Goal: Transaction & Acquisition: Purchase product/service

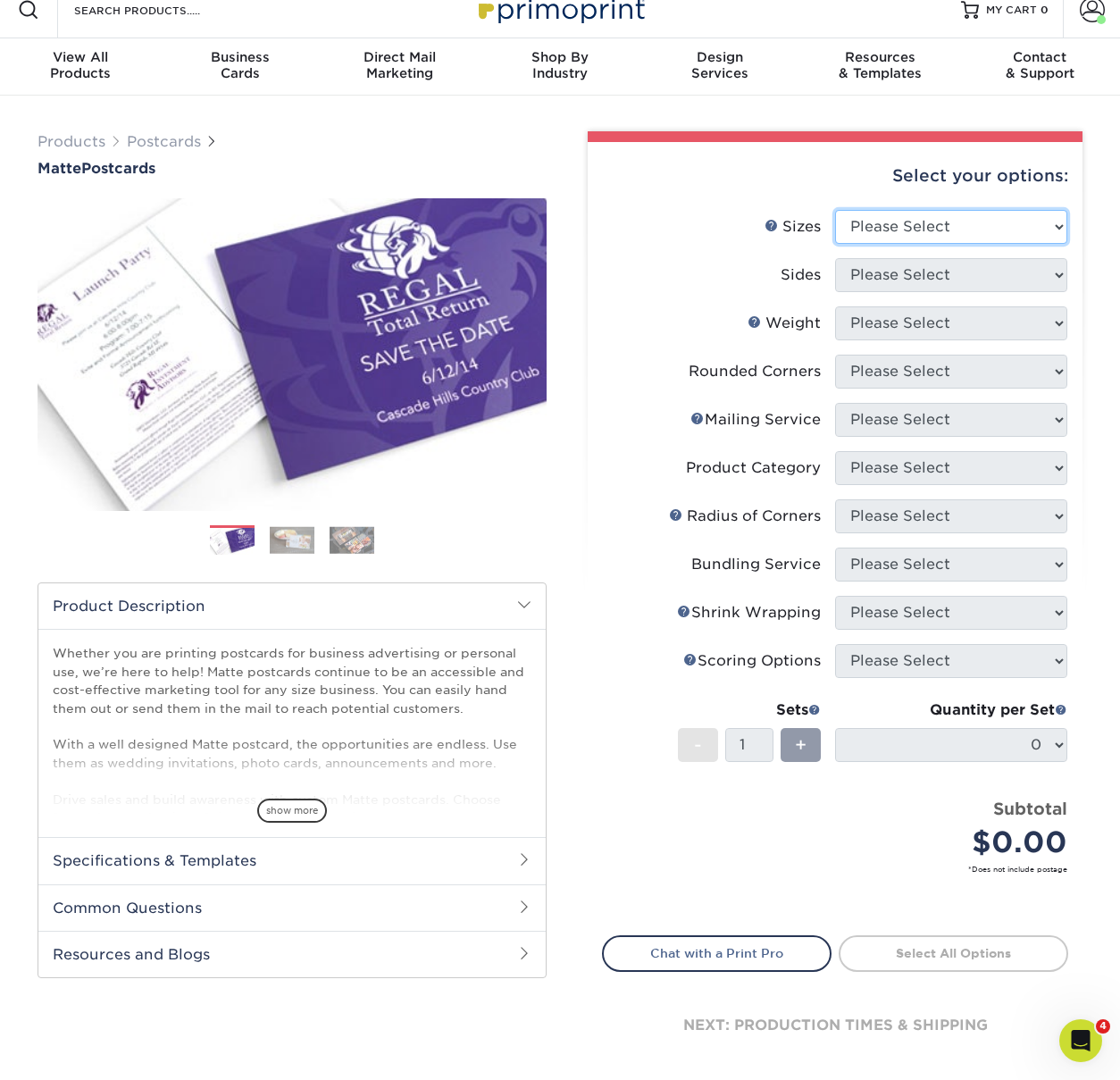
select select "4.00x6.00"
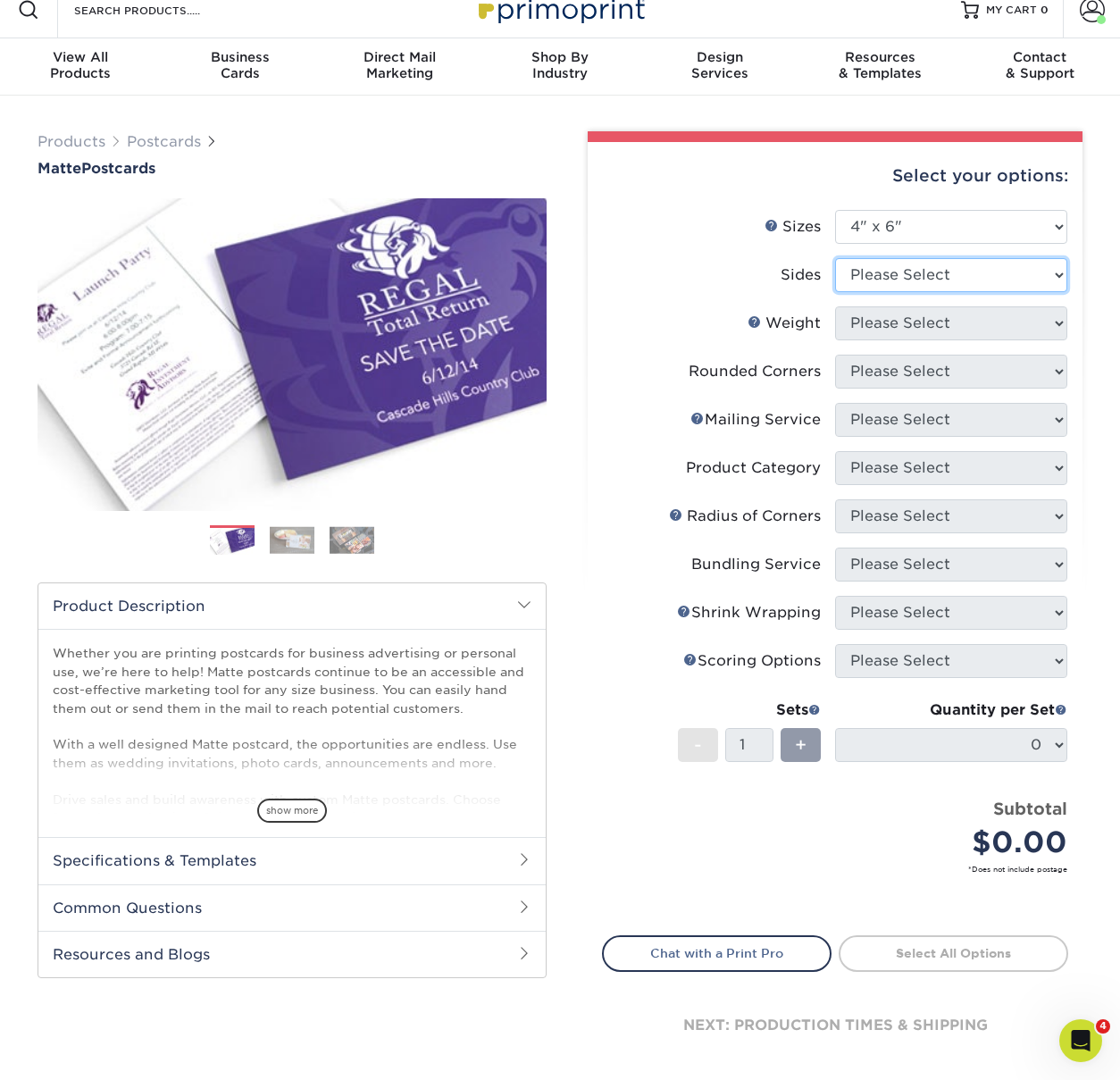
select select "13abbda7-1d64-4f25-8bb2-c179b224825d"
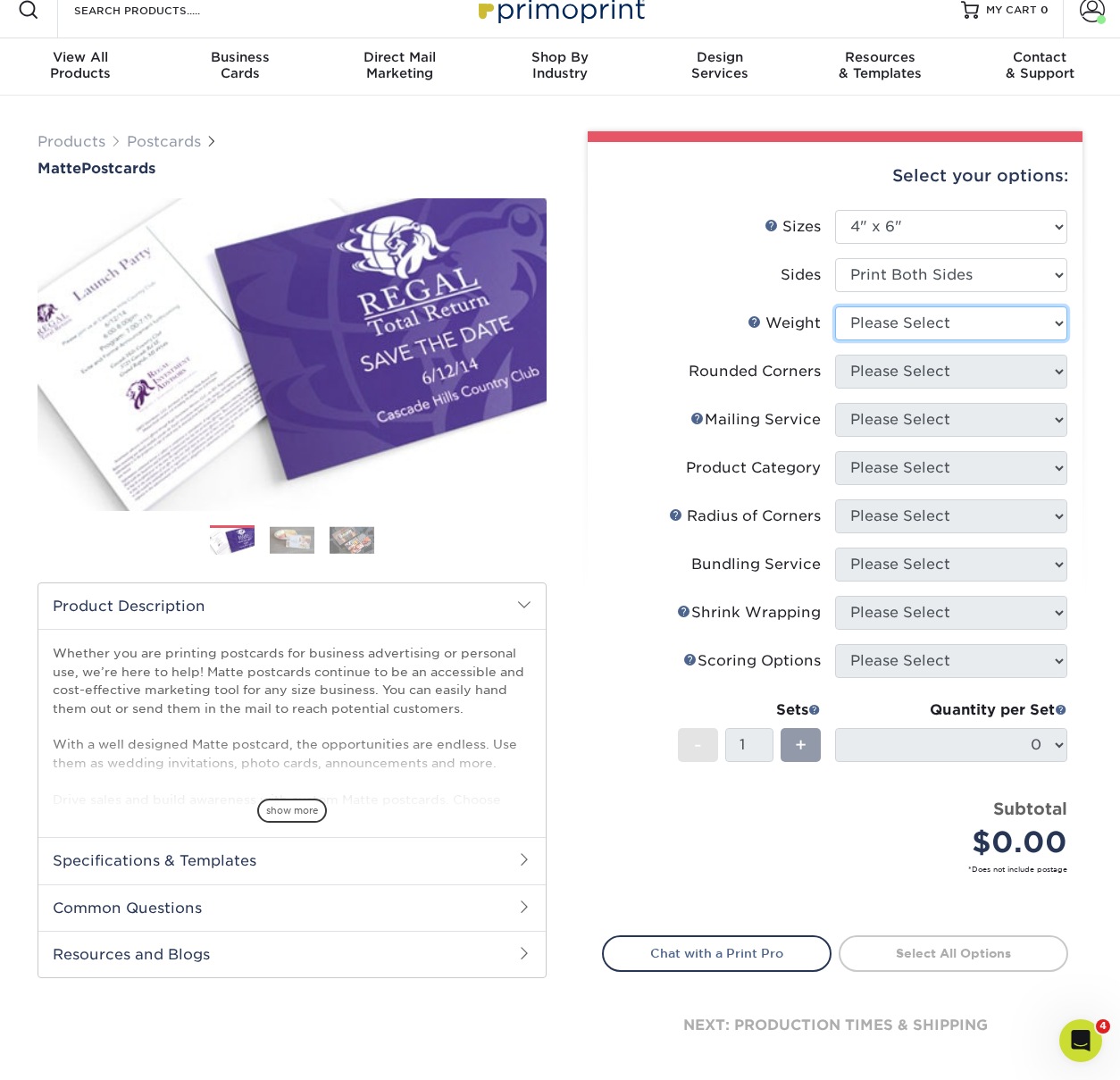
select select "16PT"
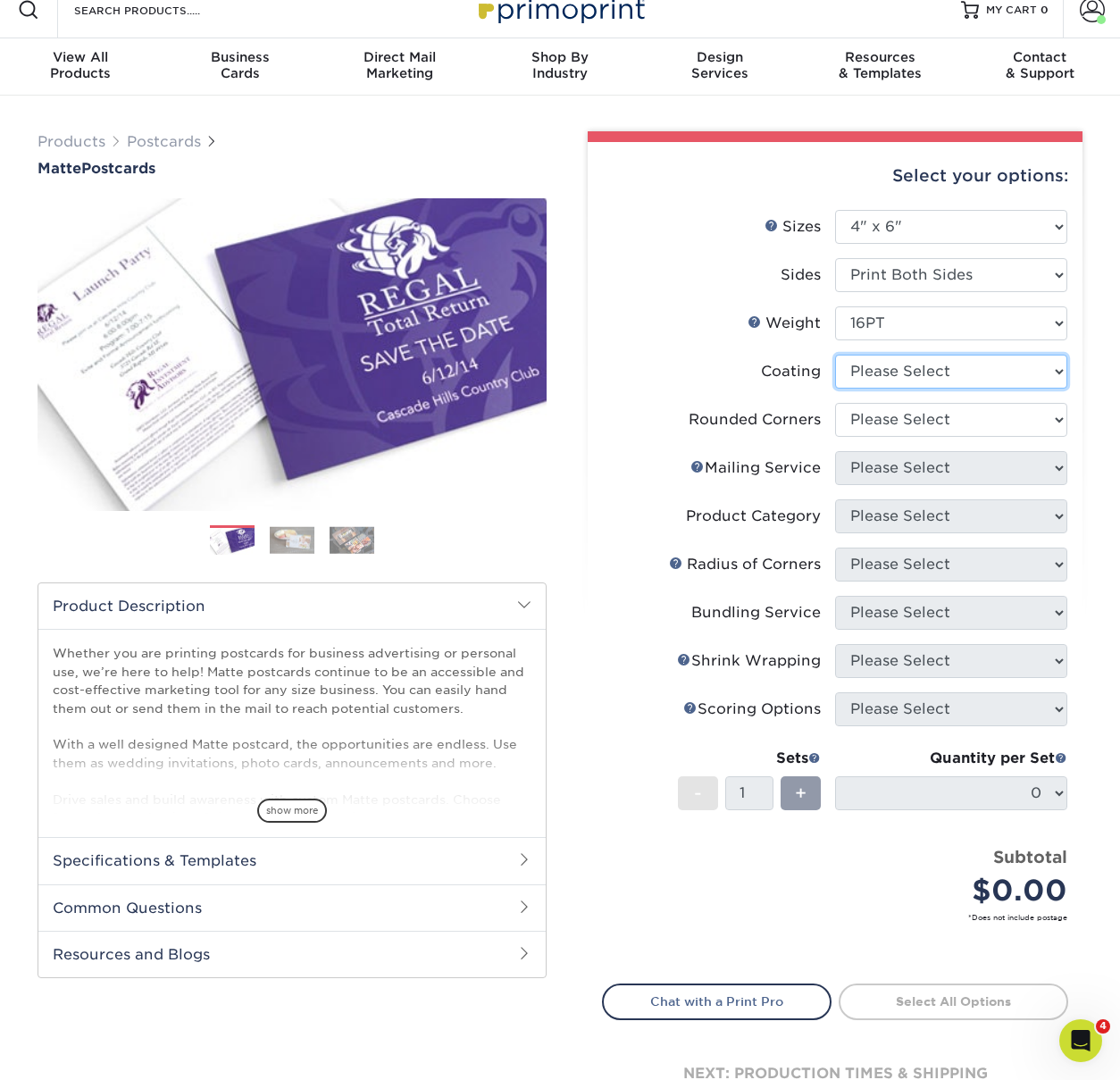
select select "121bb7b5-3b4d-429f-bd8d-bbf80e953313"
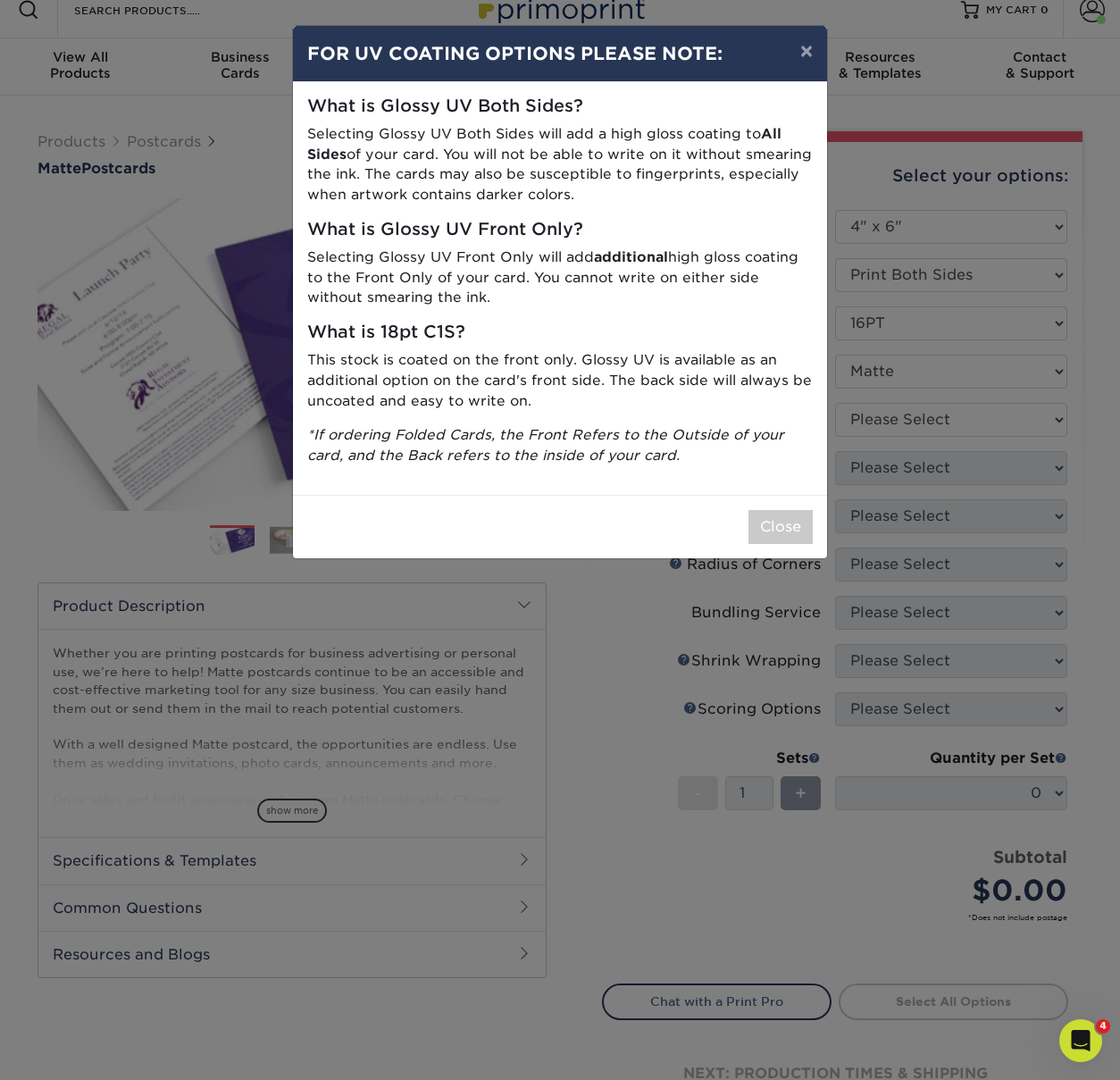
drag, startPoint x: 780, startPoint y: 518, endPoint x: 846, endPoint y: 483, distance: 74.7
click at [781, 518] on button "Close" at bounding box center [782, 527] width 65 height 34
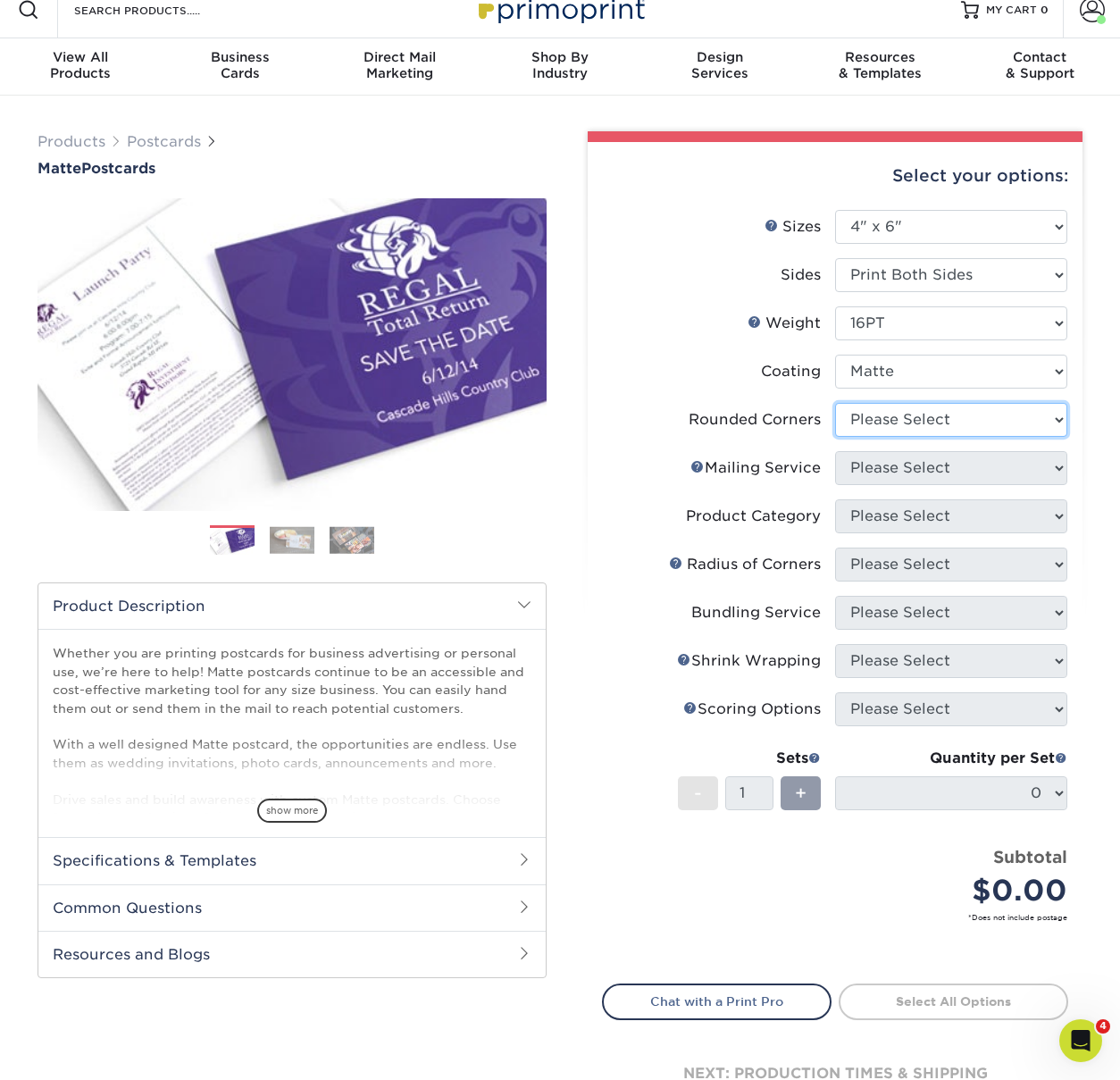
select select "0"
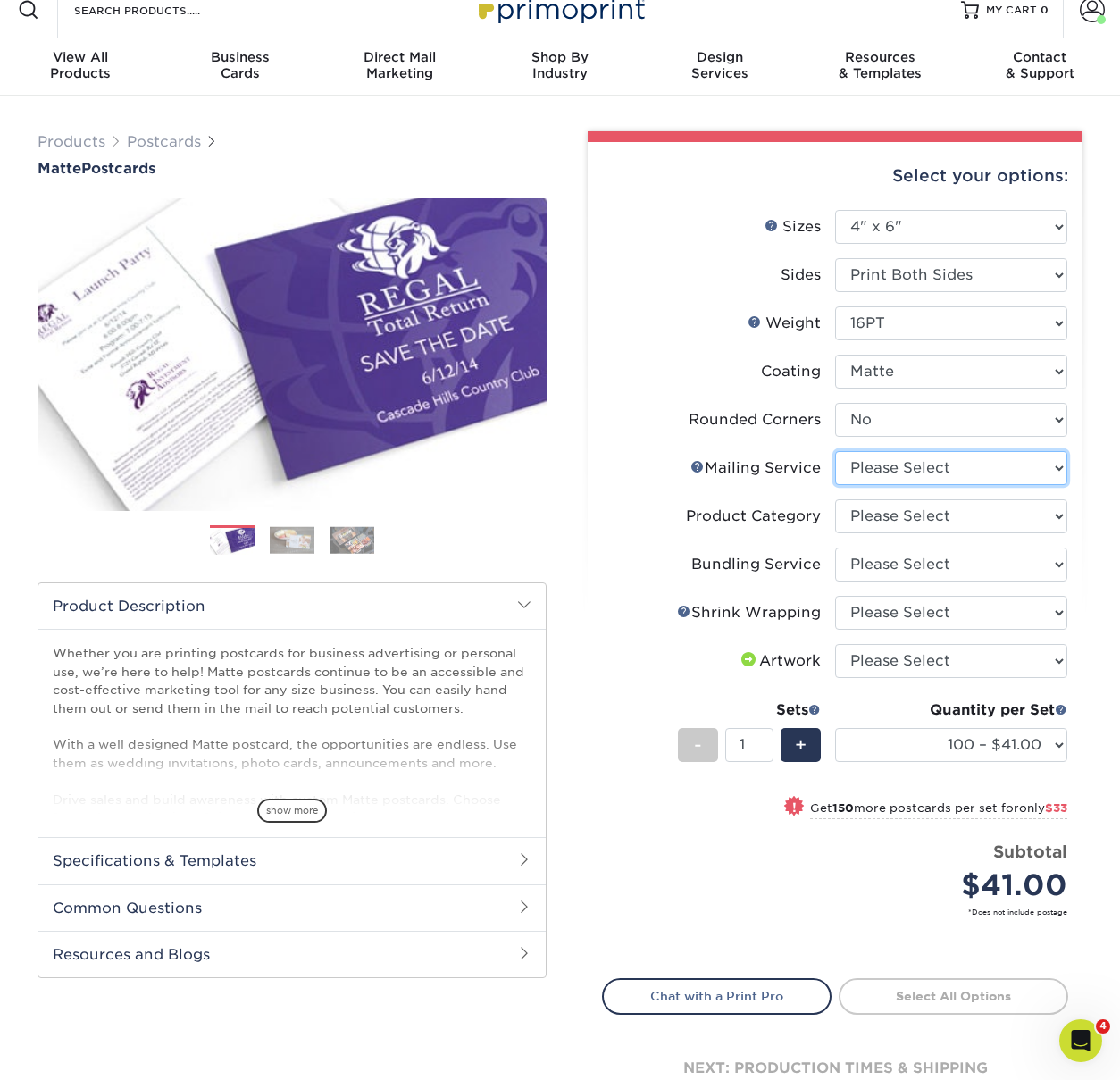
select select "3e5e9bdd-d78a-4c28-a41d-fe1407925ca6"
select select "9b7272e0-d6c8-4c3c-8e97-d3a1bcdab858"
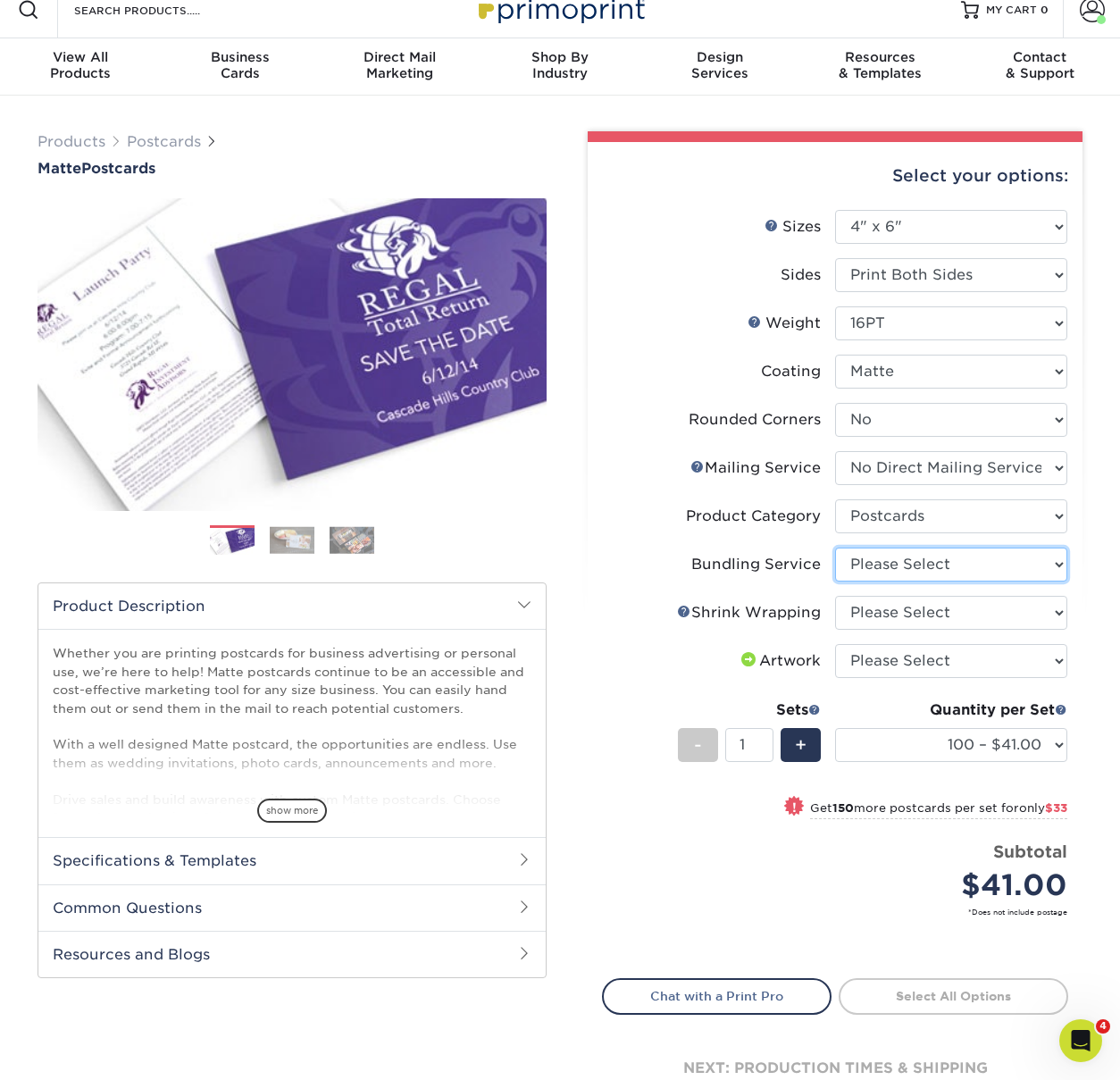
select select "58689abb-25c0-461c-a4c3-a80b627d6649"
click at [683, 610] on link "Shrink Wrapping Help" at bounding box center [683, 610] width 14 height 14
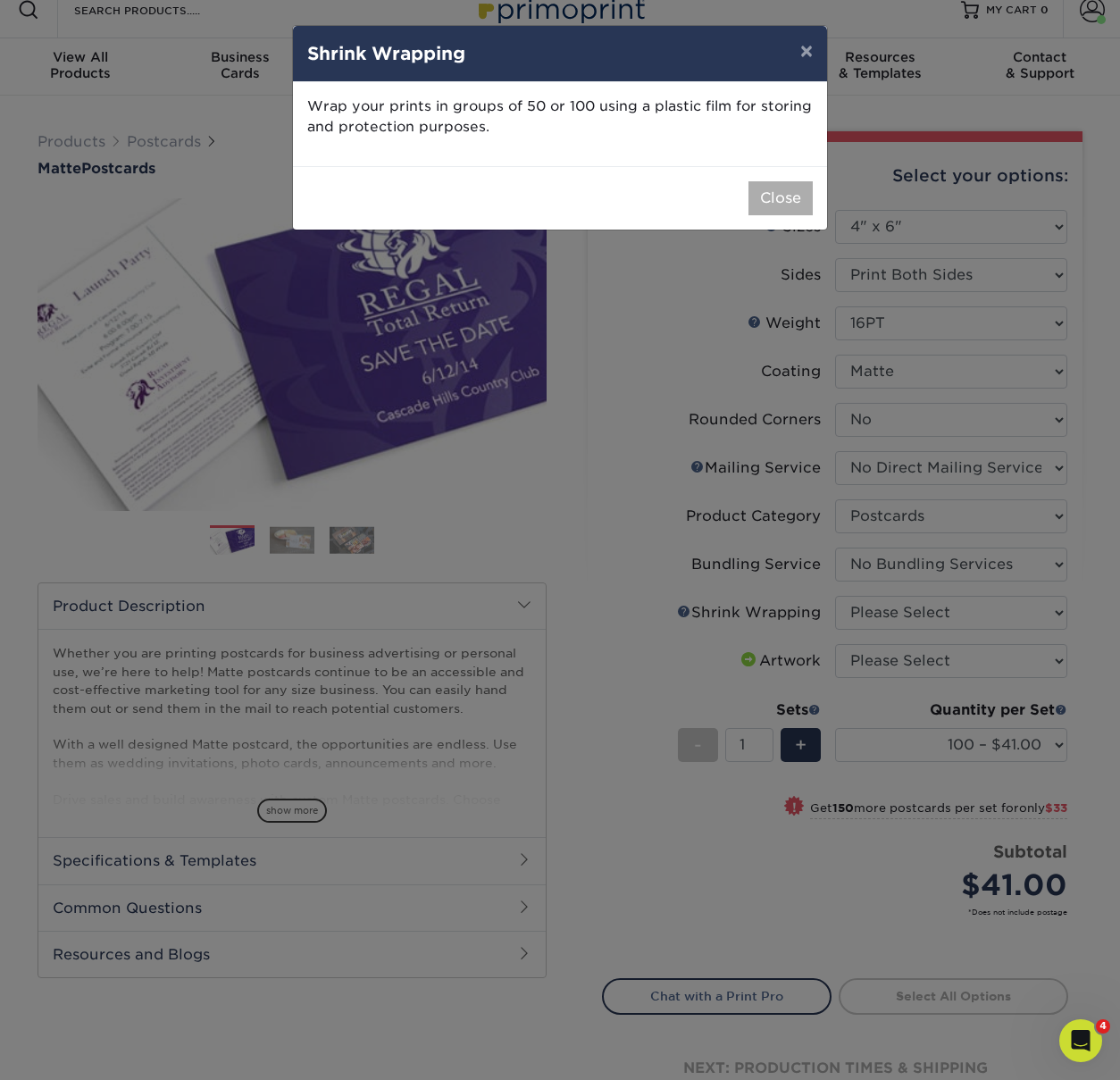
click at [778, 197] on button "Close" at bounding box center [782, 198] width 65 height 34
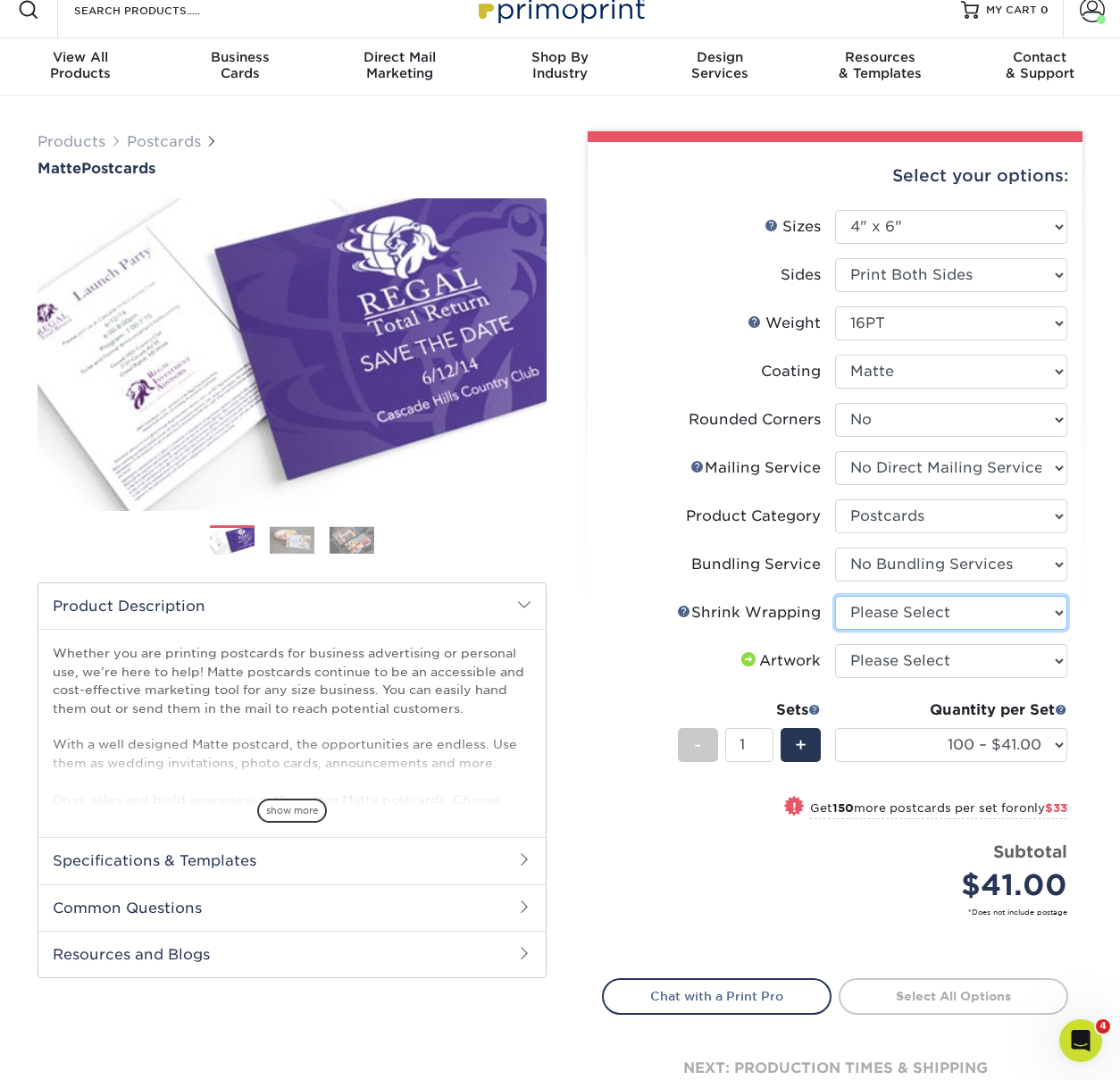
select select "eb9de9fe-80eb-4931-8869-fba0fd6c3181"
select select "500 – $104.50"
select select "eb9de9fe-80eb-4931-8869-fba0fd6c3181"
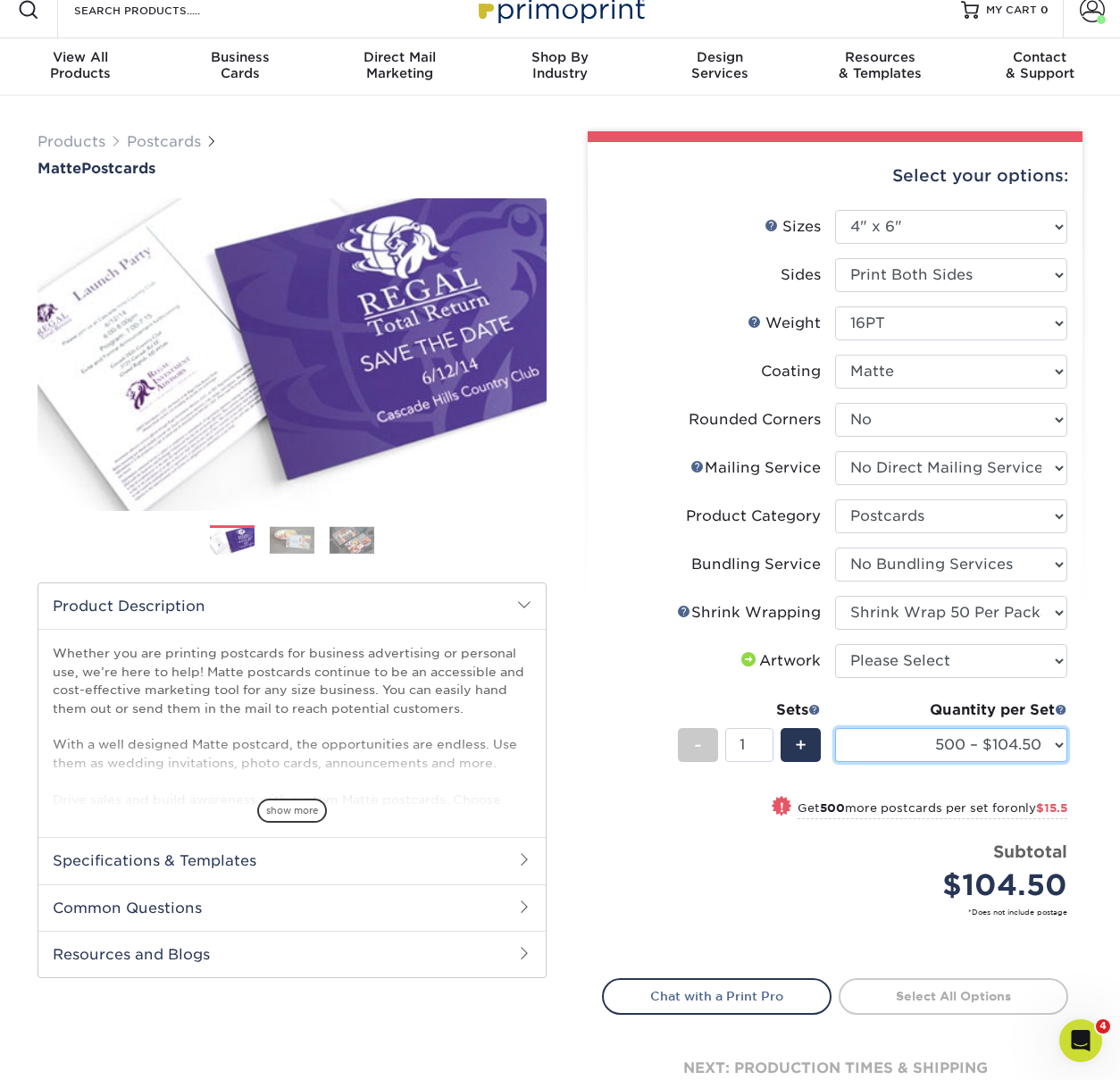
select select "2500 – $239.50"
select select "c8749376-e7da-41d0-b3dc-647faf84d907"
select select "1000 – $99.00"
select select "upload"
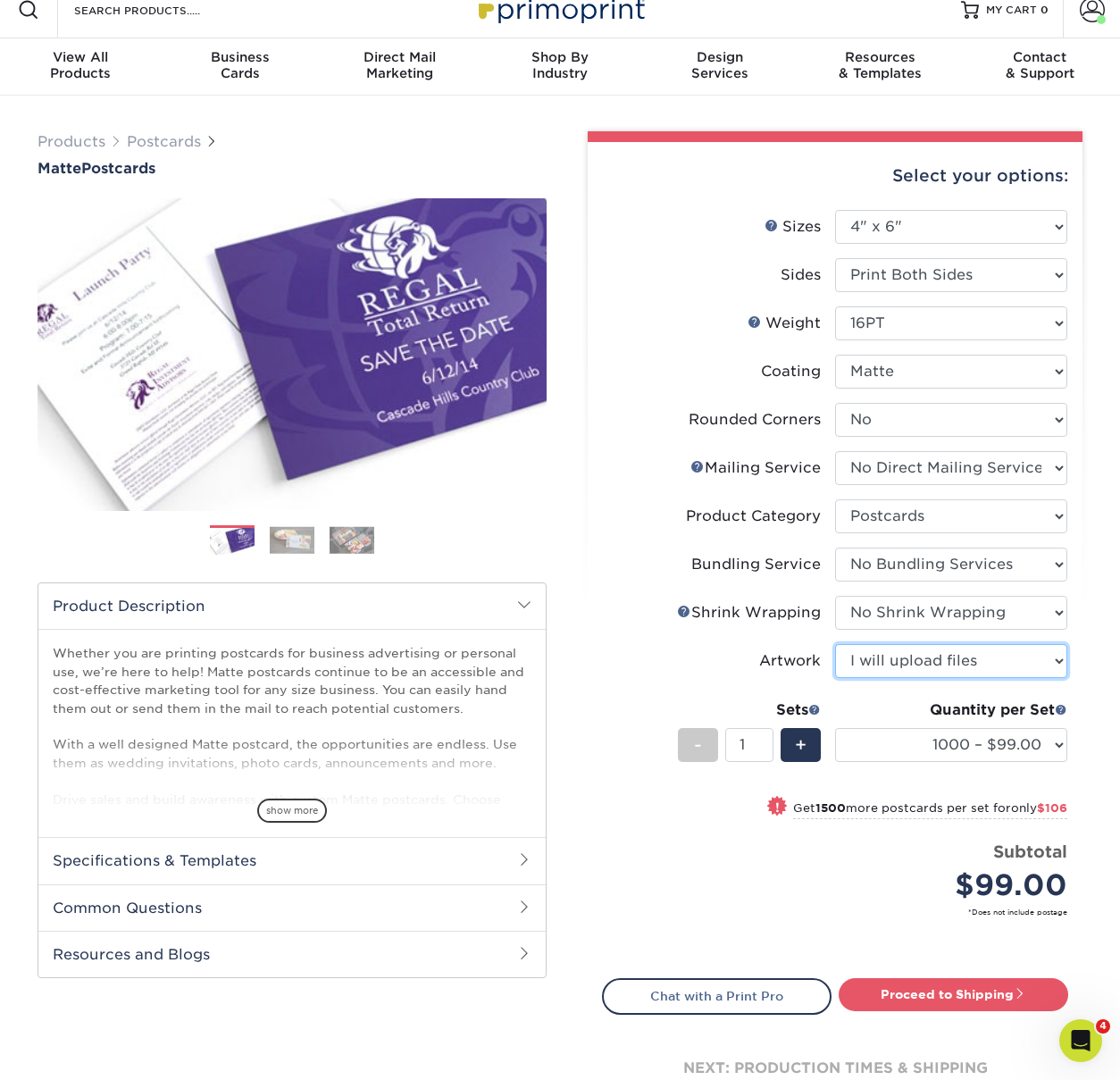
scroll to position [32, 0]
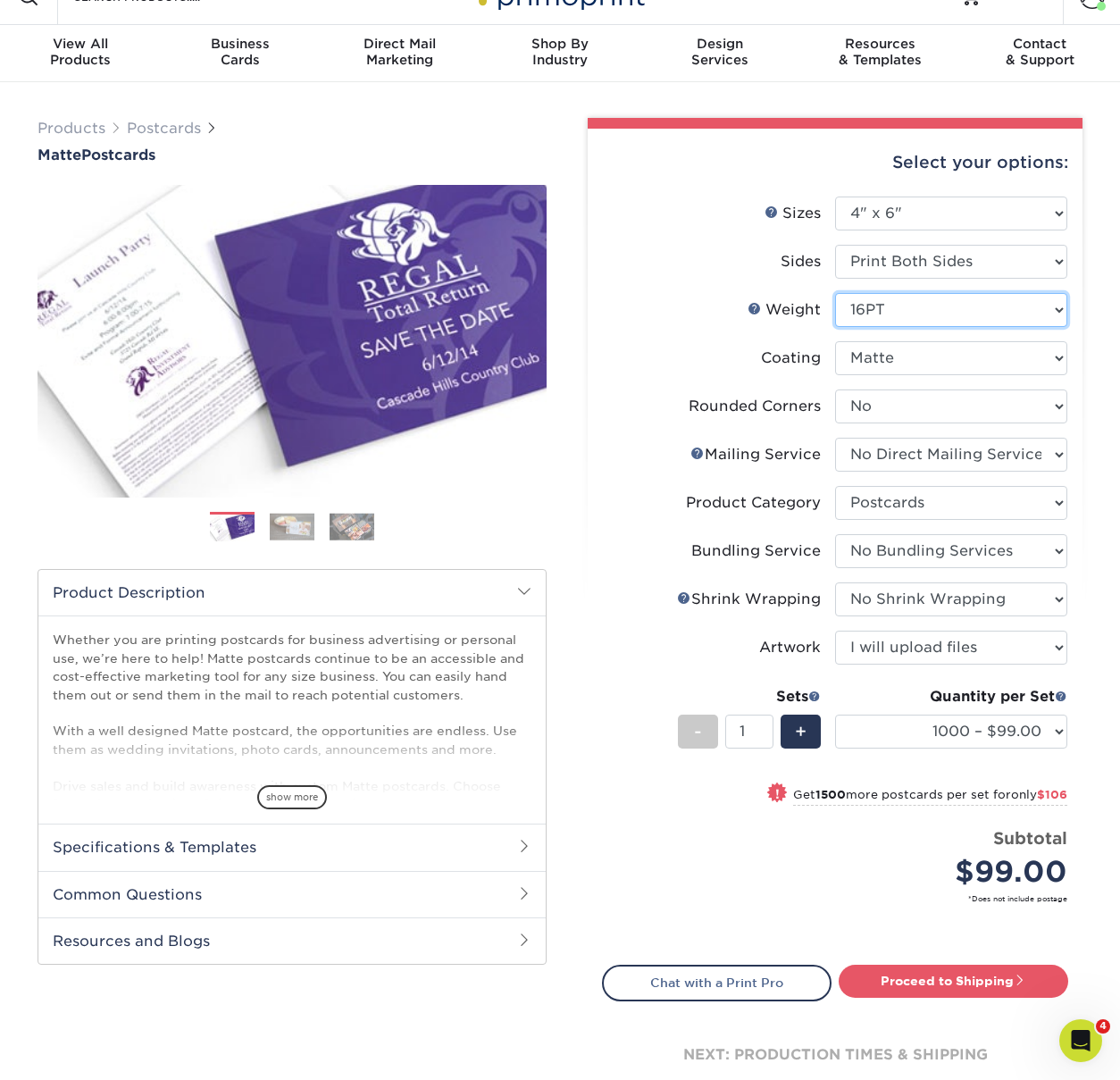
select select "14PT"
select select "-1"
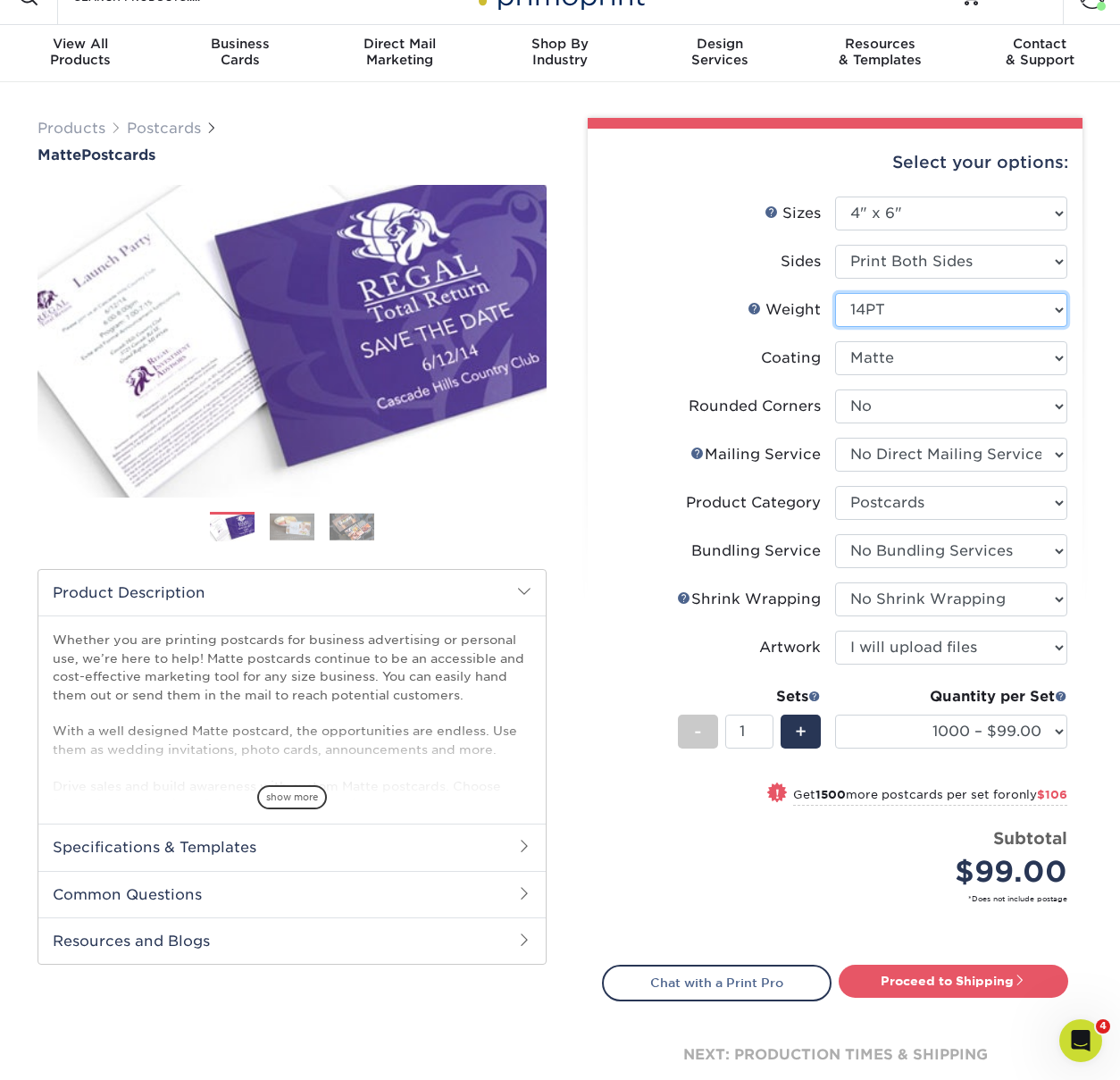
select select "-1"
select select
select select "-1"
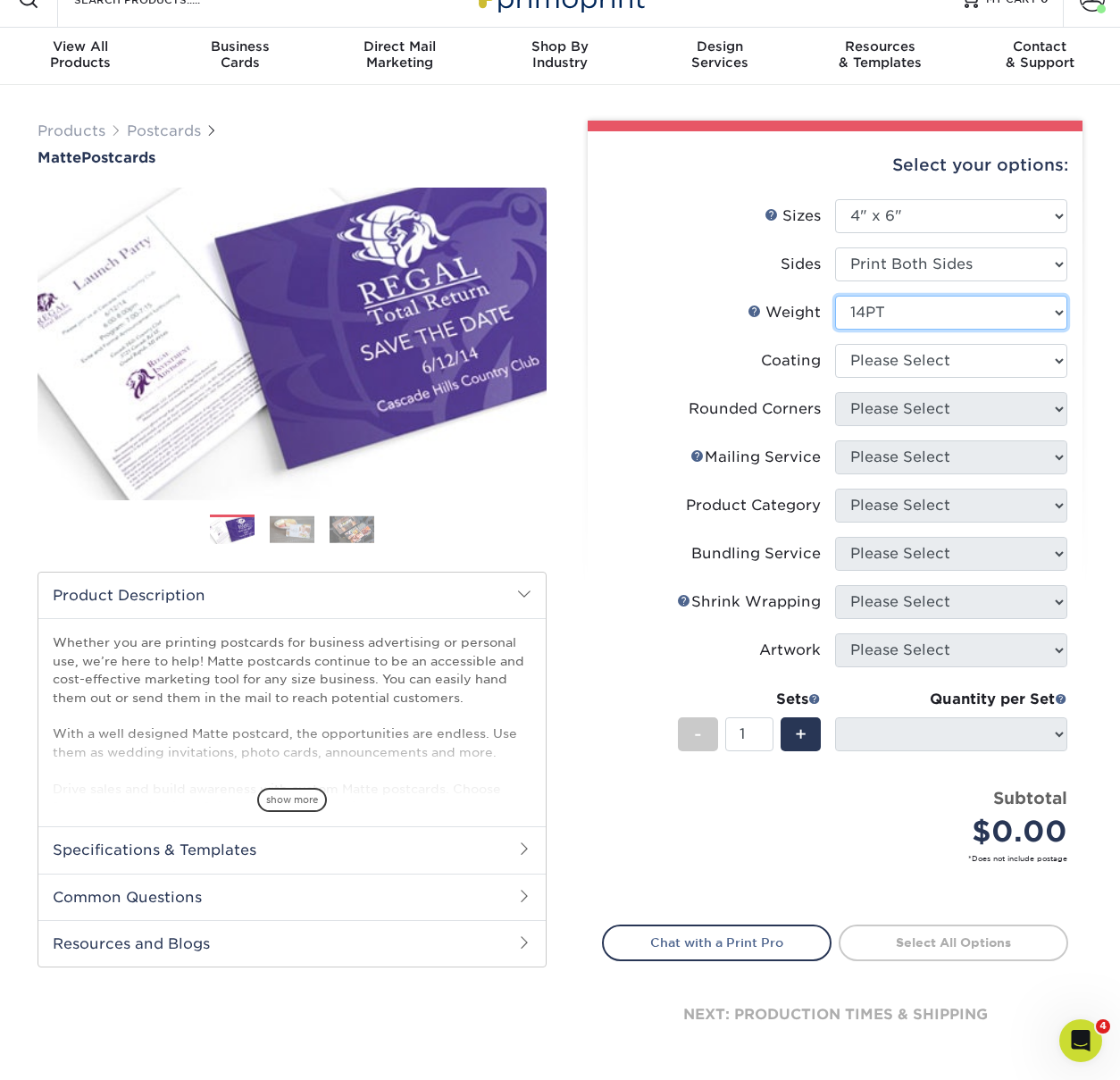
scroll to position [33, 0]
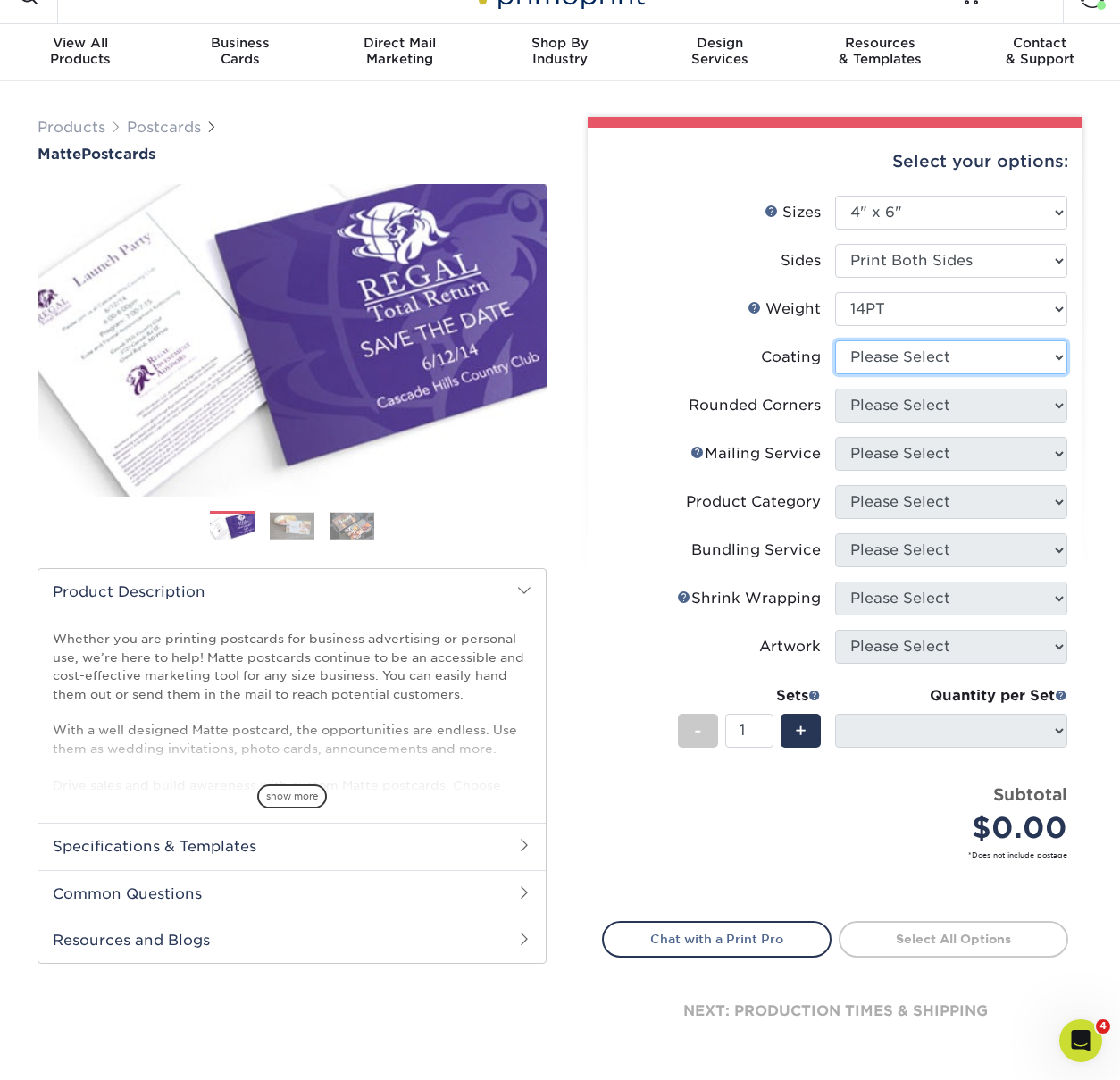
select select "121bb7b5-3b4d-429f-bd8d-bbf80e953313"
select select
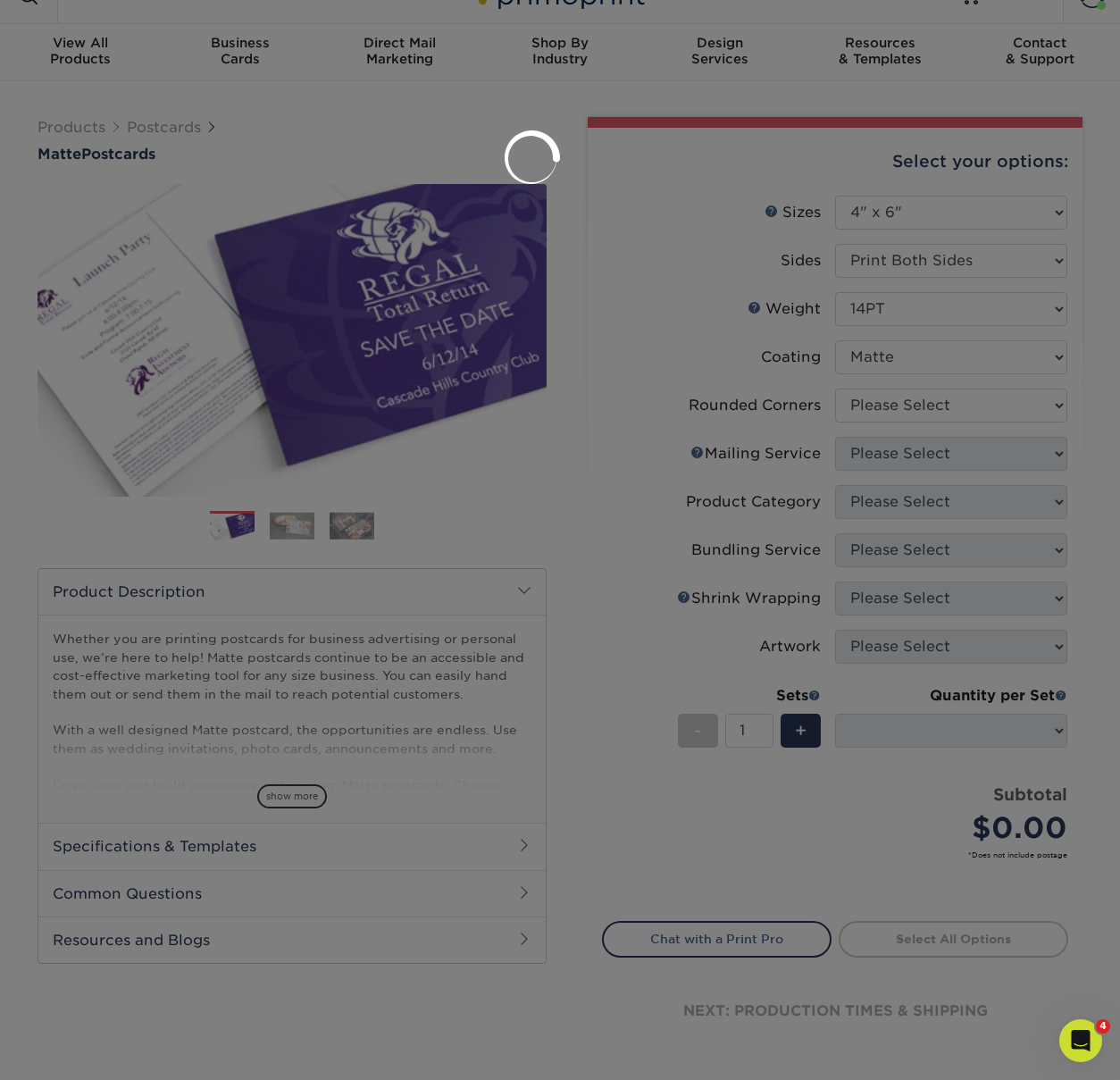
click at [910, 401] on div at bounding box center [560, 540] width 1120 height 1080
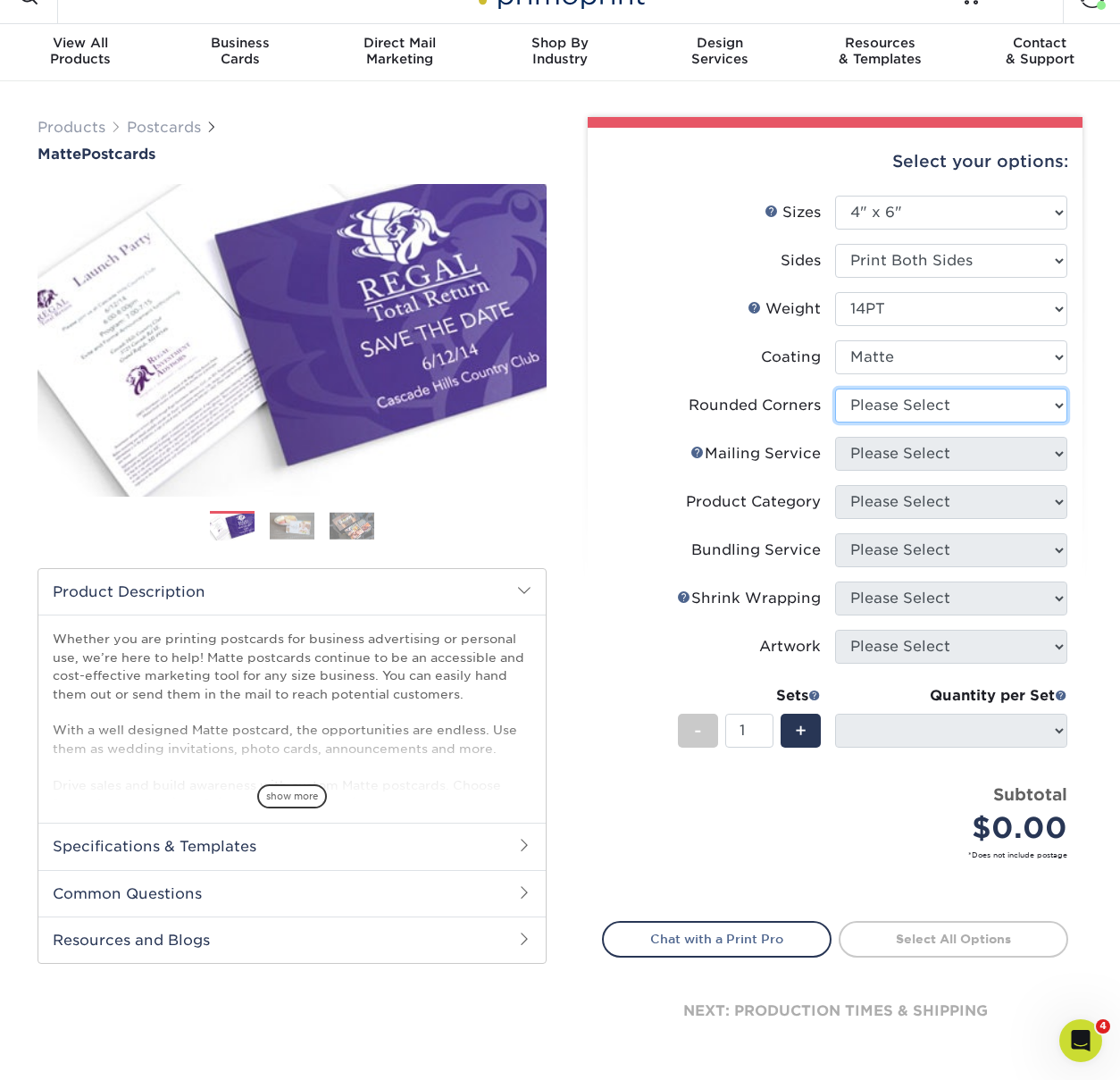
scroll to position [34, 0]
select select "0"
select select "-1"
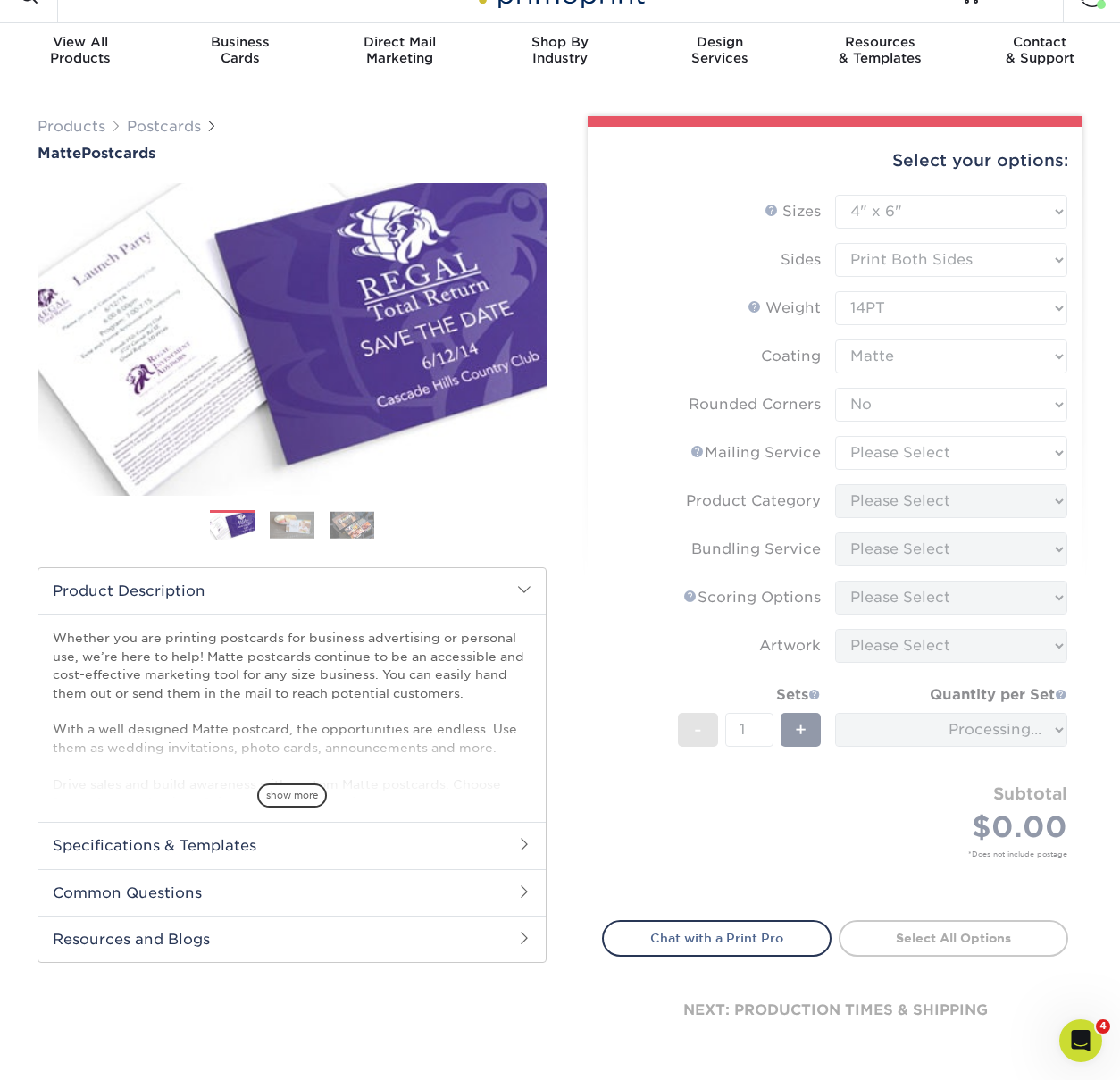
click at [899, 452] on form "Sizes Help Sizes Please Select 1.5" x 7" 2" x 4" 2" x 6" 2" x 7" 2" x 8" 2.12" …" at bounding box center [835, 547] width 466 height 705
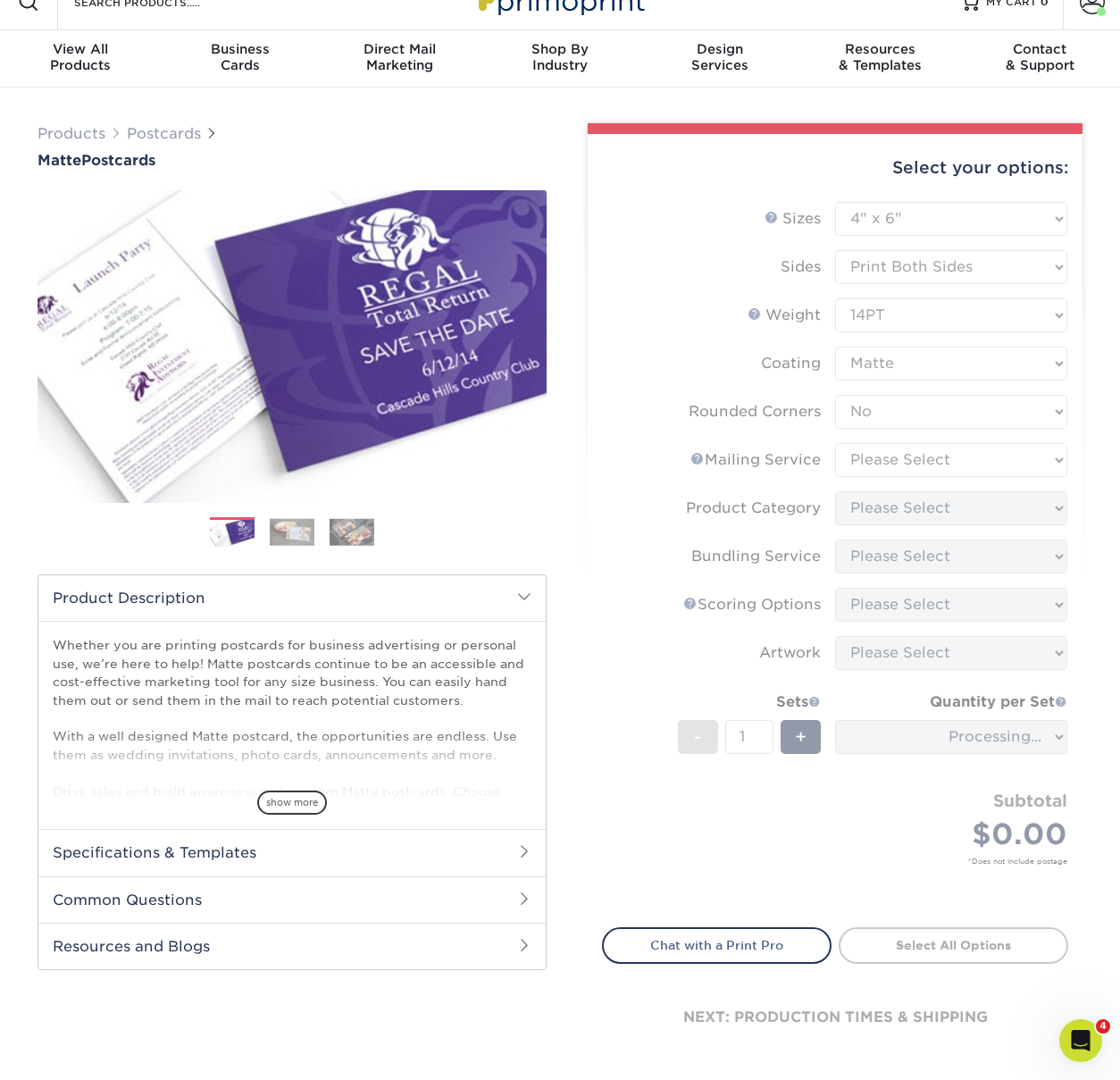
scroll to position [28, 0]
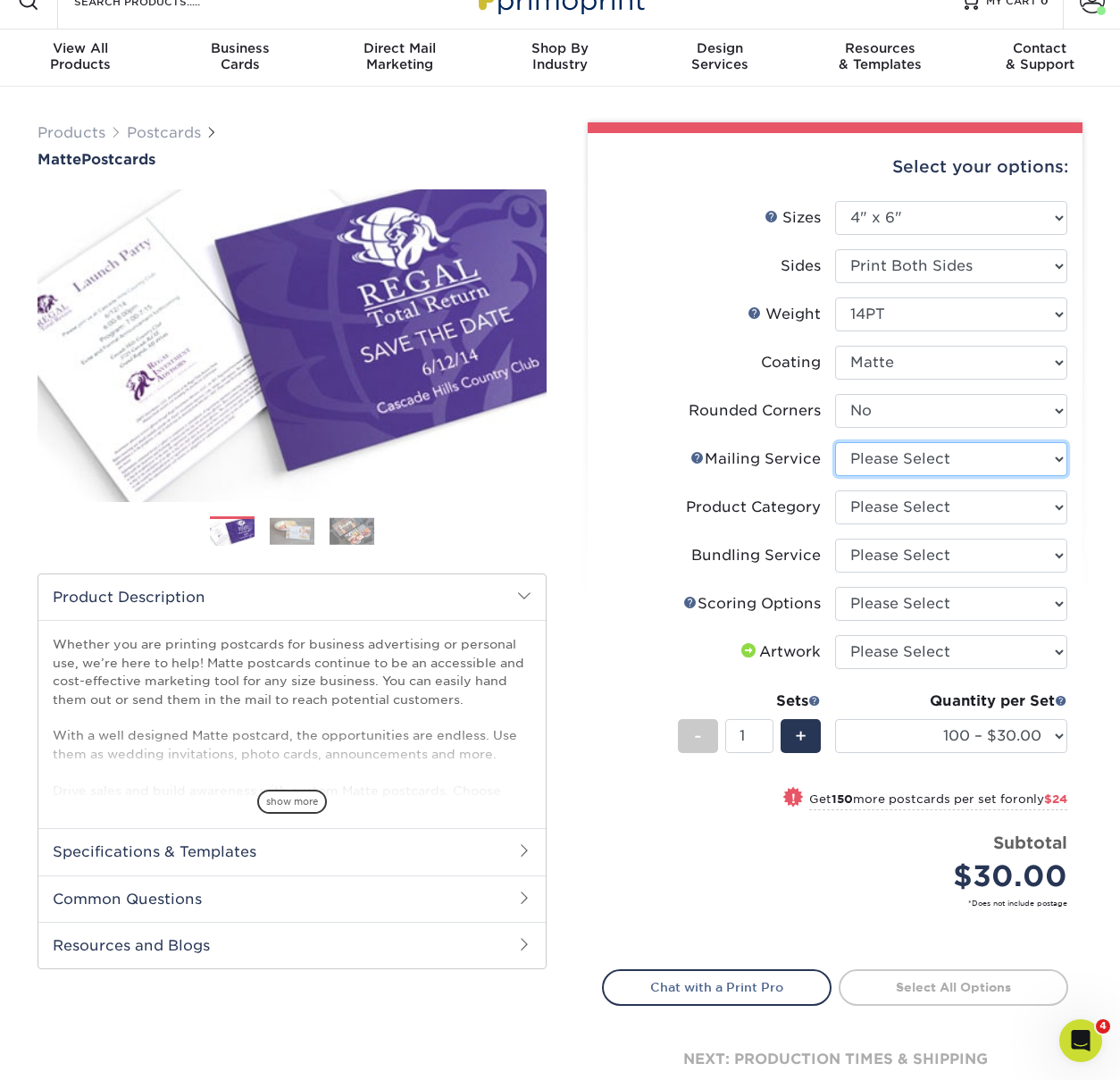
select select "3e5e9bdd-d78a-4c28-a41d-fe1407925ca6"
select select "9b7272e0-d6c8-4c3c-8e97-d3a1bcdab858"
select select "58689abb-25c0-461c-a4c3-a80b627d6649"
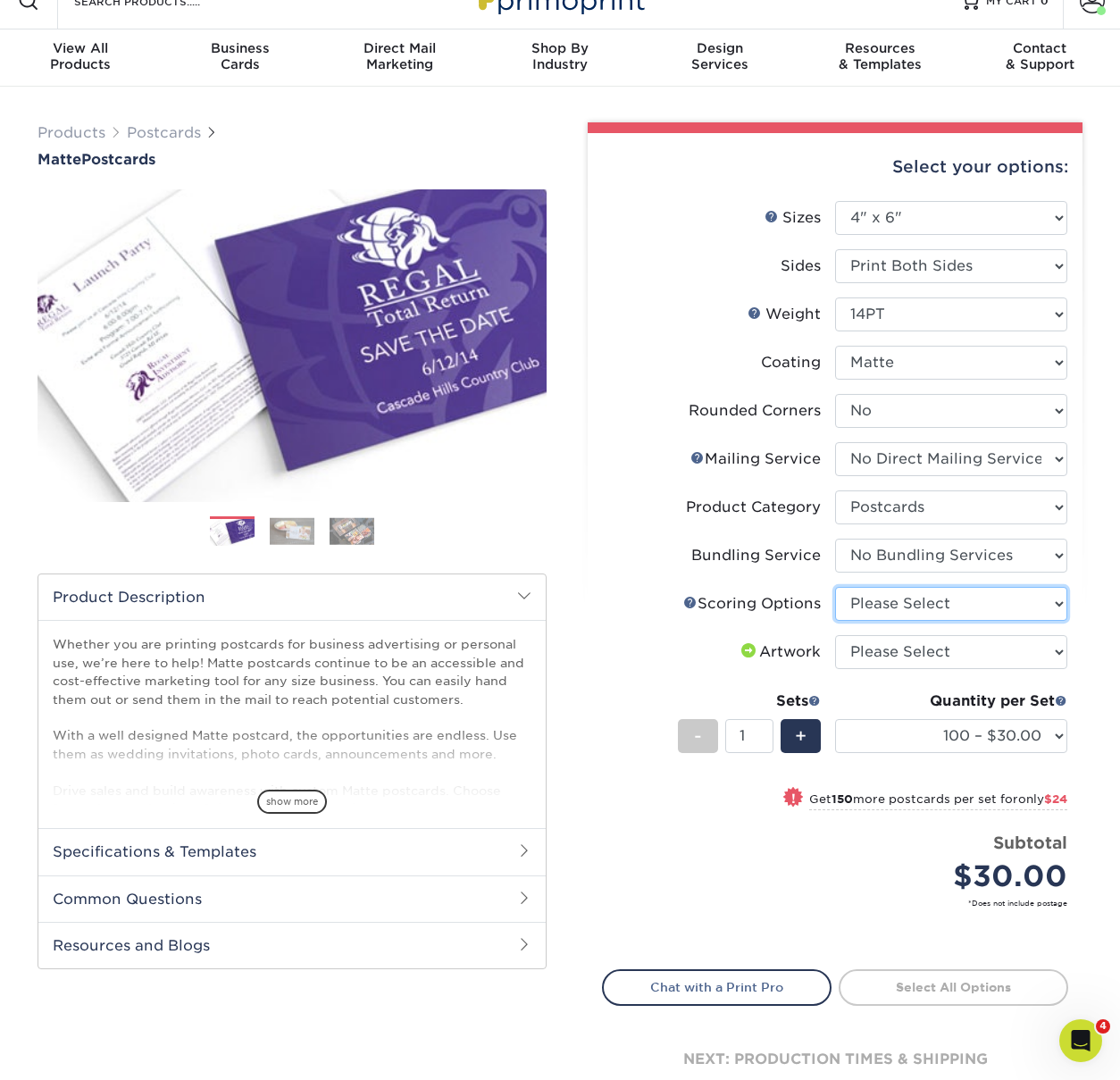
select select "16ebe401-5398-422d-8cb0-f3adbb82deb5"
select select "upload"
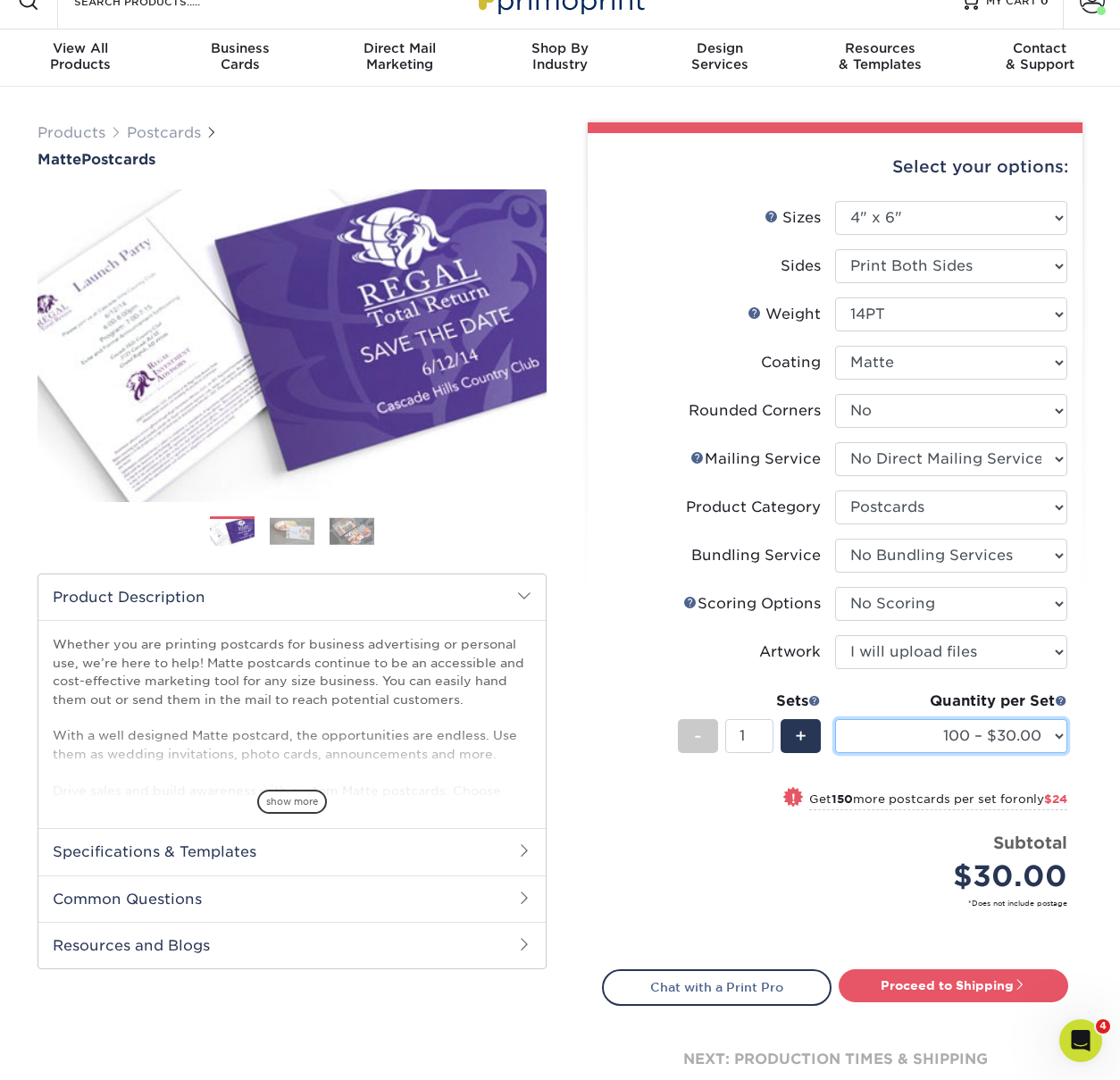
select select "1000 – $73.00"
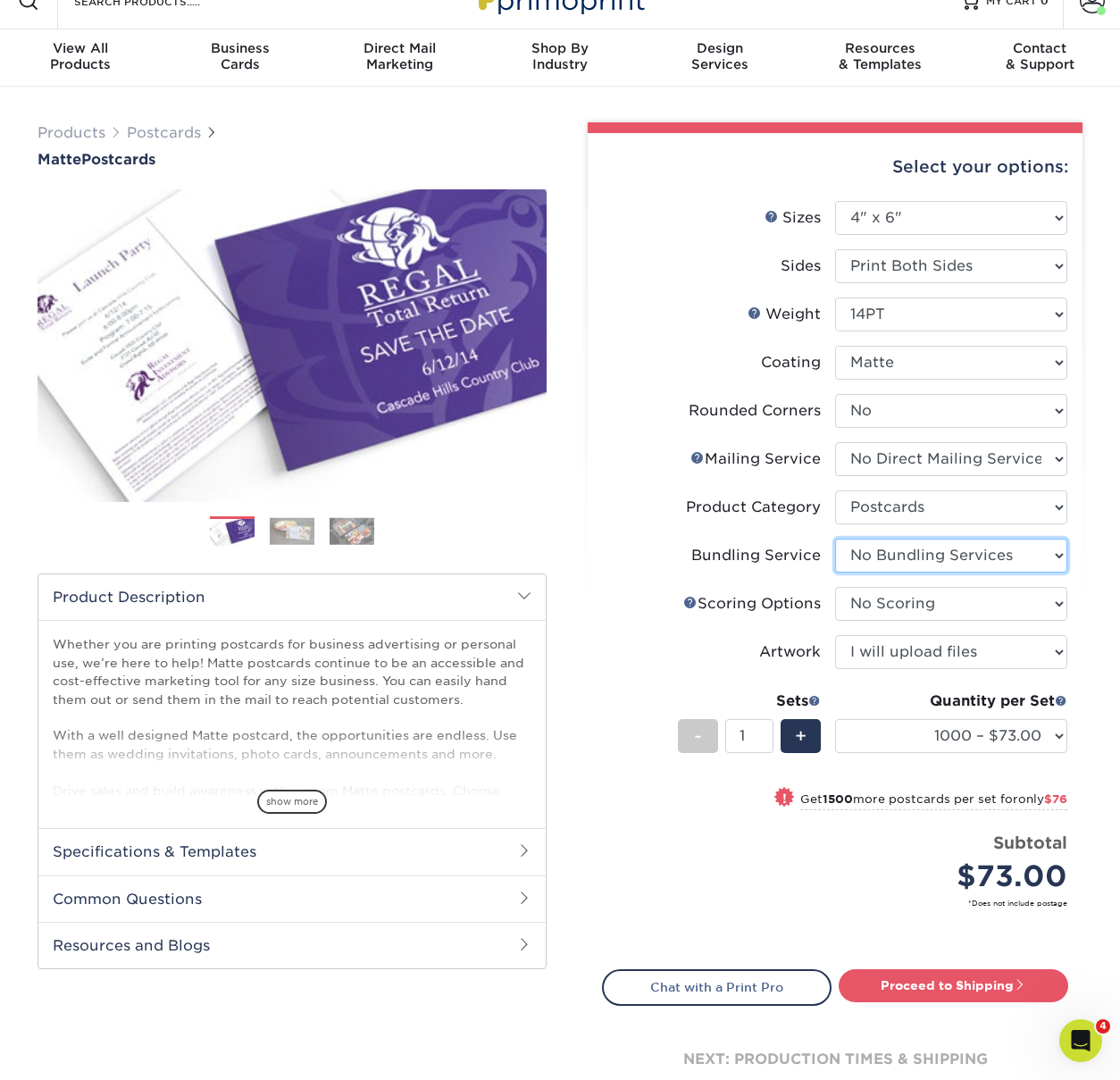
select select "5d566e05-ffea-4705-a23f-95bd227f1370"
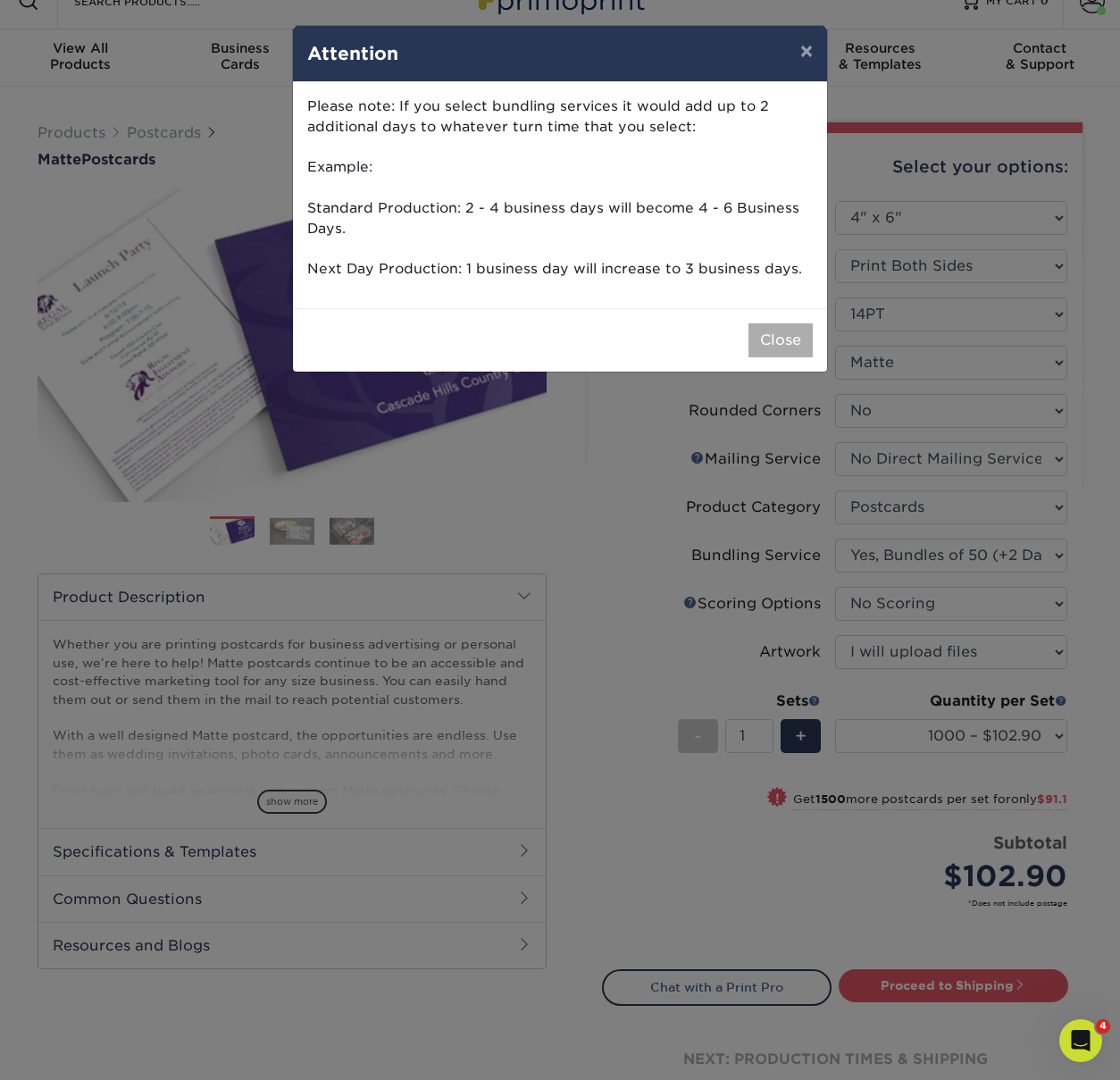
click at [793, 338] on button "Close" at bounding box center [782, 340] width 65 height 34
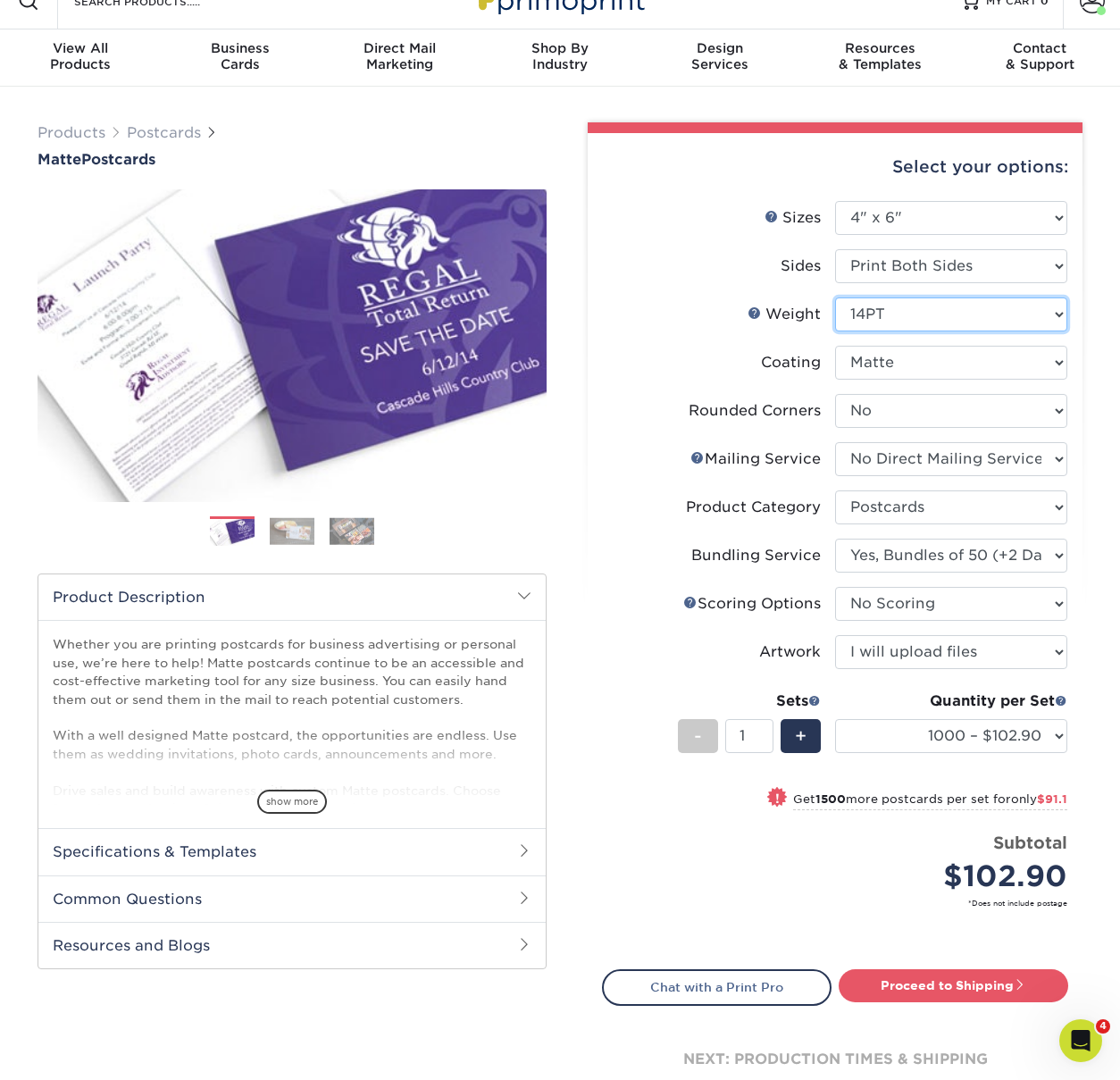
select select "16PT"
select select "-1"
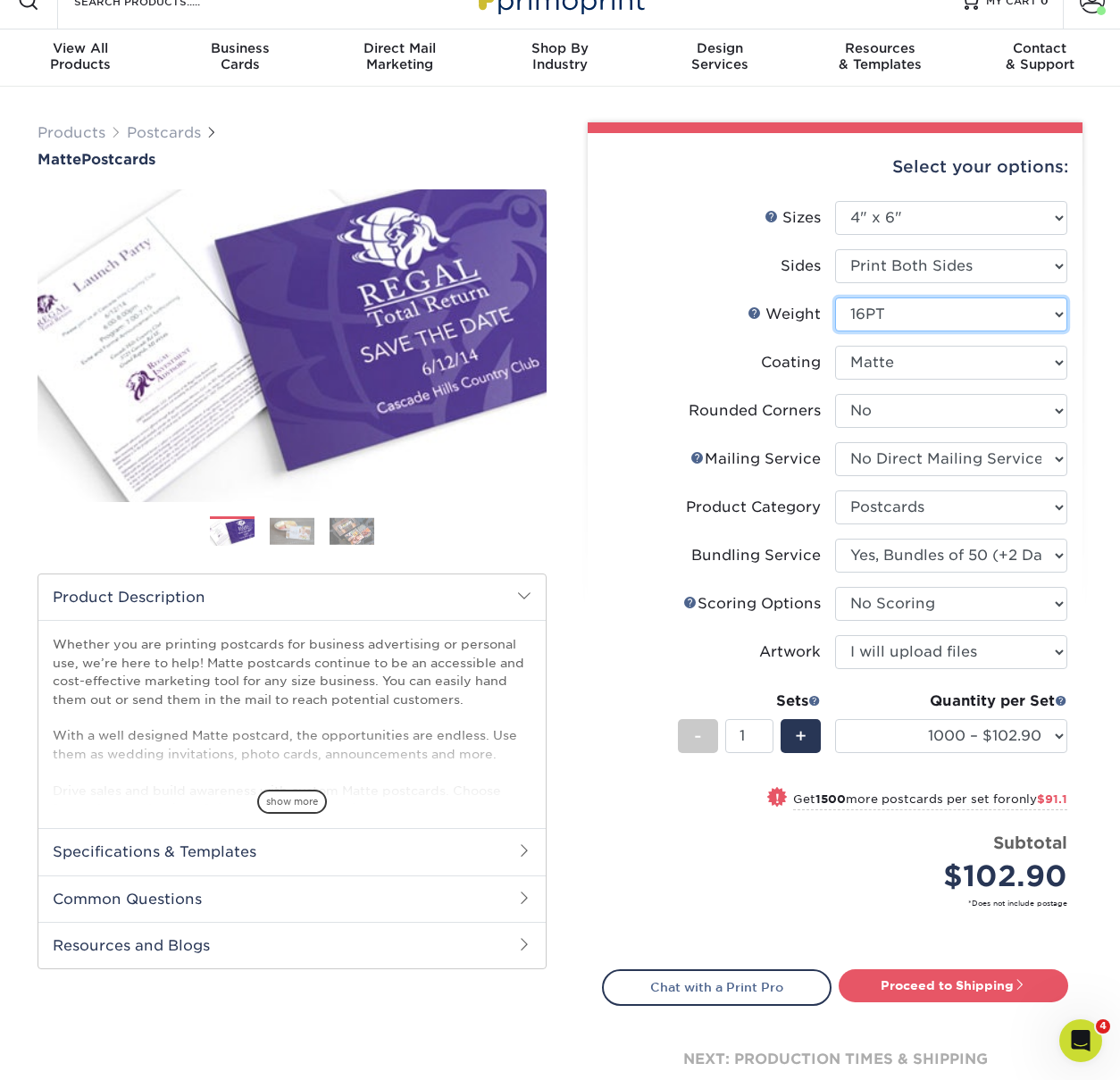
select select "-1"
select select
select select "-1"
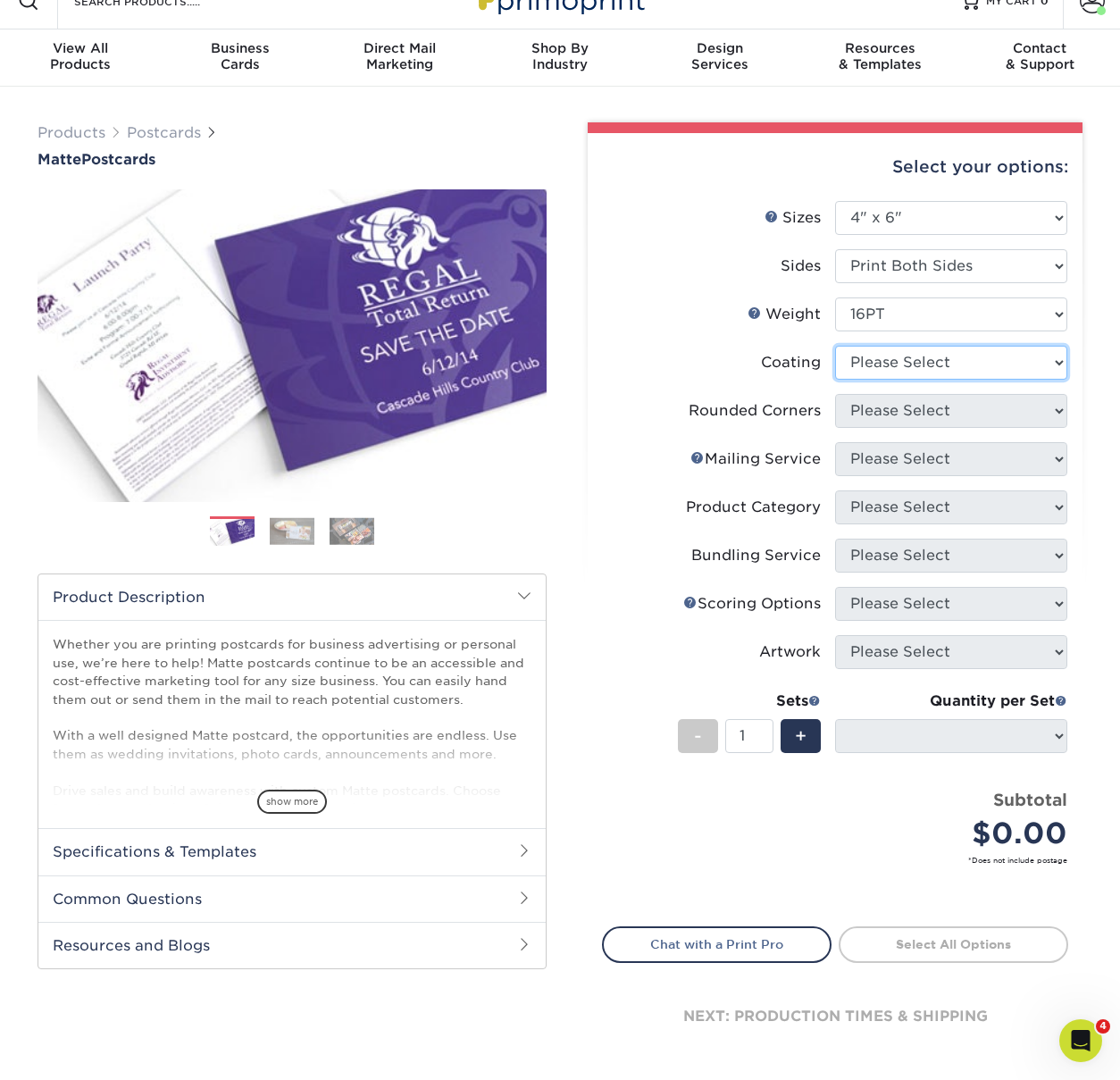
select select "121bb7b5-3b4d-429f-bd8d-bbf80e953313"
select select
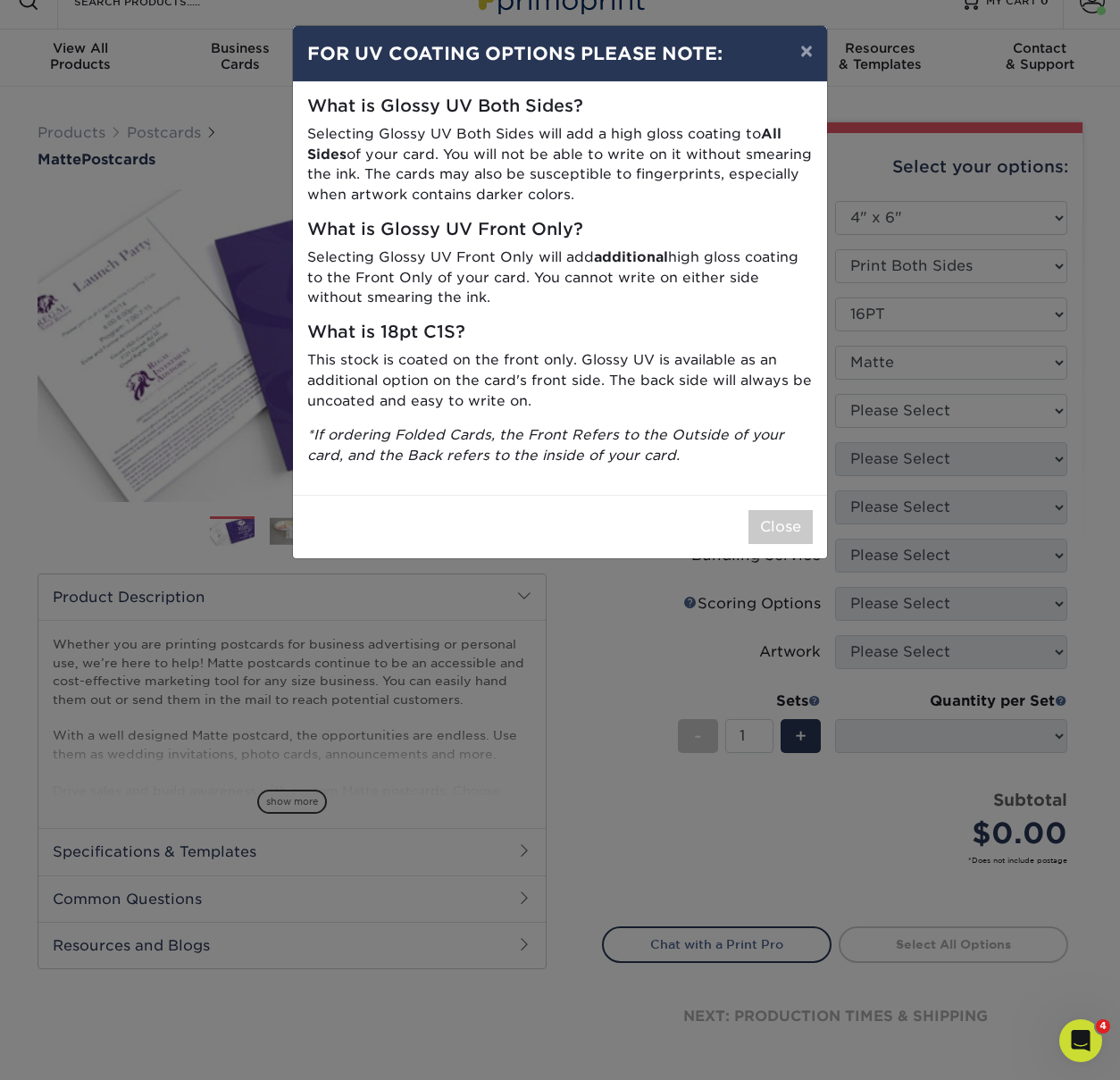
drag, startPoint x: 786, startPoint y: 516, endPoint x: 812, endPoint y: 507, distance: 27.5
click at [786, 516] on button "Close" at bounding box center [782, 527] width 65 height 34
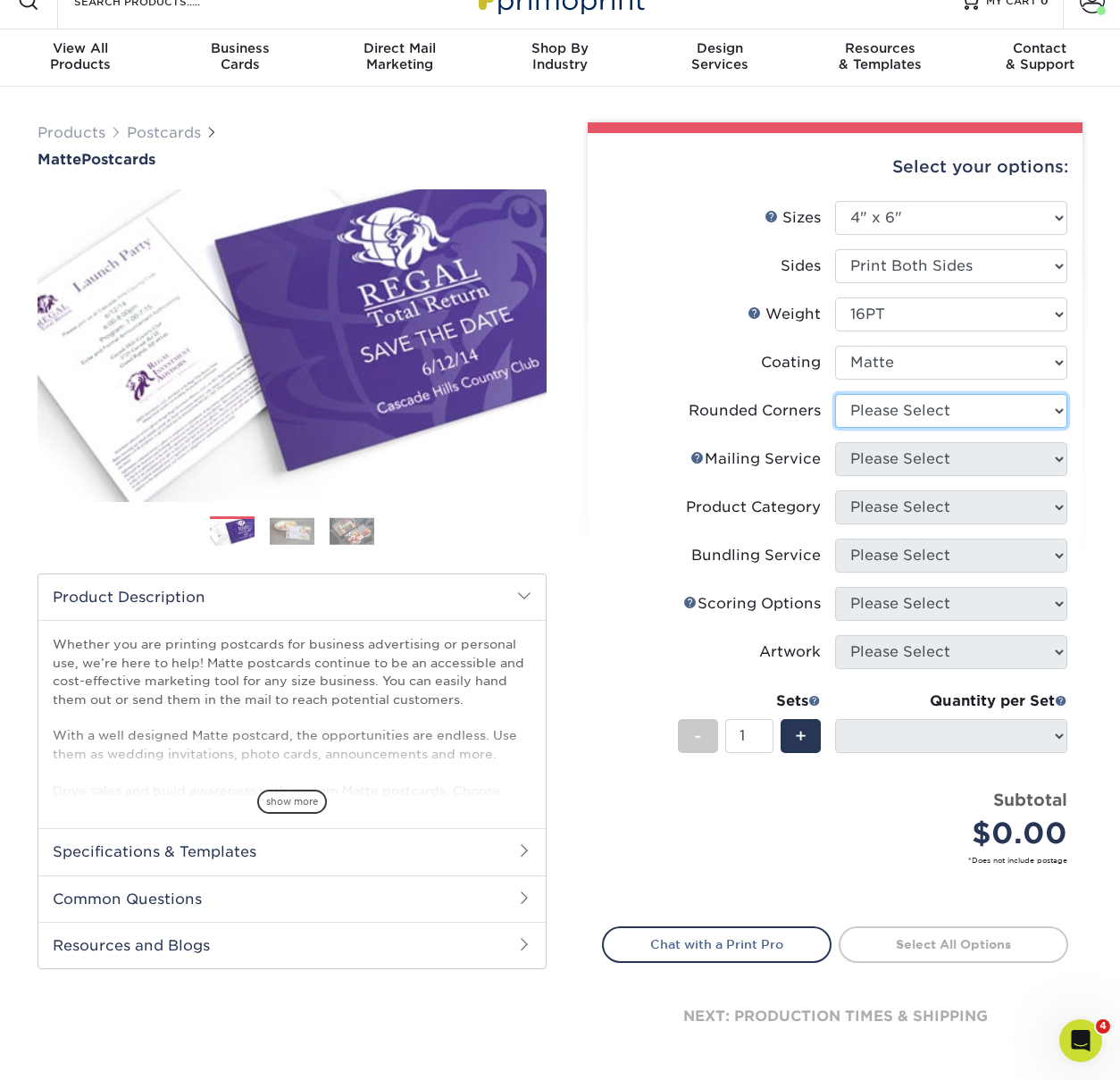
select select "0"
select select "-1"
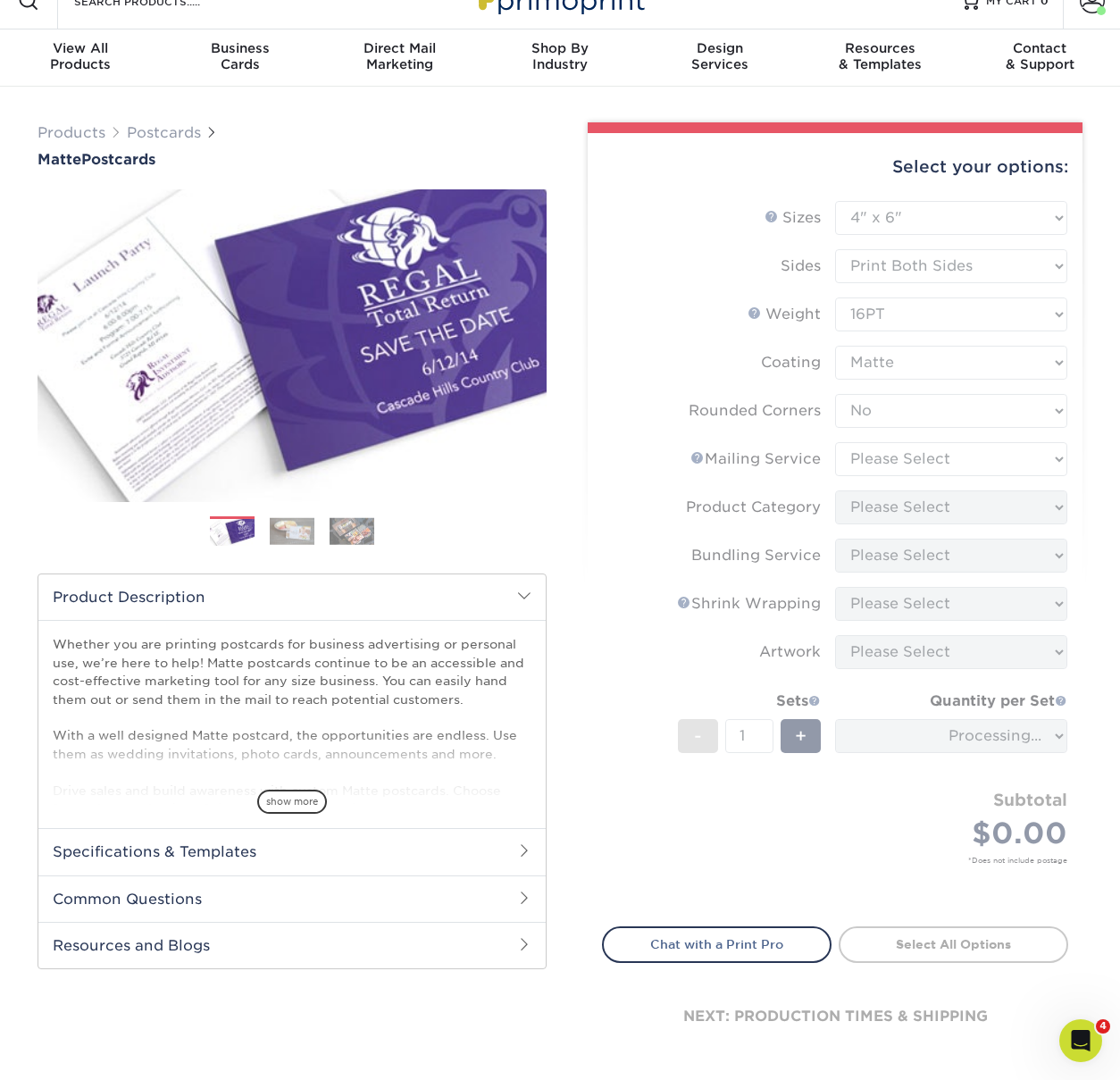
click at [890, 454] on form "Sizes Help Sizes Please Select 1.5" x 7" 2" x 4" 2" x 6" 2" x 7" 2" x 8" 2.12" …" at bounding box center [835, 553] width 466 height 705
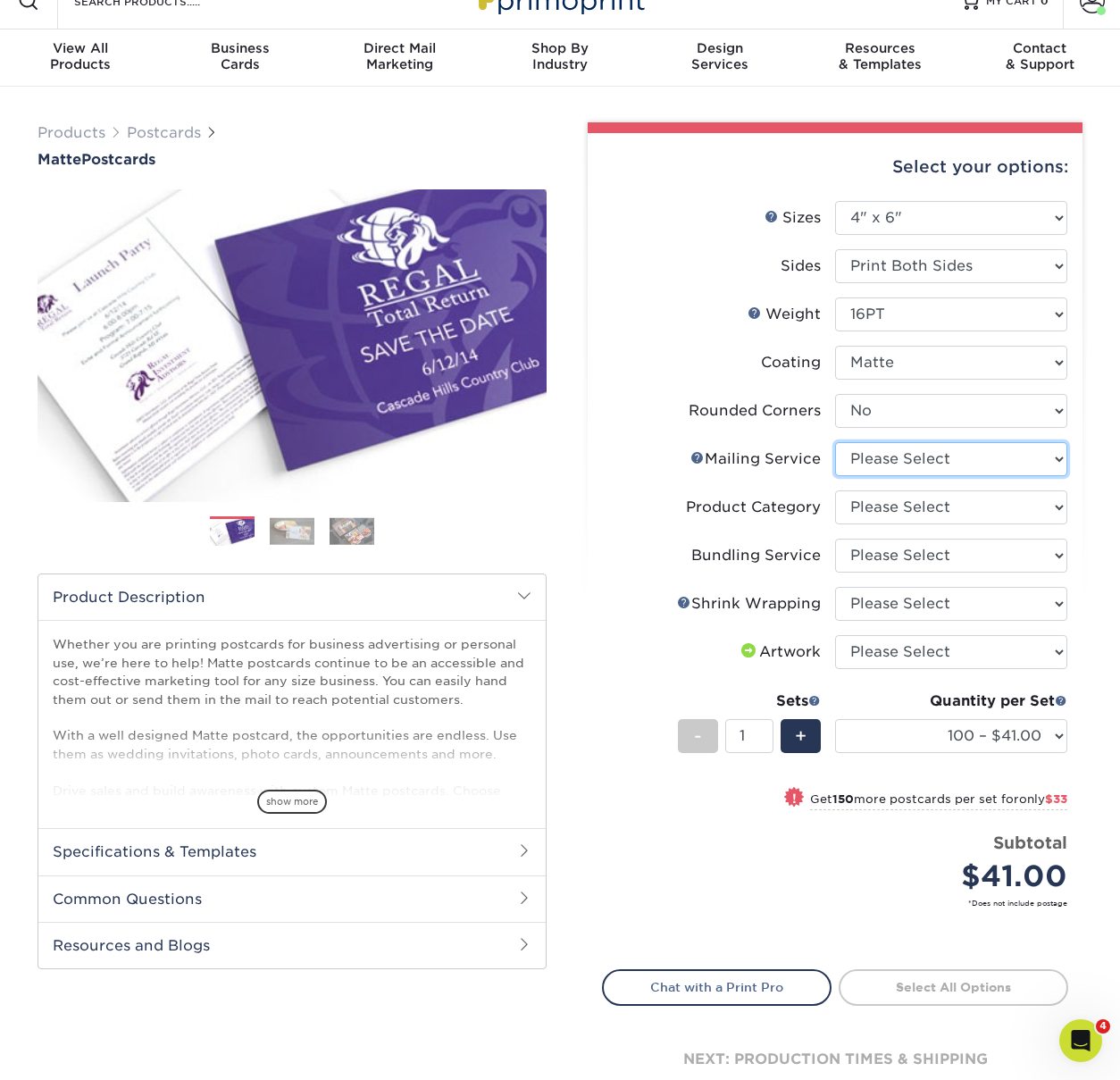
select select "3e5e9bdd-d78a-4c28-a41d-fe1407925ca6"
select select "9b7272e0-d6c8-4c3c-8e97-d3a1bcdab858"
select select "58689abb-25c0-461c-a4c3-a80b627d6649"
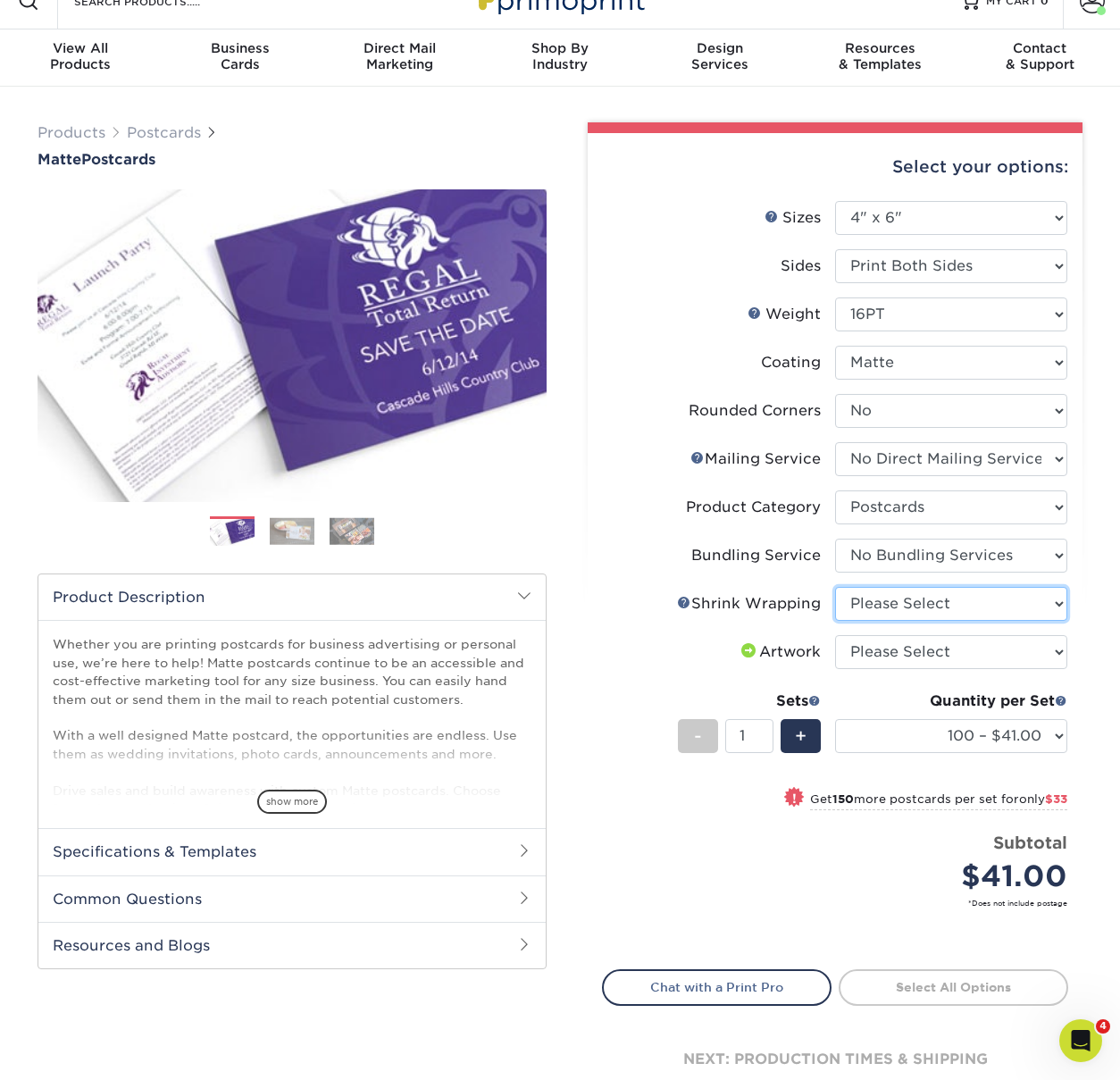
select select "c8749376-e7da-41d0-b3dc-647faf84d907"
select select "upload"
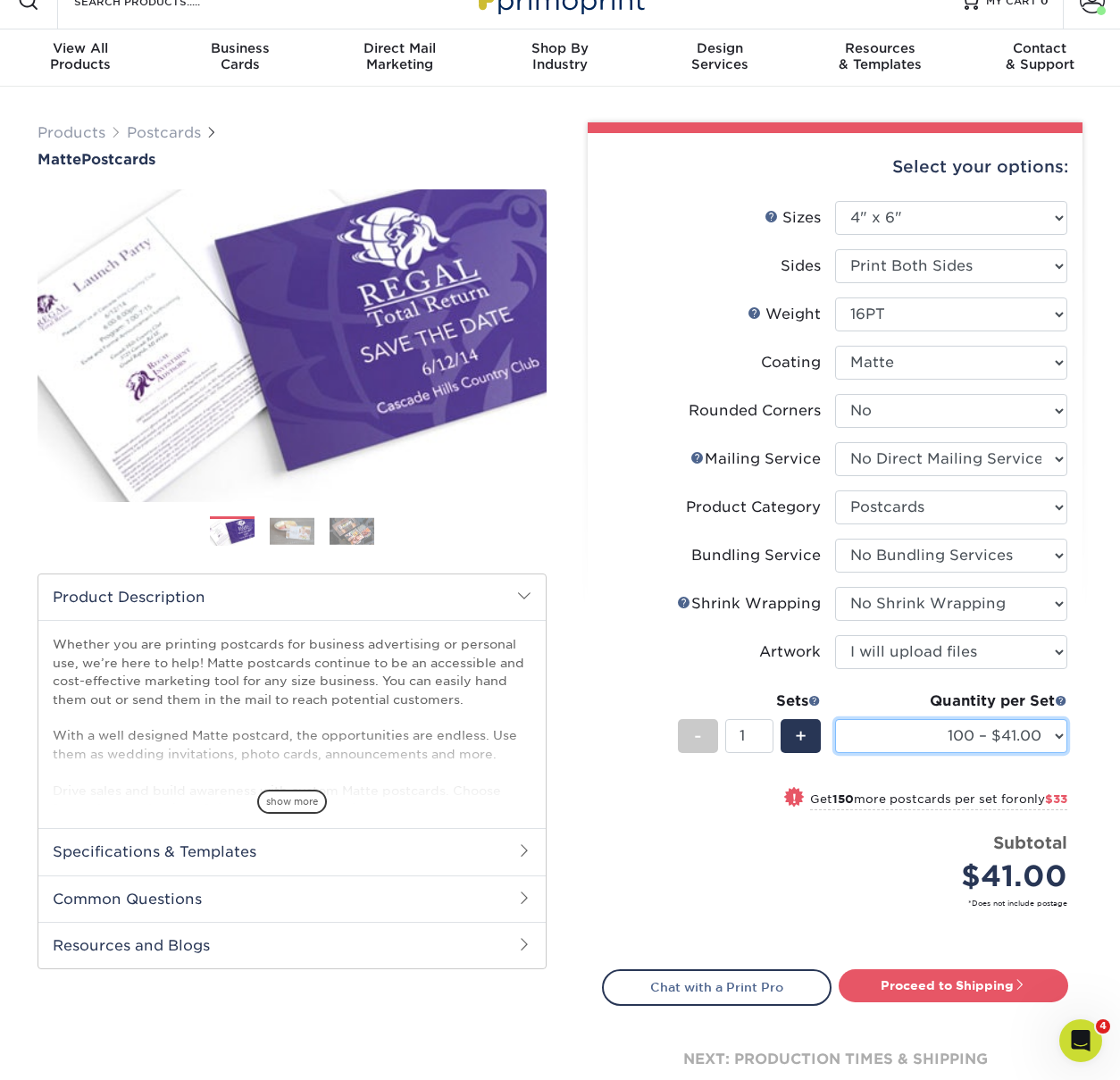
select select "1000 – $99.00"
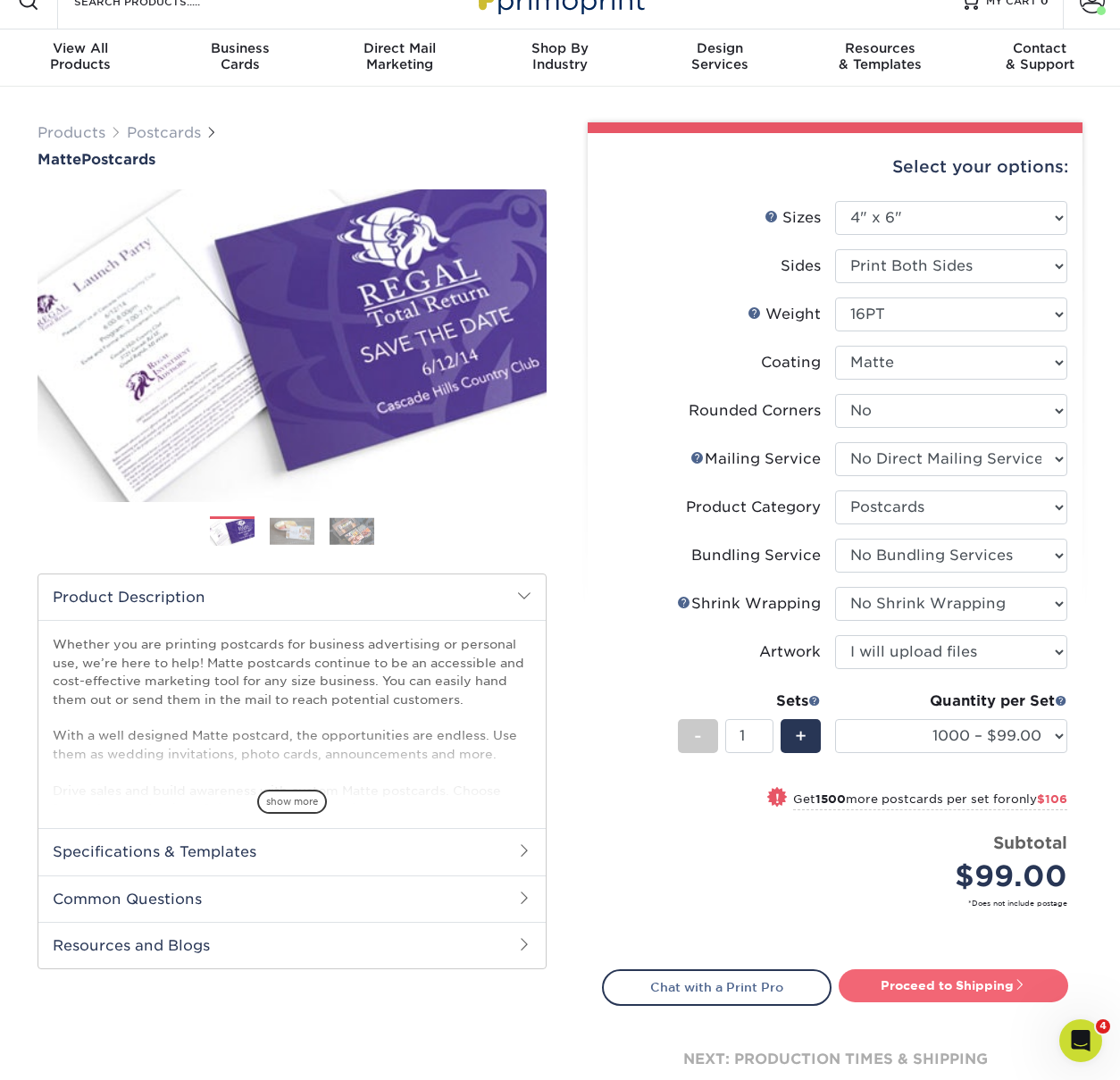
click at [911, 988] on link "Proceed to Shipping" at bounding box center [954, 985] width 229 height 32
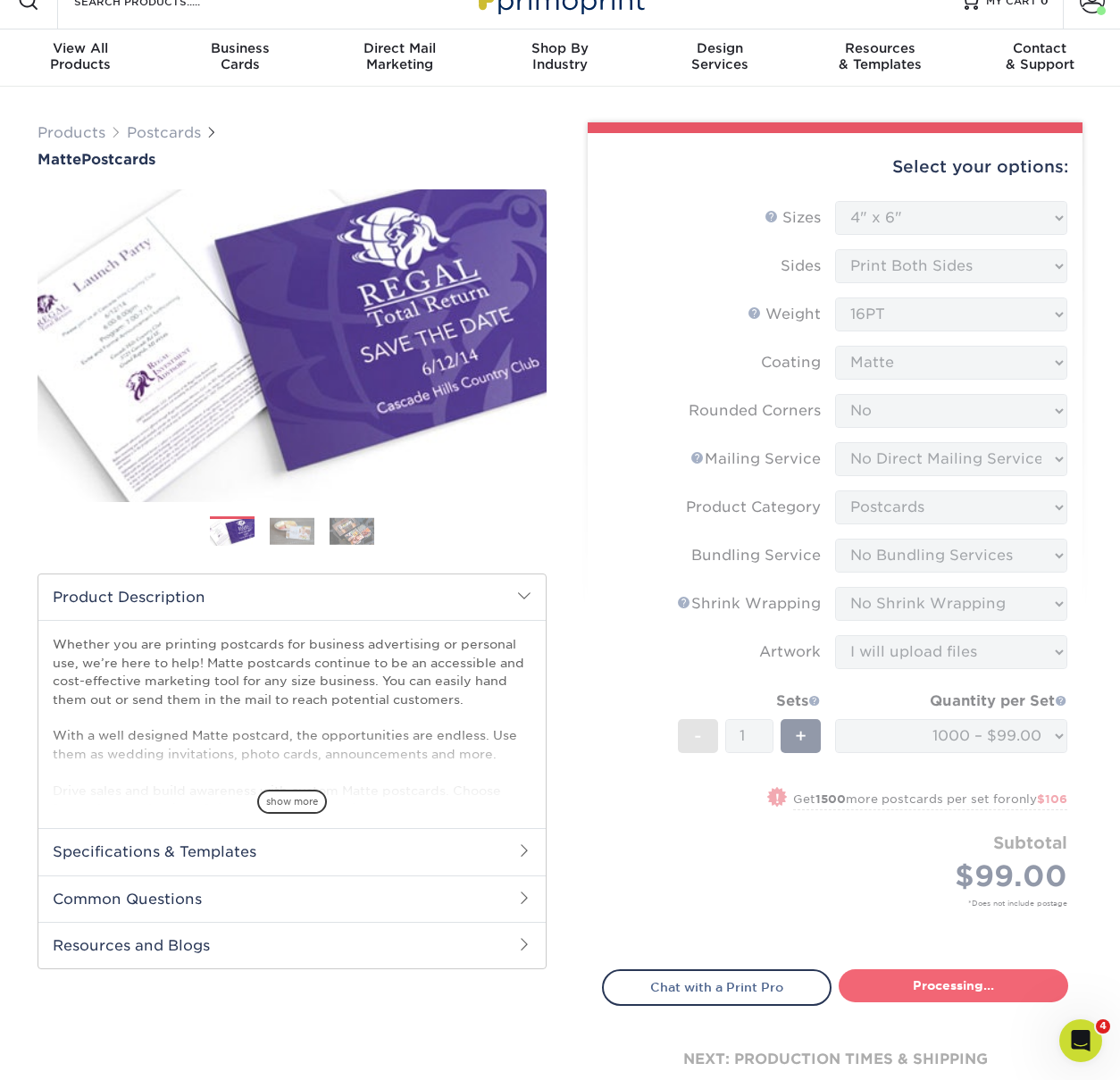
type input "Set 1"
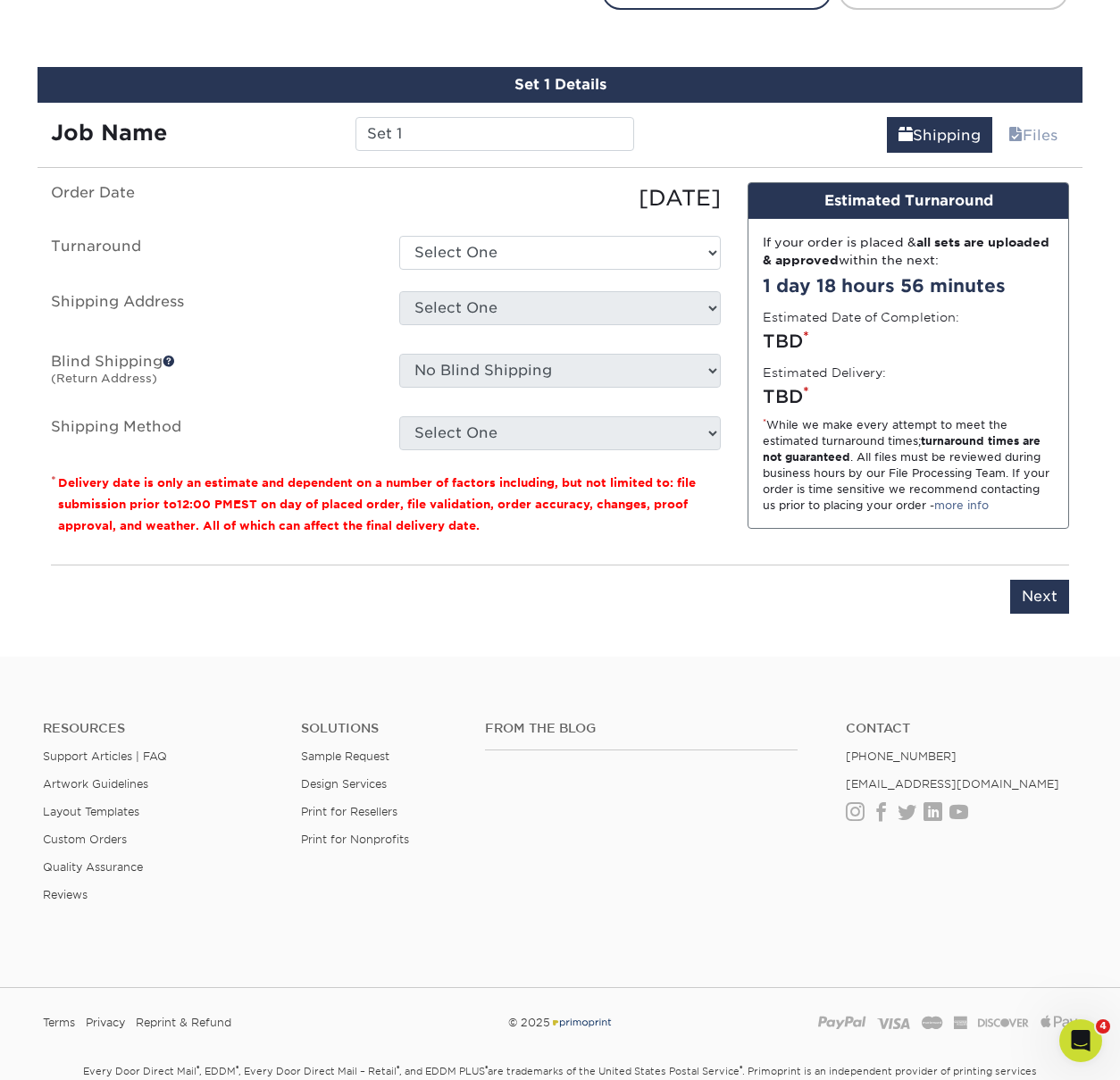
scroll to position [1044, 0]
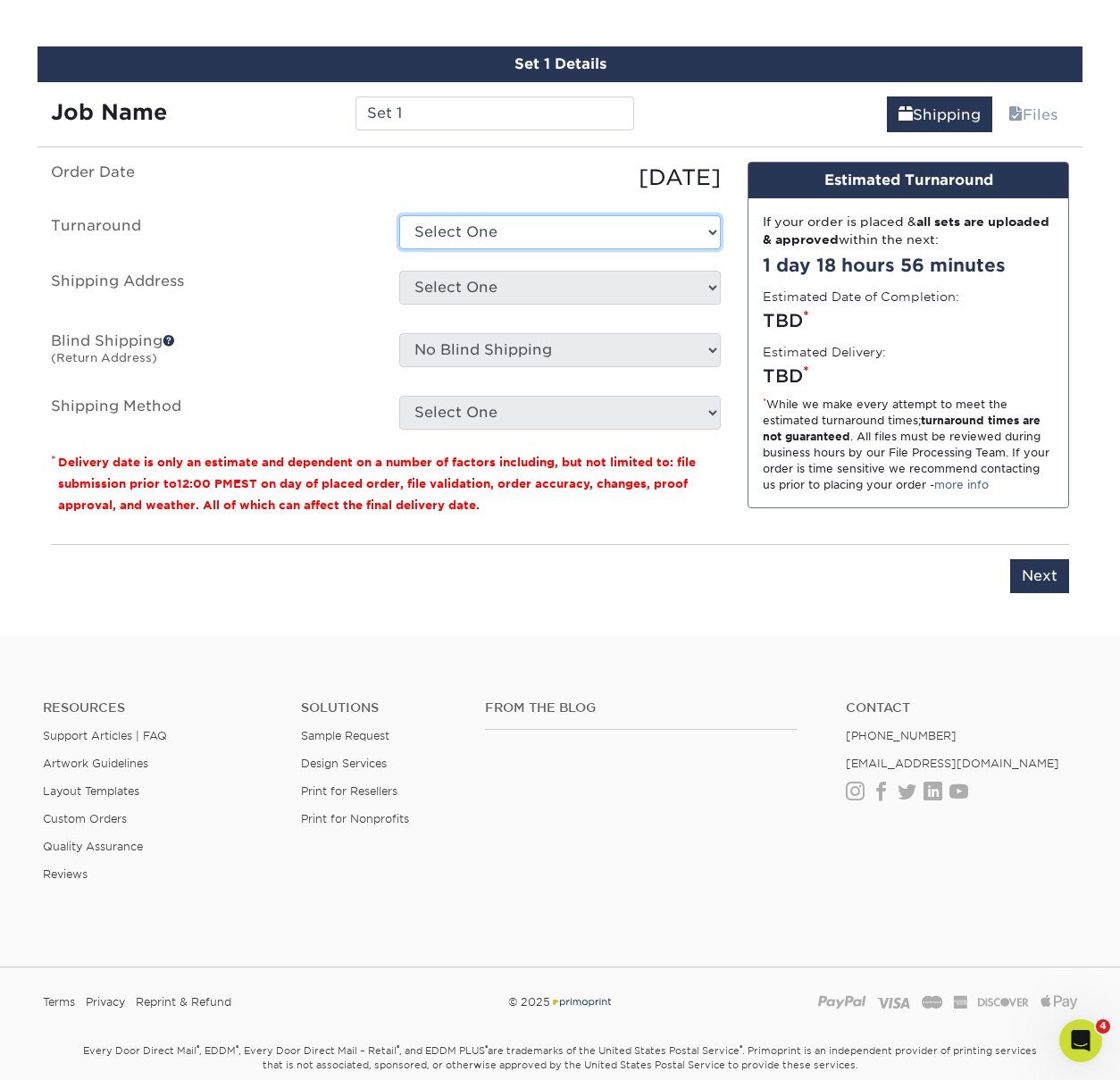
select select "0e14bfd8-beeb-4b33-ba13-53b21136766b"
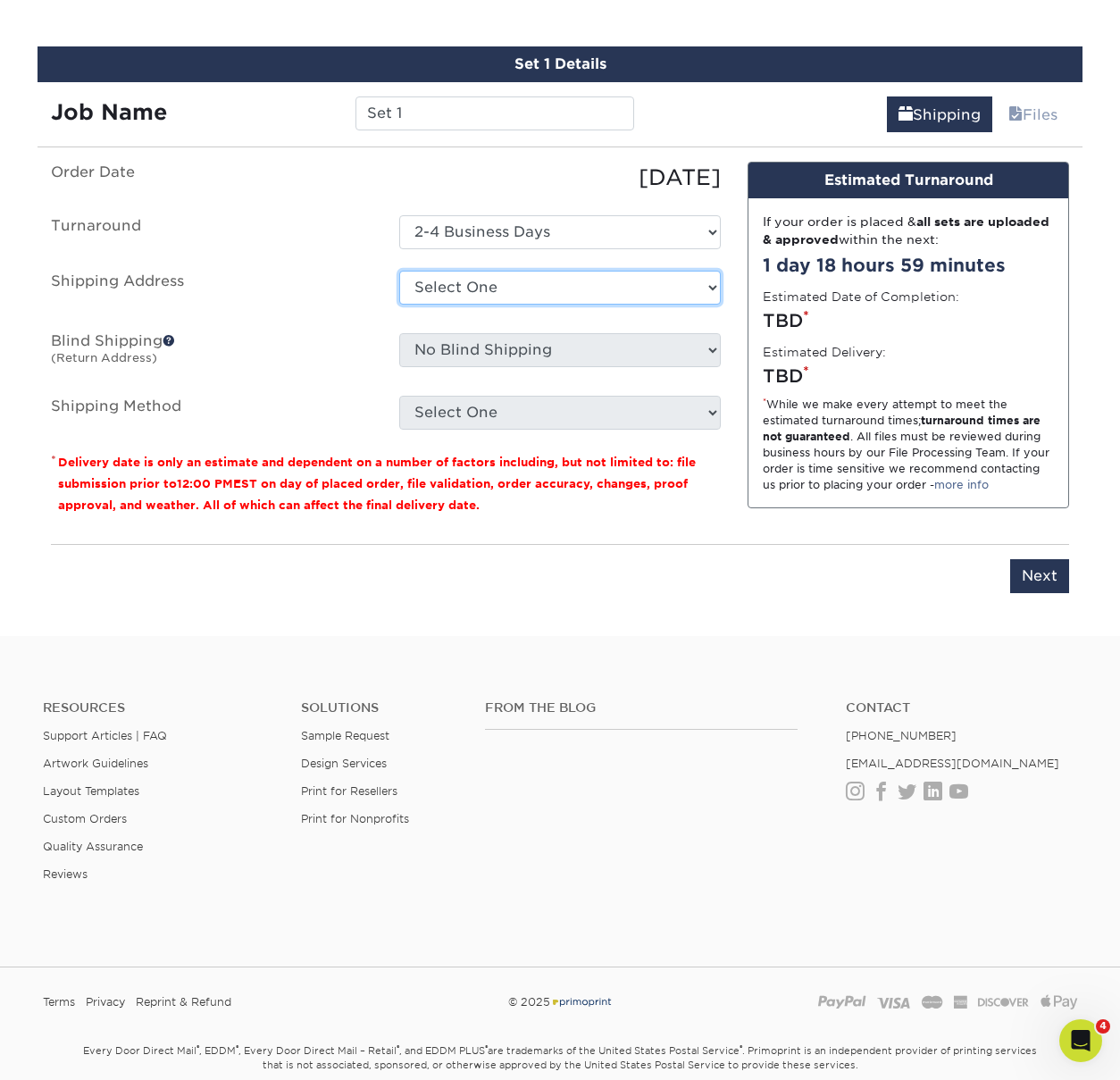
select select "276028"
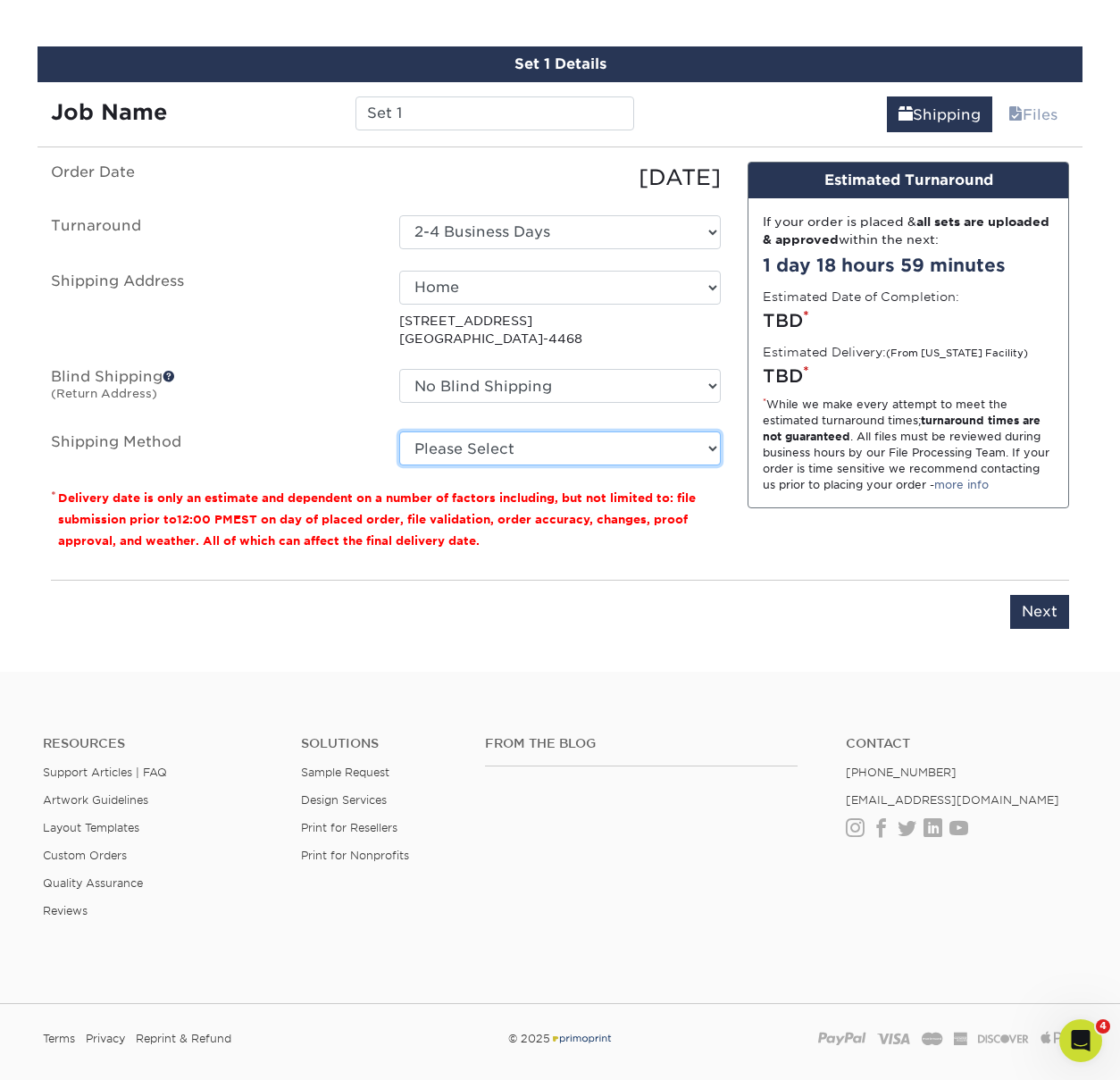
select select "12"
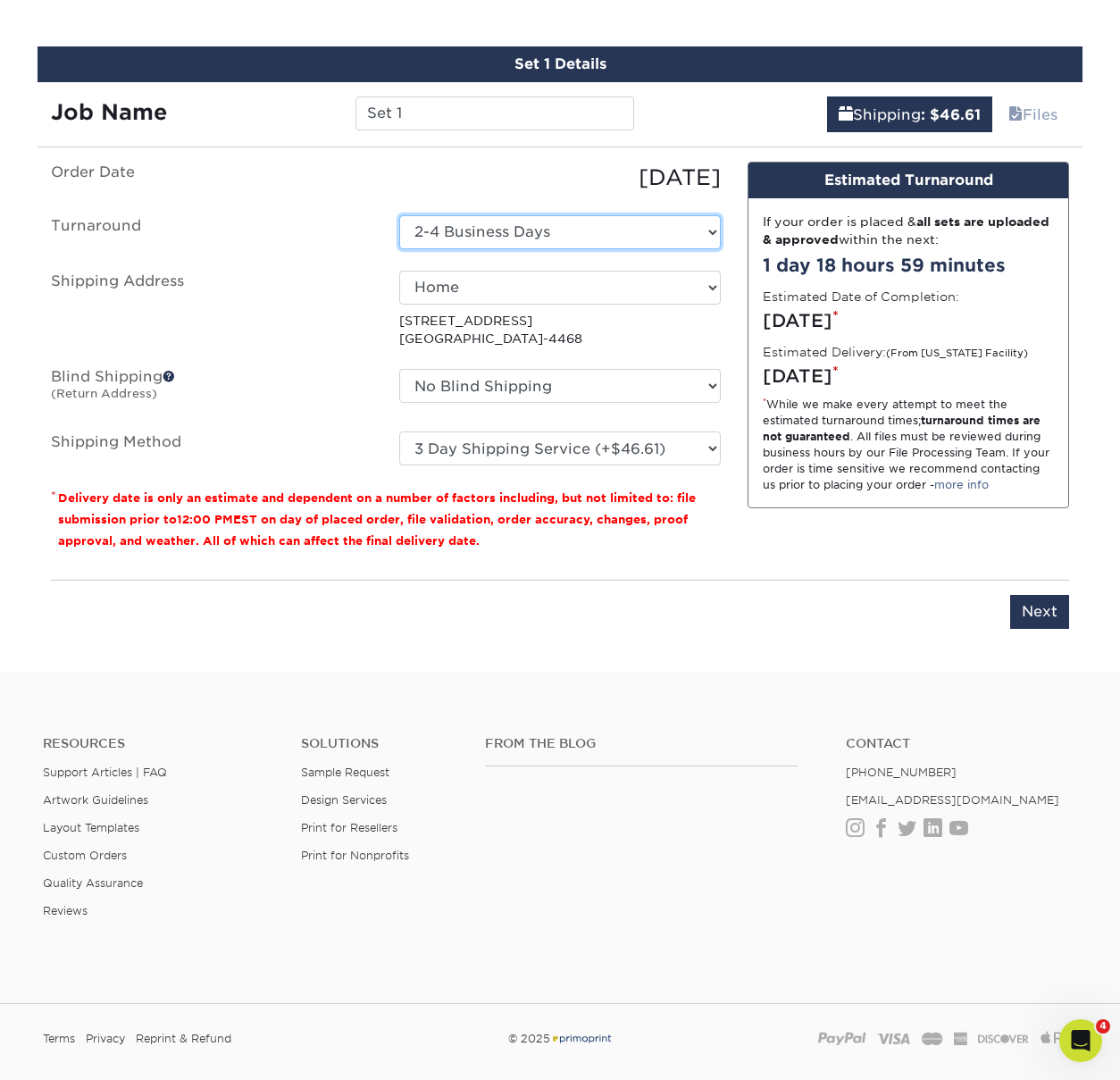
select select "31c56d80-7293-4443-be03-b07f610ce024"
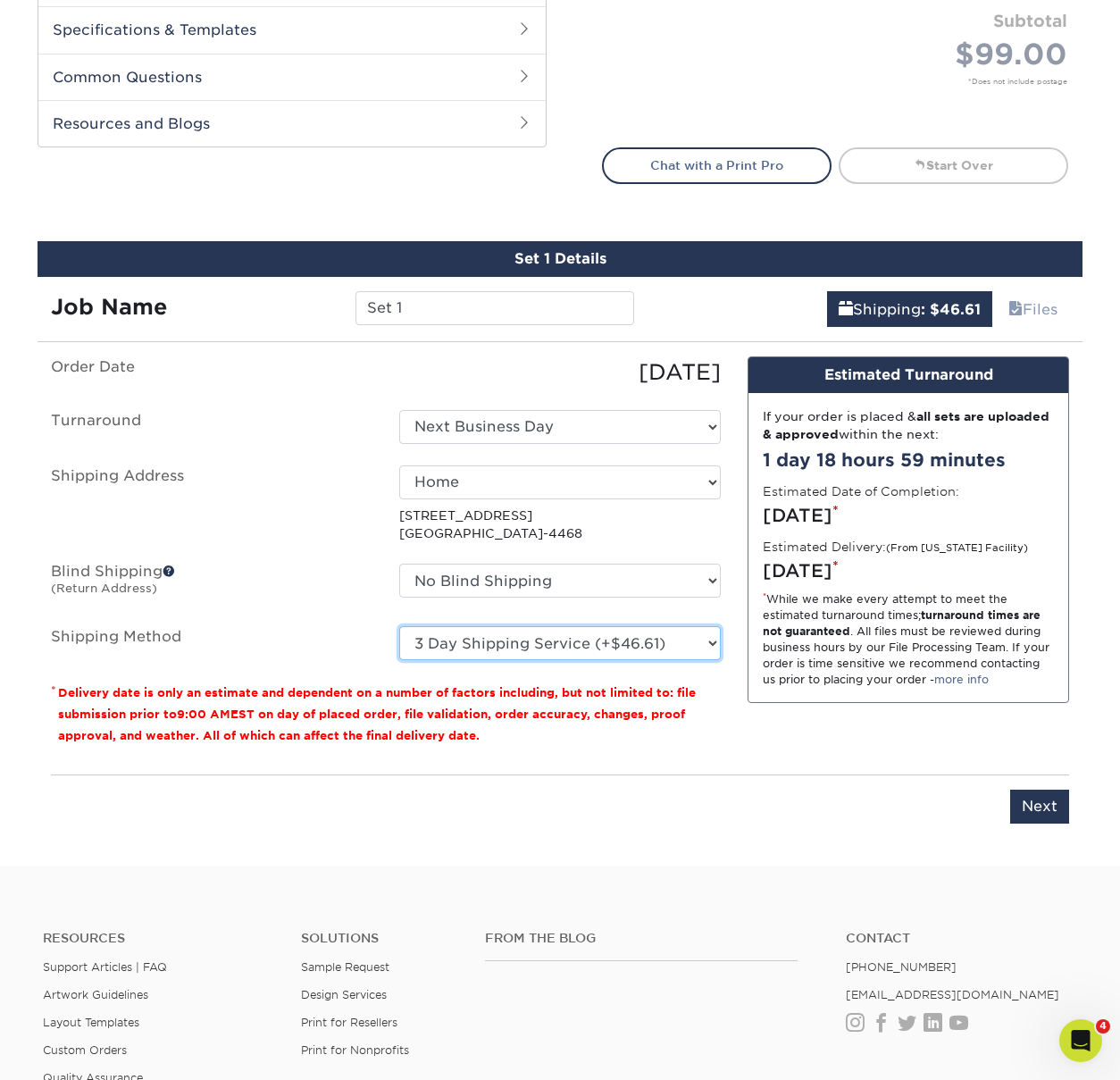
scroll to position [847, 0]
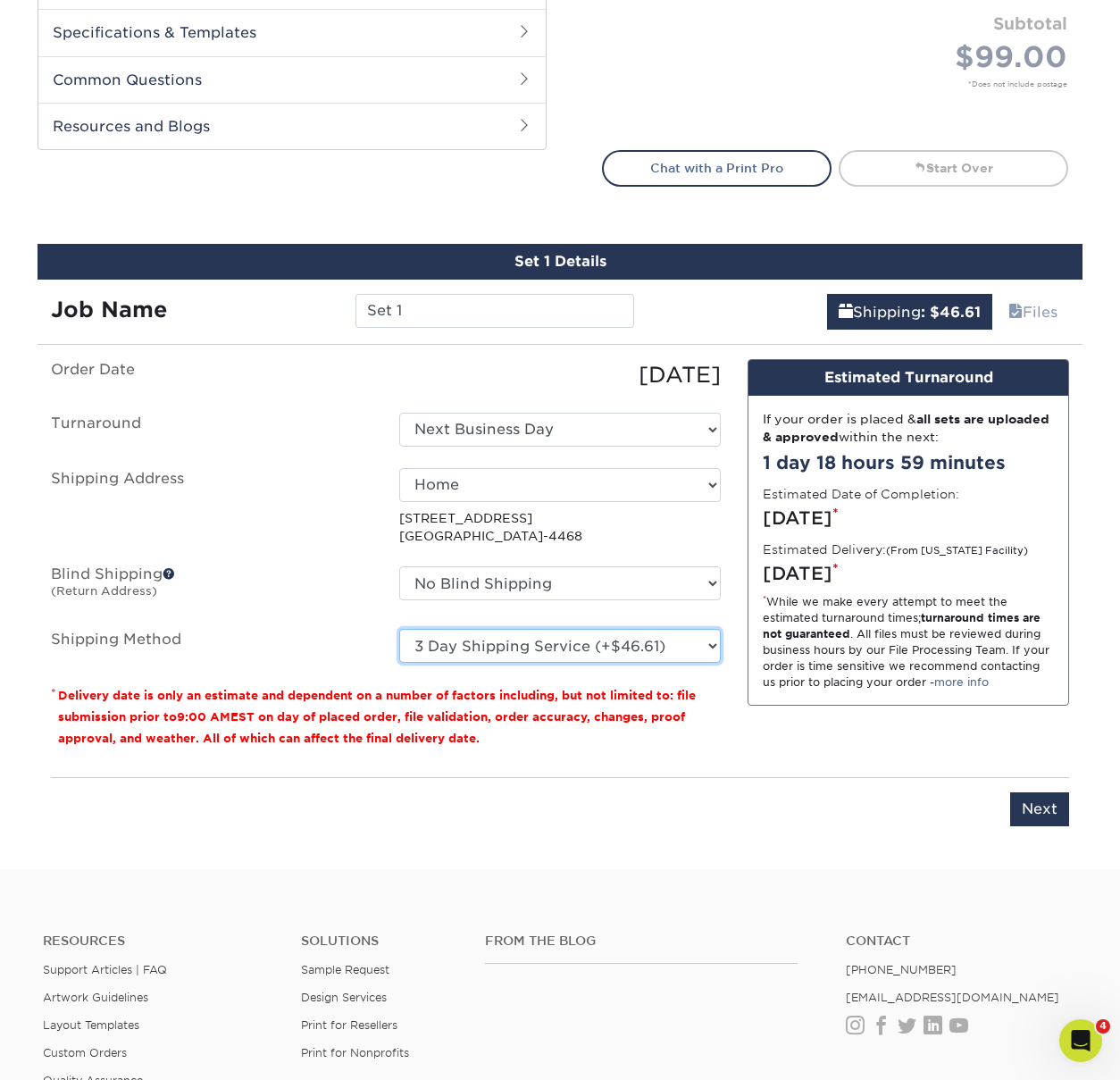
select select "02"
click at [767, 702] on div "If your order is placed & all sets are uploaded & approved within the next: 1 d…" at bounding box center [909, 550] width 320 height 310
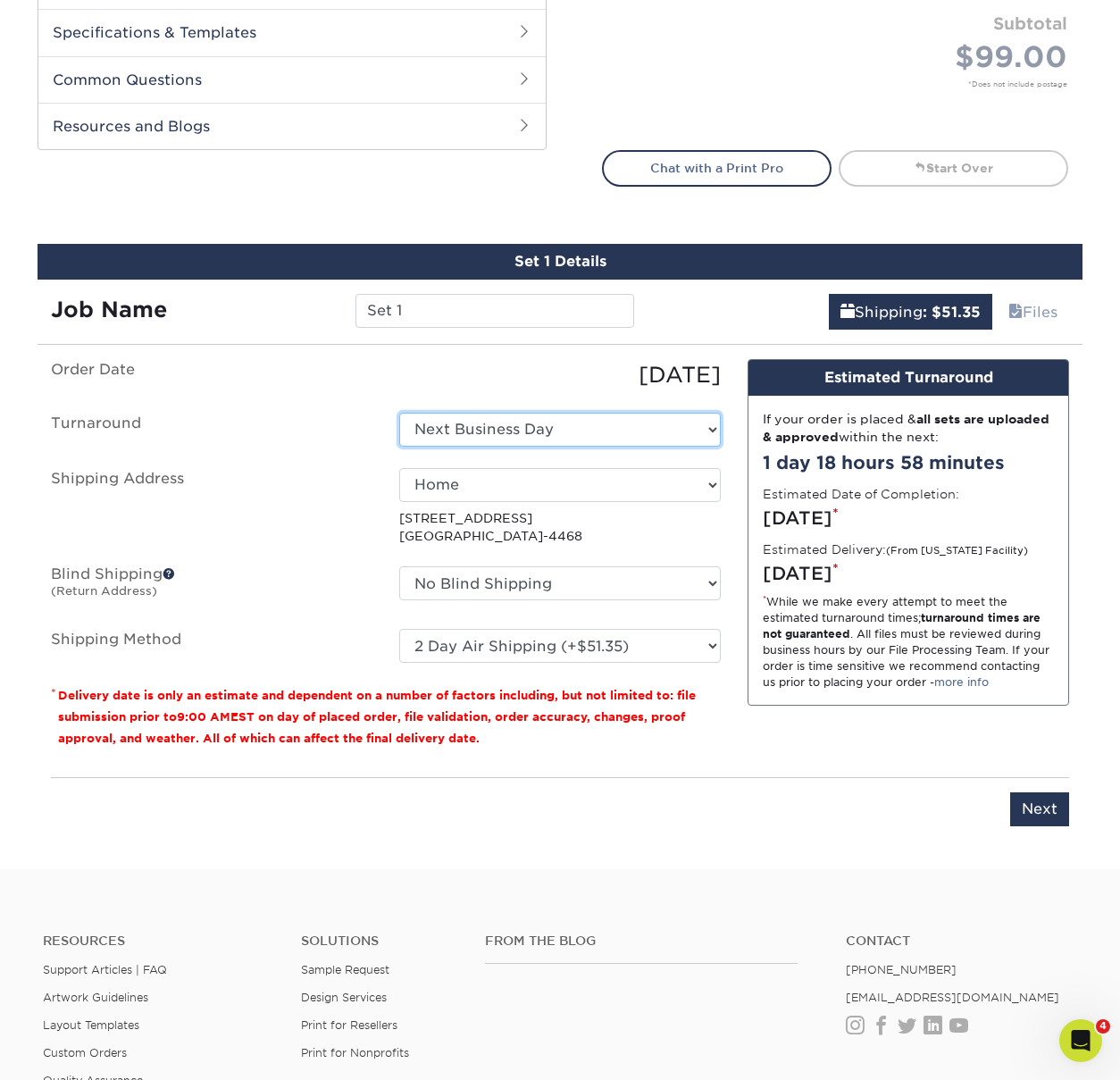
select select "0e14bfd8-beeb-4b33-ba13-53b21136766b"
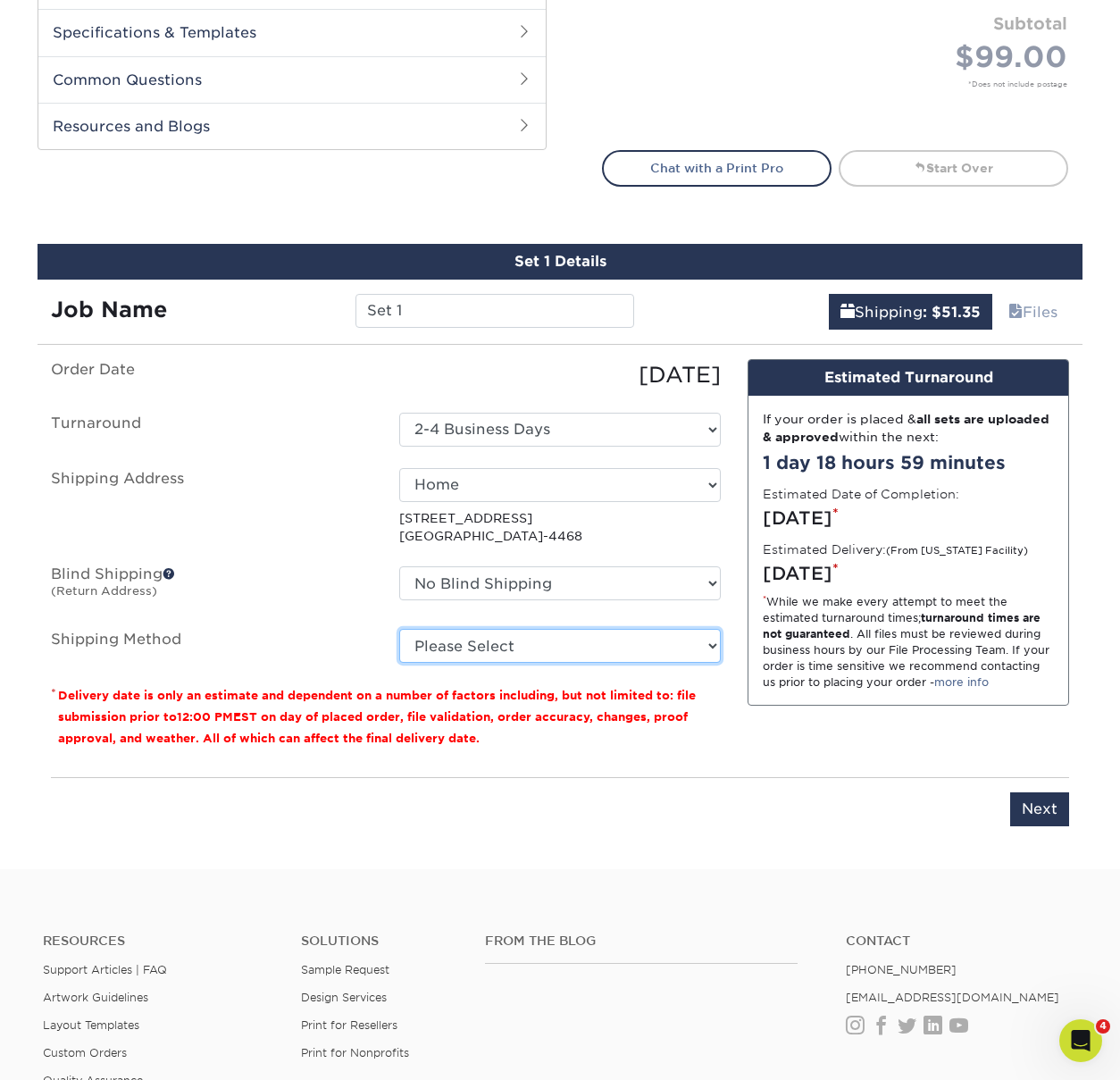
select select "03"
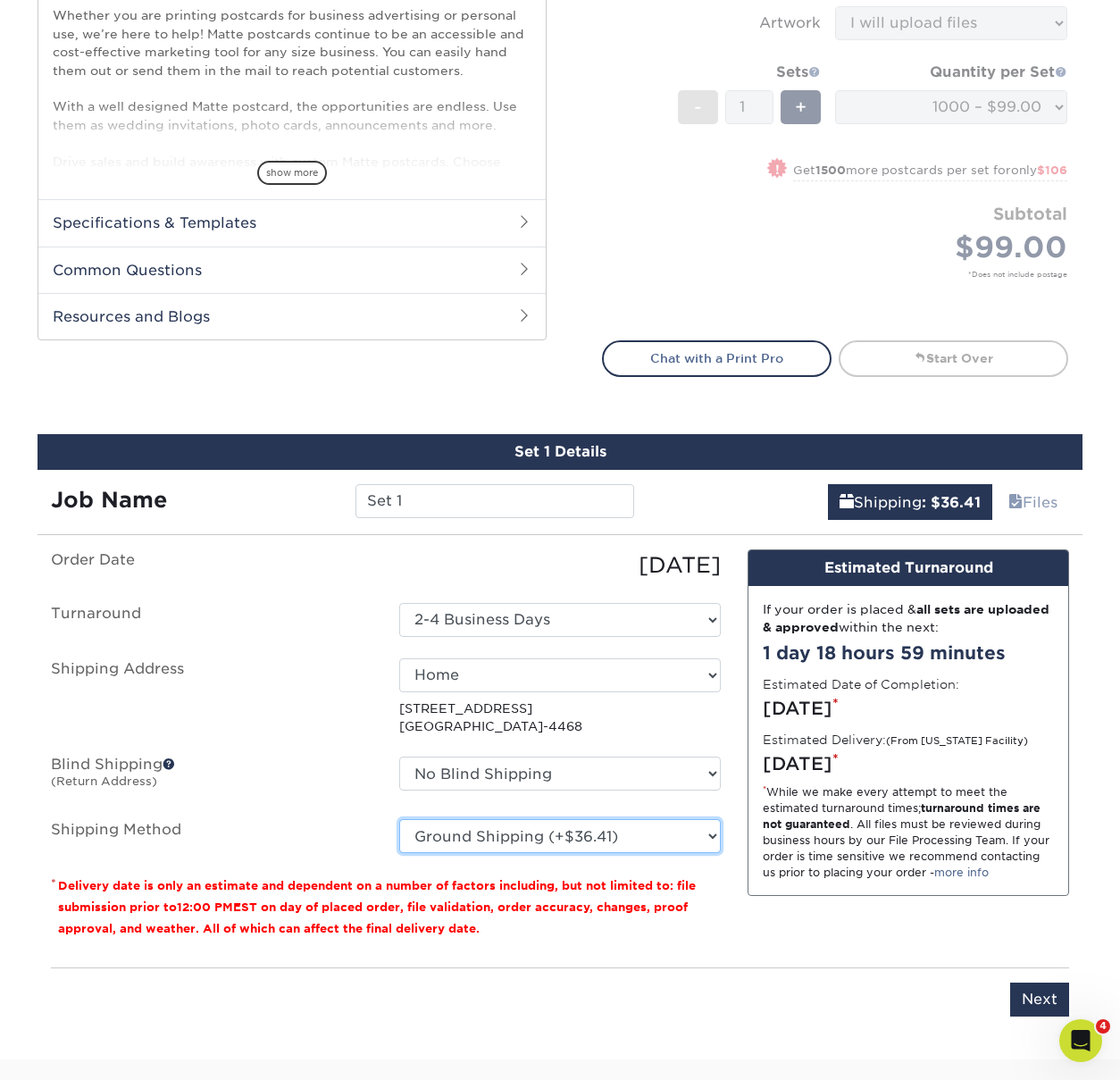
scroll to position [689, 0]
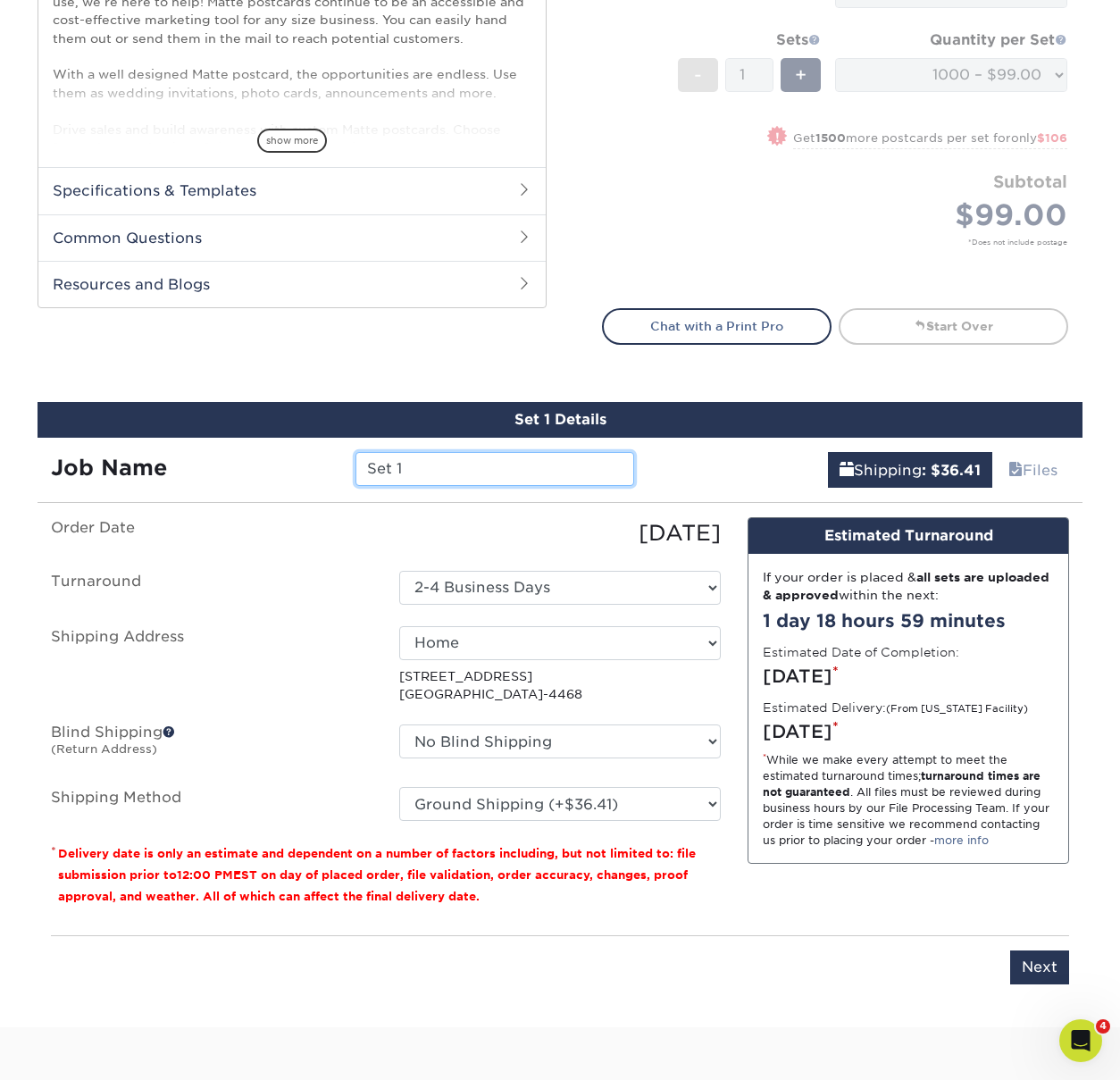
click at [521, 466] on input "Set 1" at bounding box center [494, 469] width 277 height 34
click at [521, 465] on input "Set 1" at bounding box center [494, 469] width 277 height 34
click at [520, 464] on input "Set 1" at bounding box center [494, 469] width 277 height 34
click at [519, 464] on input "Set 1" at bounding box center [494, 469] width 277 height 34
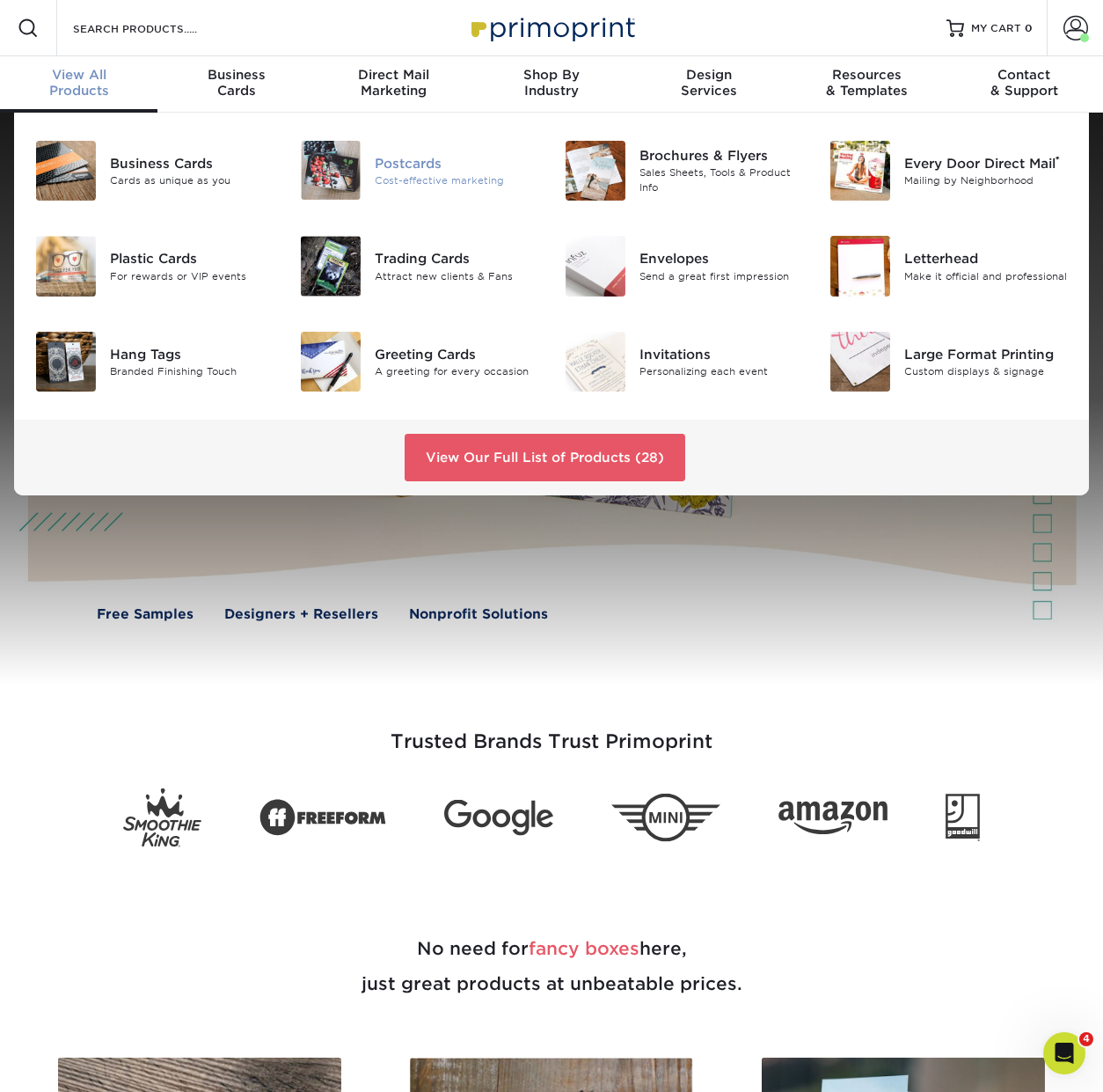
click at [345, 160] on img at bounding box center [331, 170] width 60 height 59
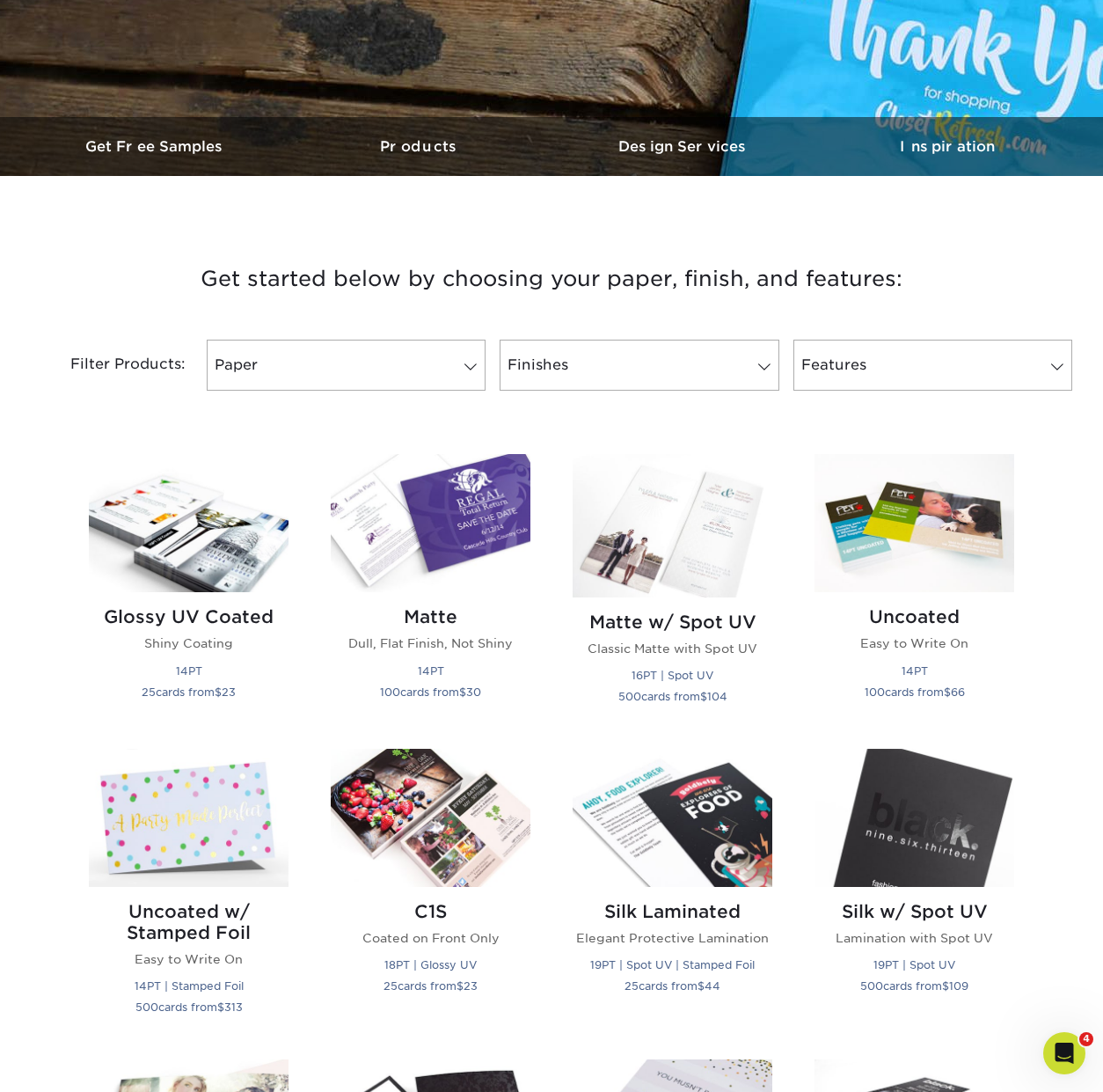
scroll to position [441, 0]
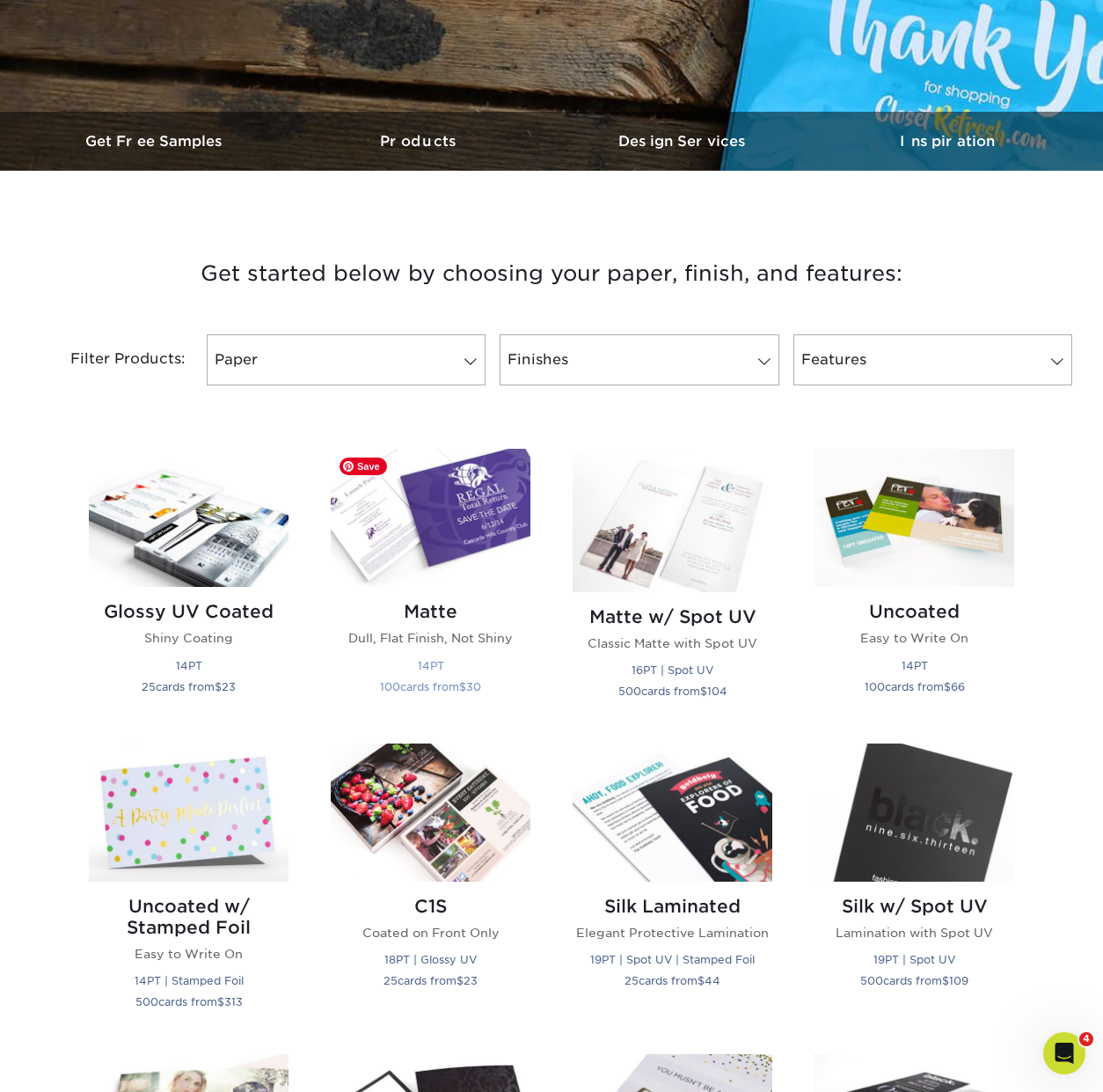
click at [487, 492] on img at bounding box center [430, 518] width 199 height 138
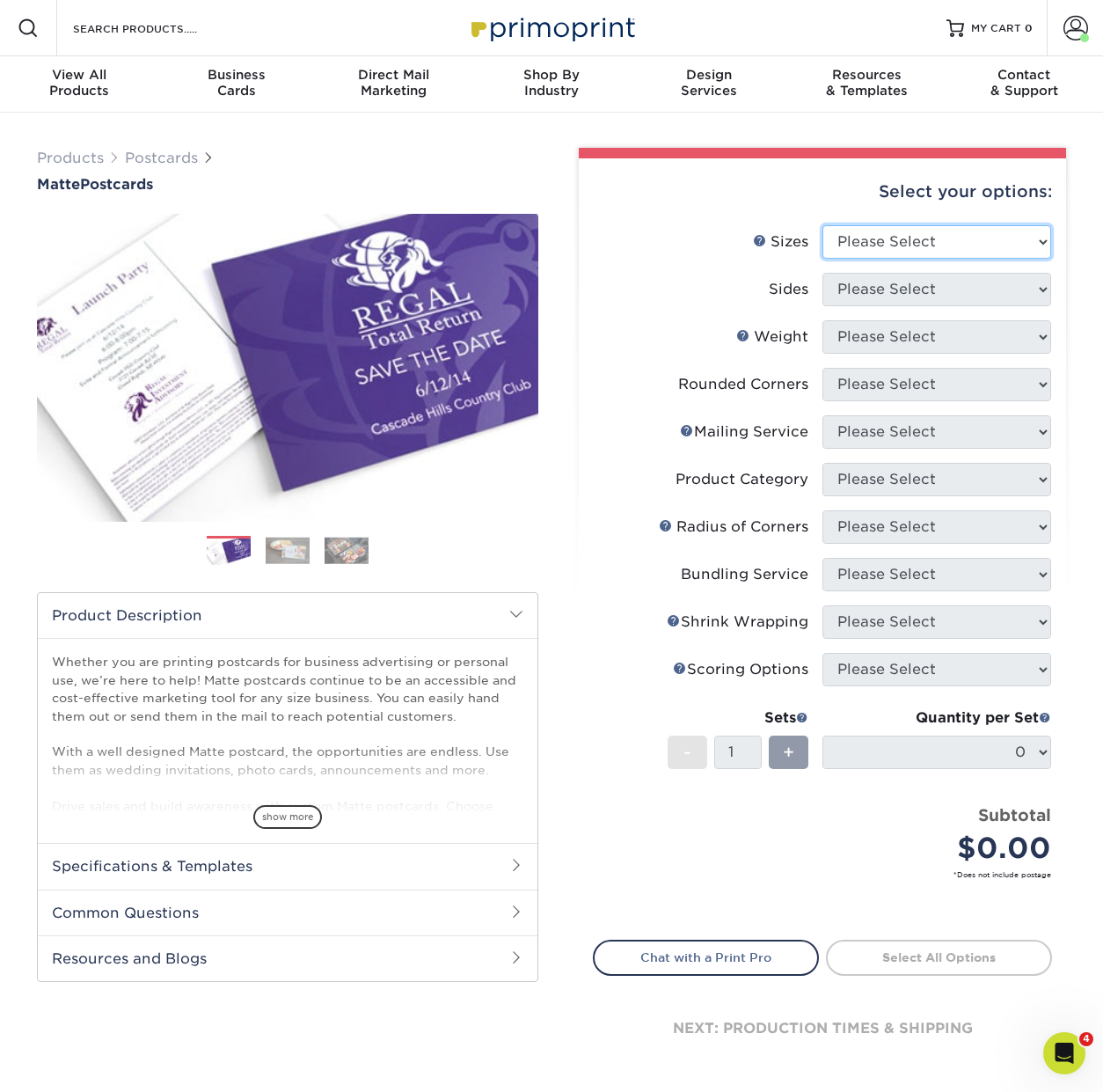
select select "4.00x6.00"
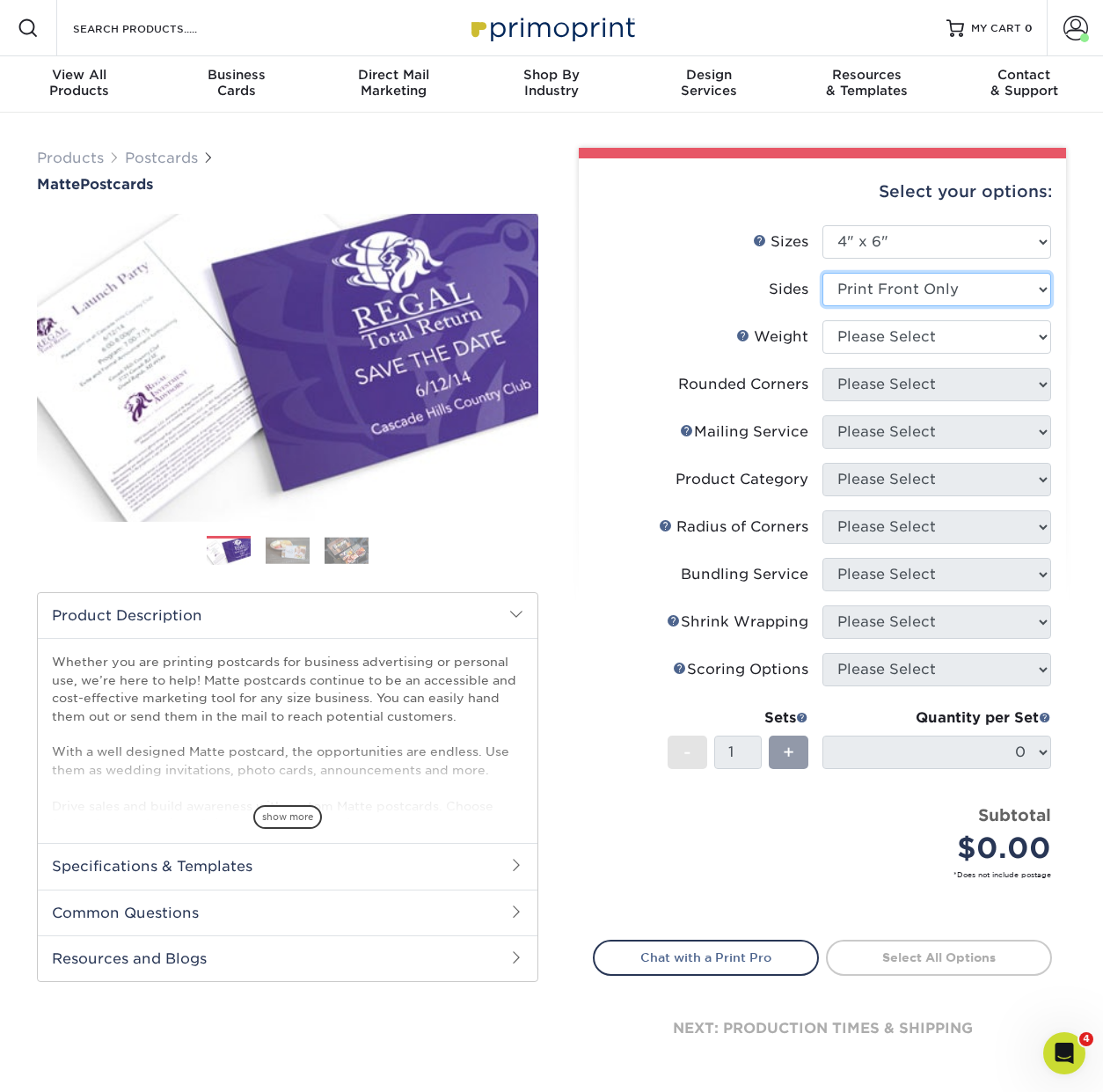
select select "13abbda7-1d64-4f25-8bb2-c179b224825d"
select select "16PT"
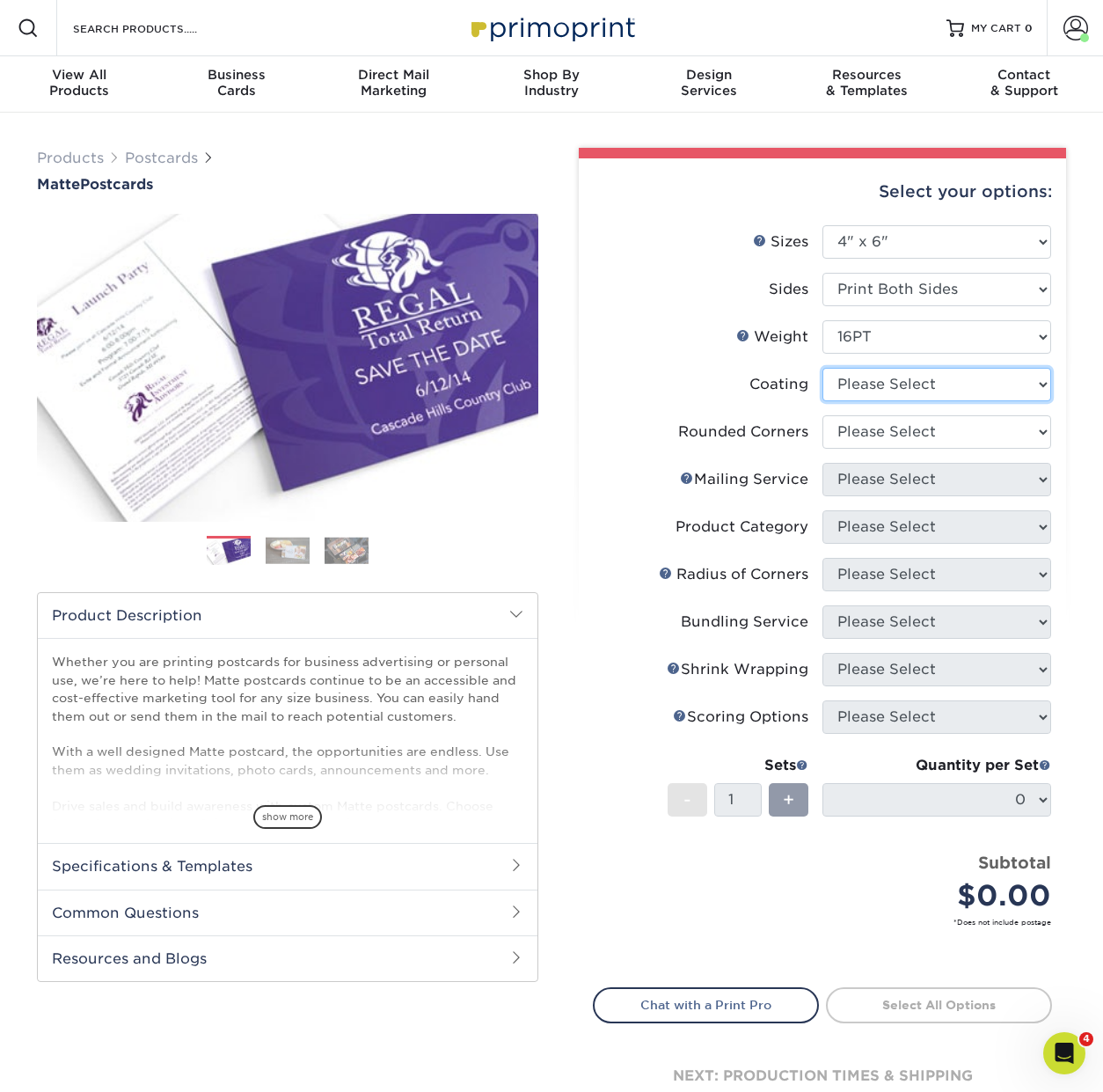
select select "121bb7b5-3b4d-429f-bd8d-bbf80e953313"
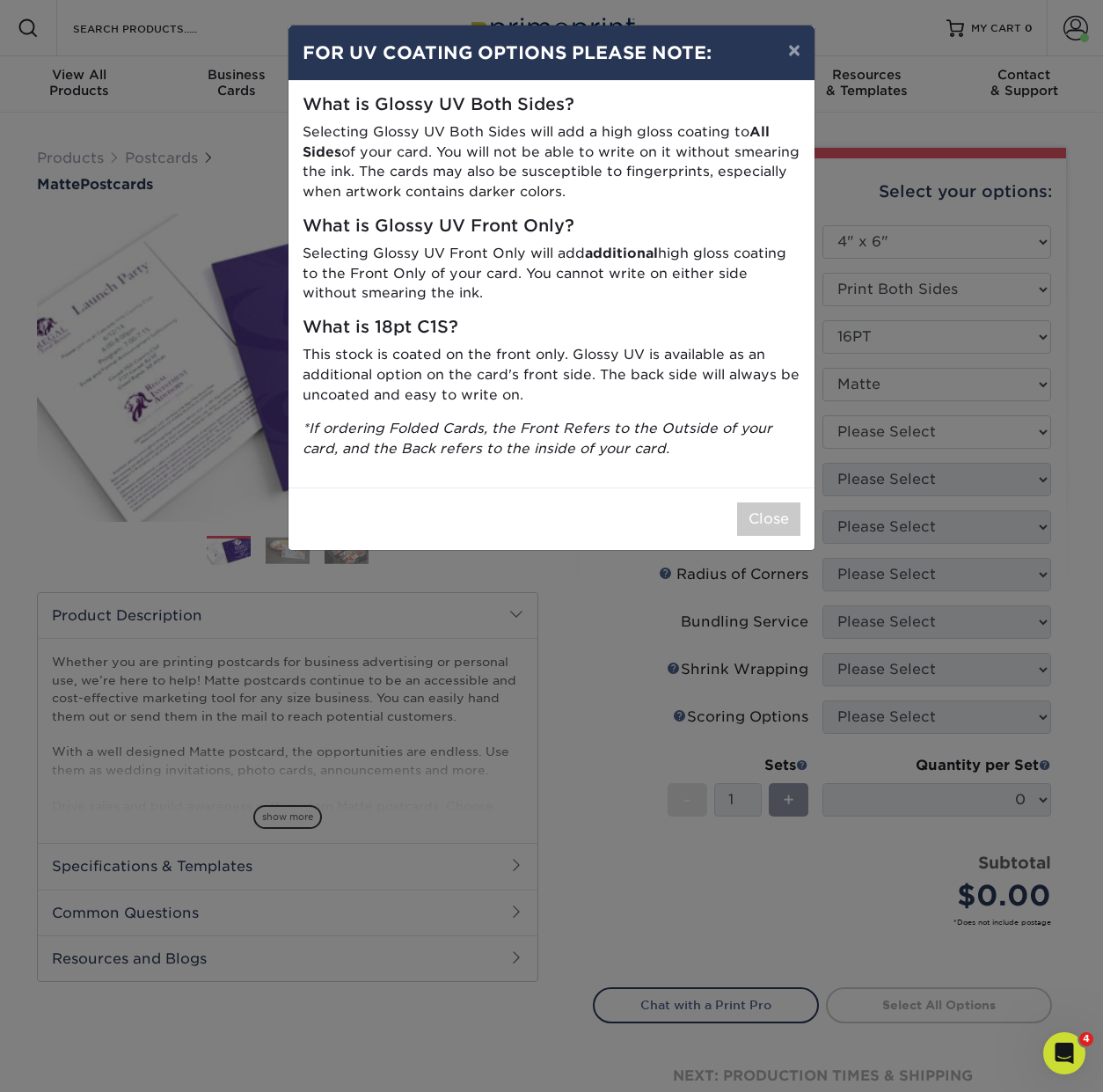
click at [875, 434] on div "× FOR UV COATING OPTIONS PLEASE NOTE: What is Glossy UV Both Sides? Selecting G…" at bounding box center [551, 546] width 1103 height 1092
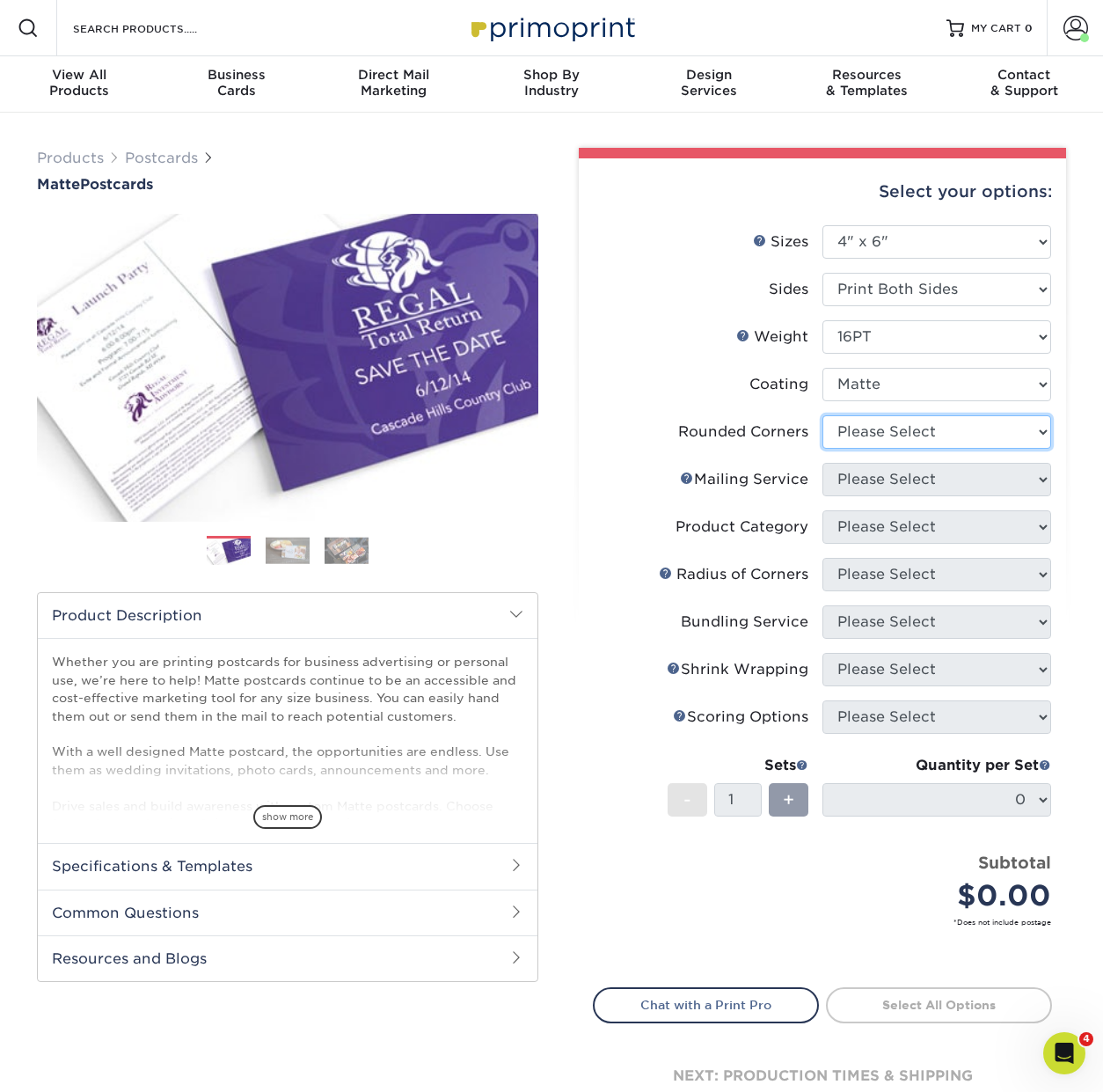
select select "0"
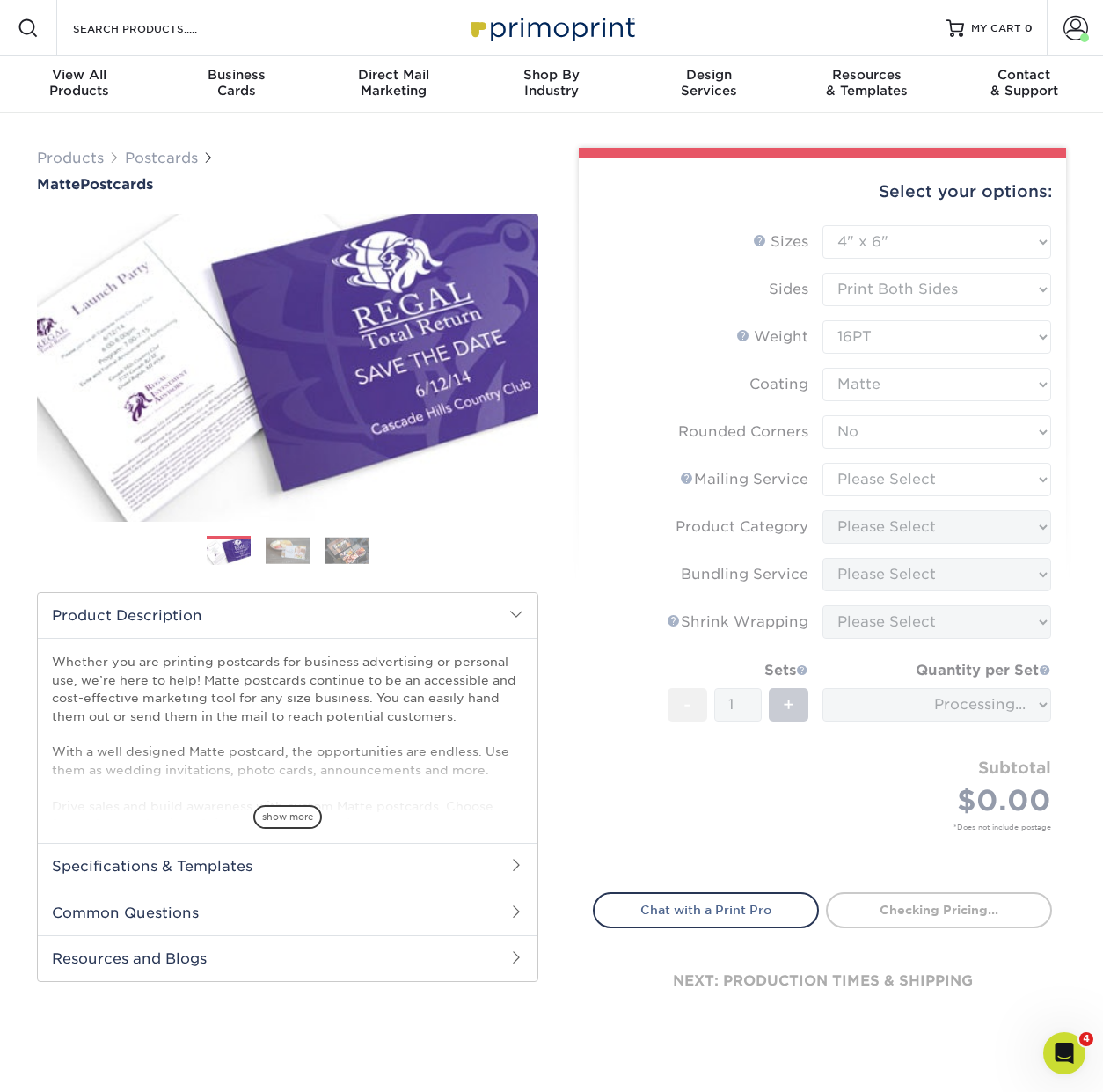
click at [867, 485] on form "Sizes Help Sizes Please Select 1.5" x 7" 2" x 4" 2" x 6" 2" x 7" 2" x 8" 2.12" …" at bounding box center [822, 548] width 459 height 647
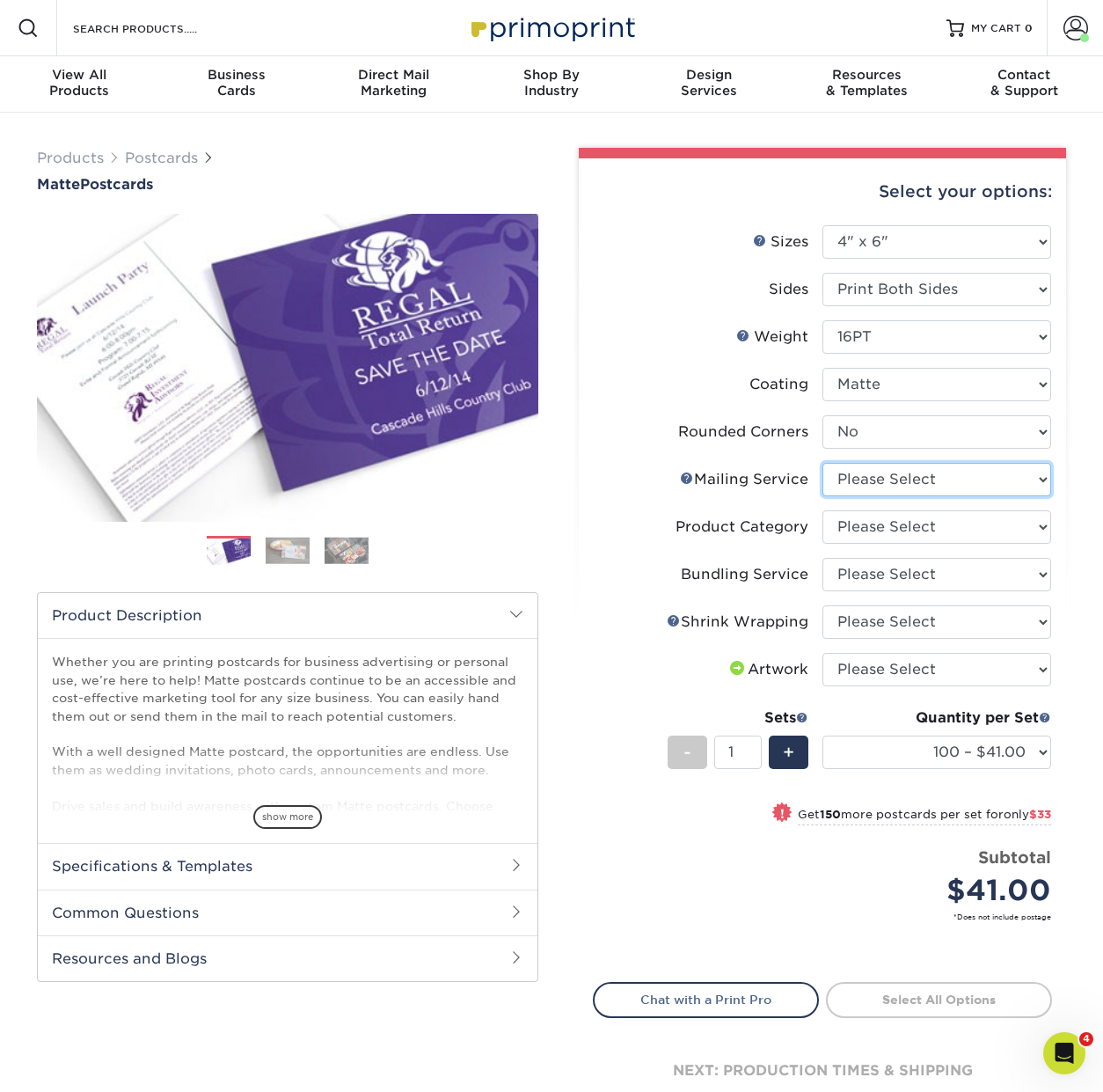
select select "3e5e9bdd-d78a-4c28-a41d-fe1407925ca6"
select select "9b7272e0-d6c8-4c3c-8e97-d3a1bcdab858"
select select "58689abb-25c0-461c-a4c3-a80b627d6649"
select select "c8749376-e7da-41d0-b3dc-647faf84d907"
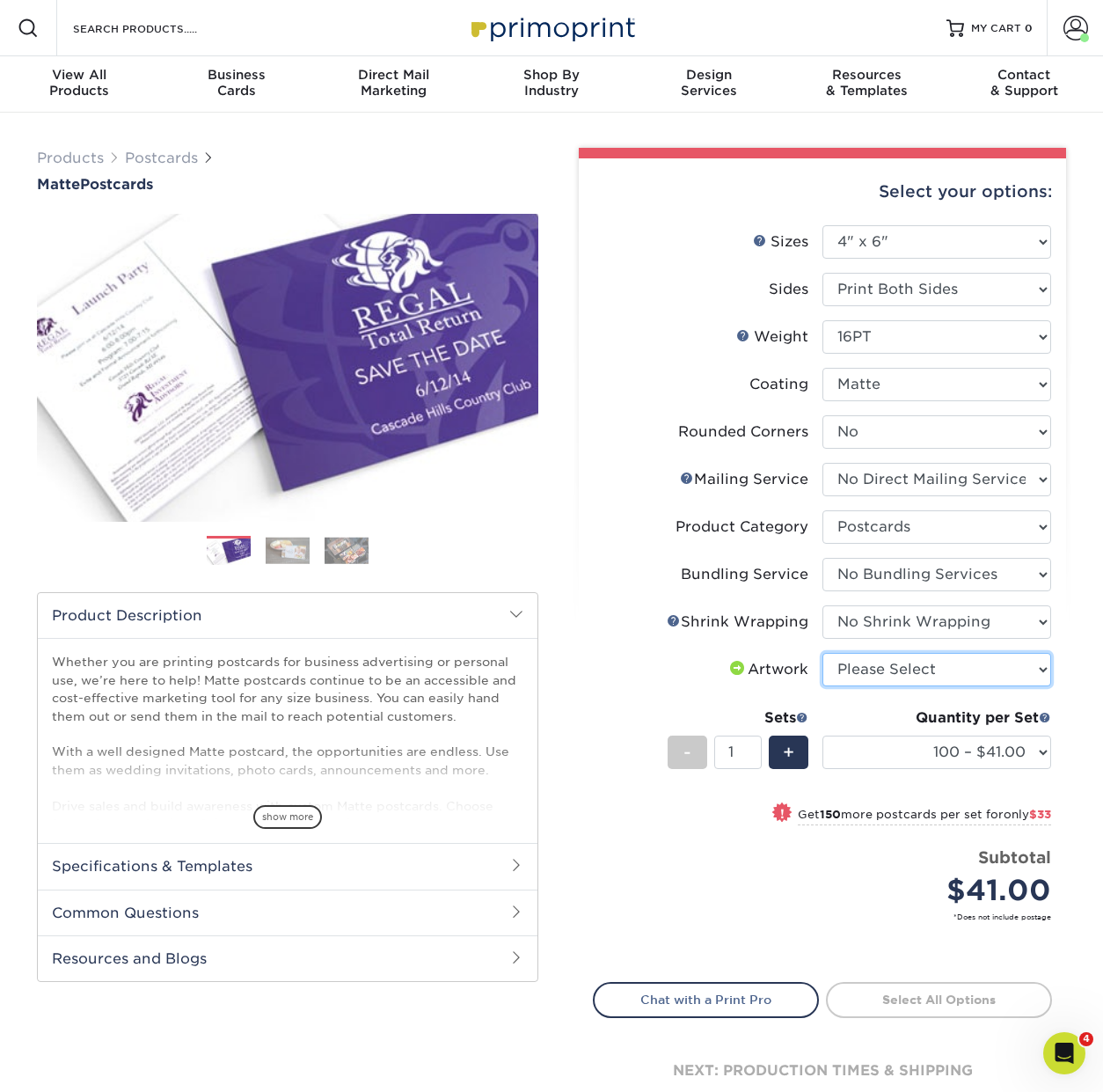
select select "upload"
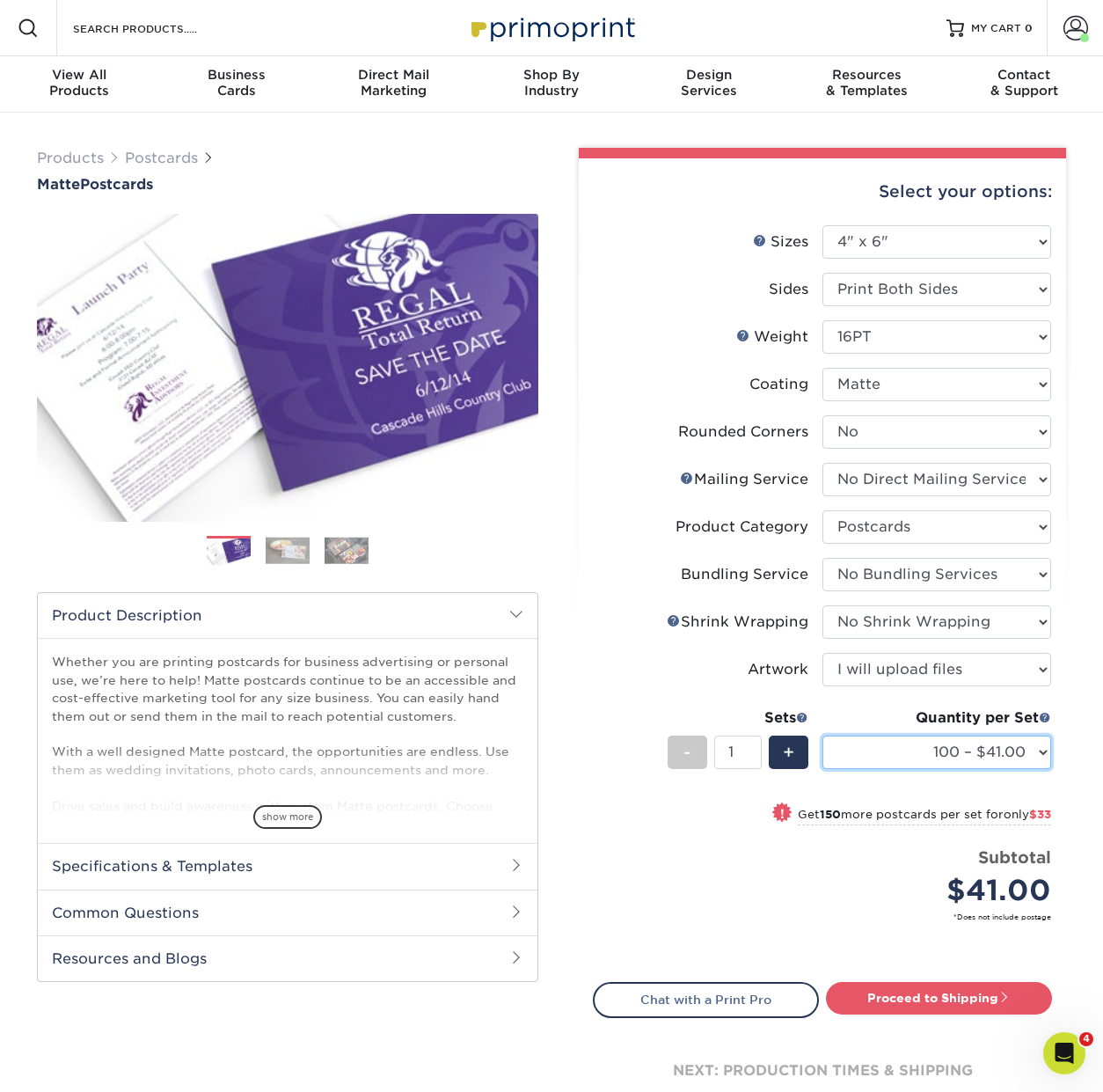
select select "1000 – $99.00"
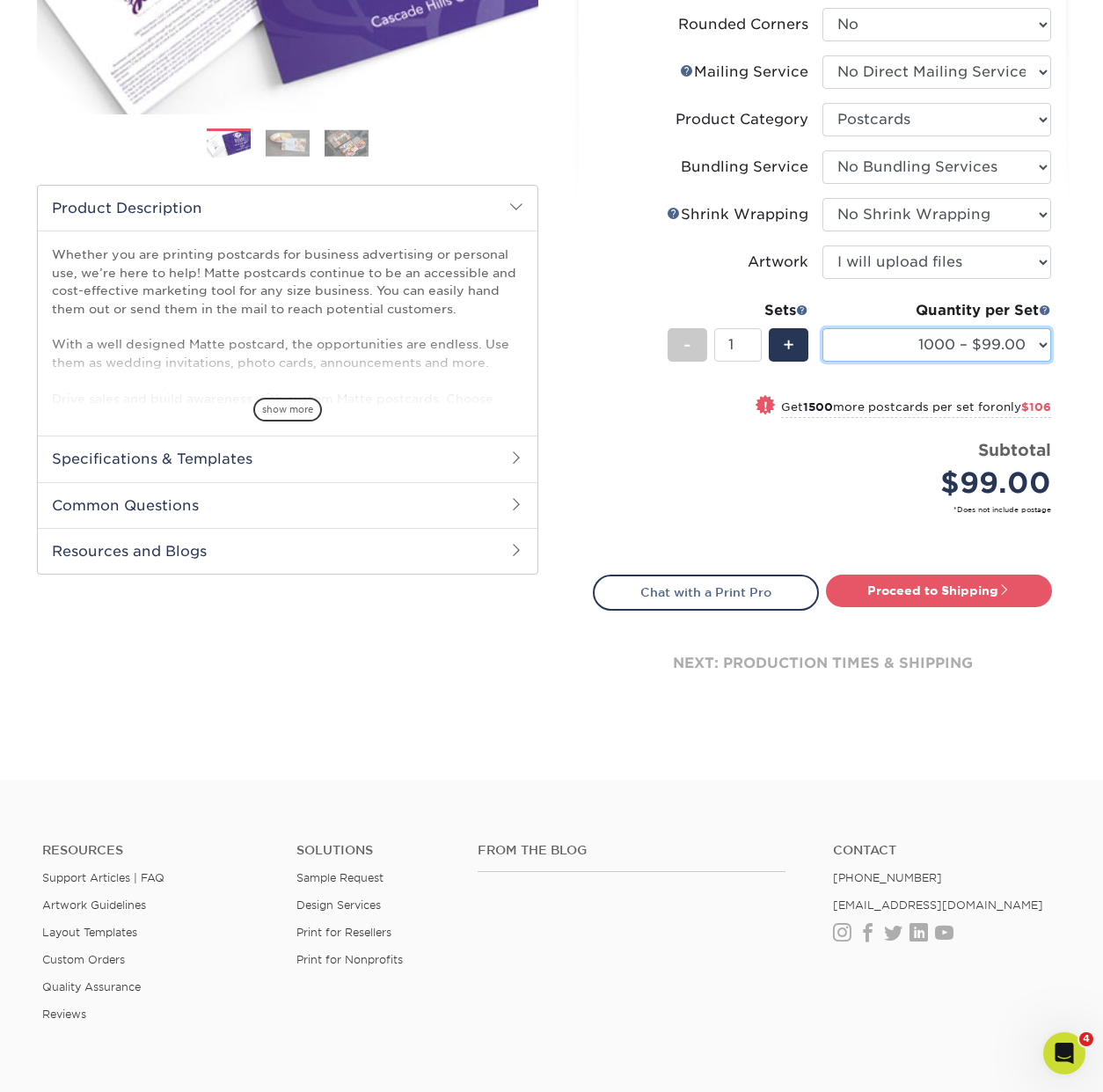
scroll to position [409, 0]
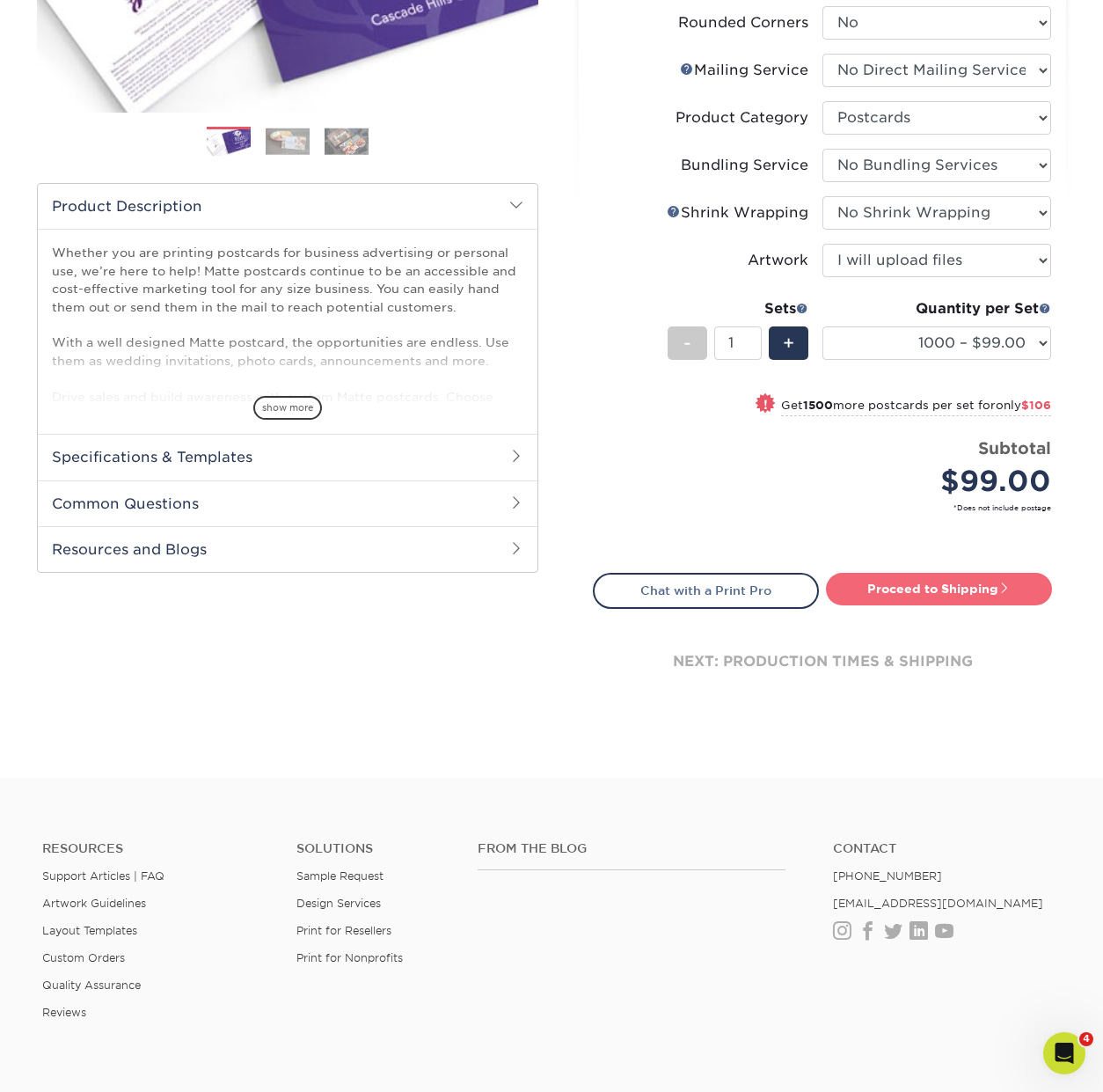
click at [949, 589] on link "Proceed to Shipping" at bounding box center [939, 588] width 226 height 32
type input "Set 1"
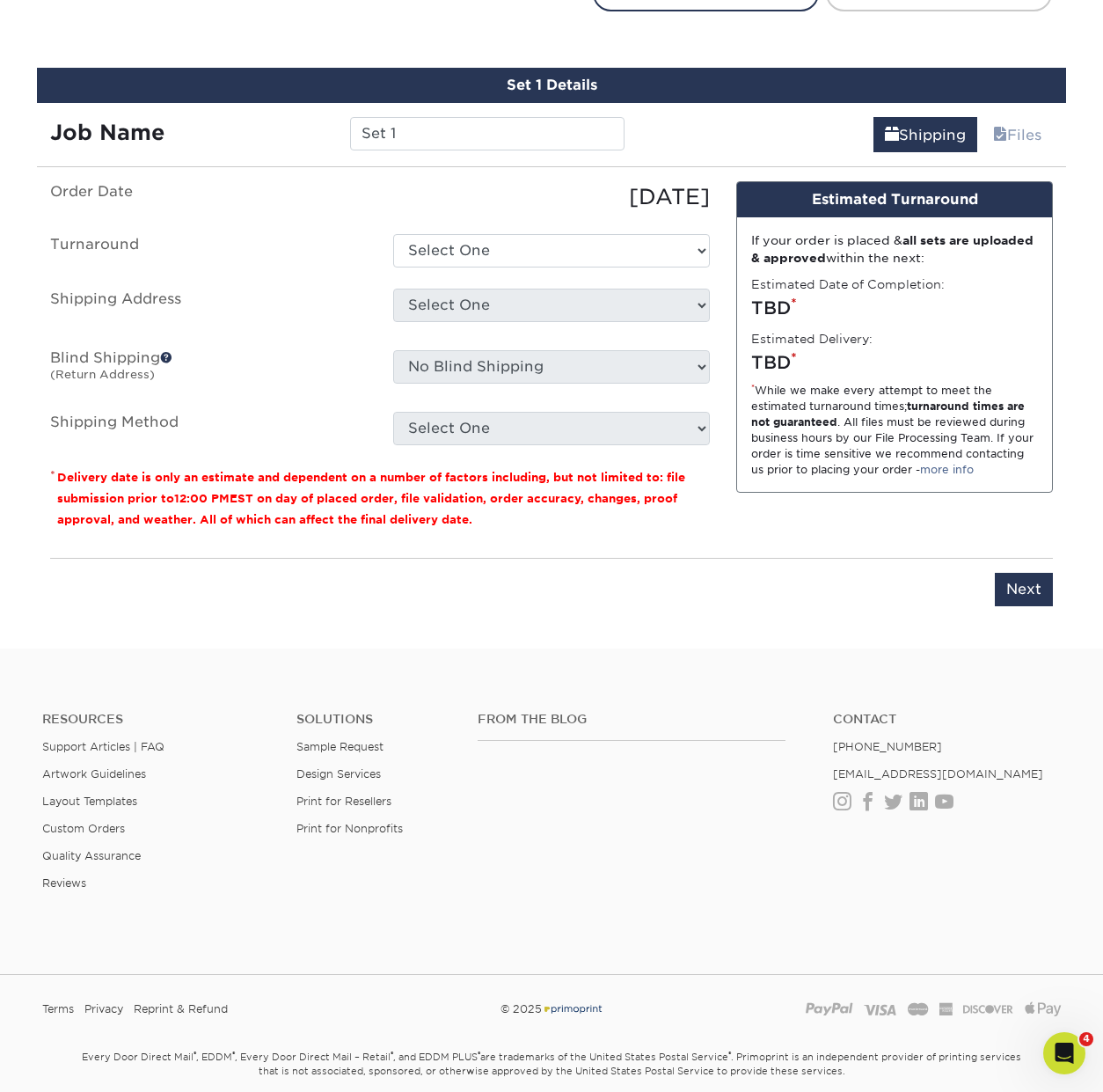
scroll to position [1028, 0]
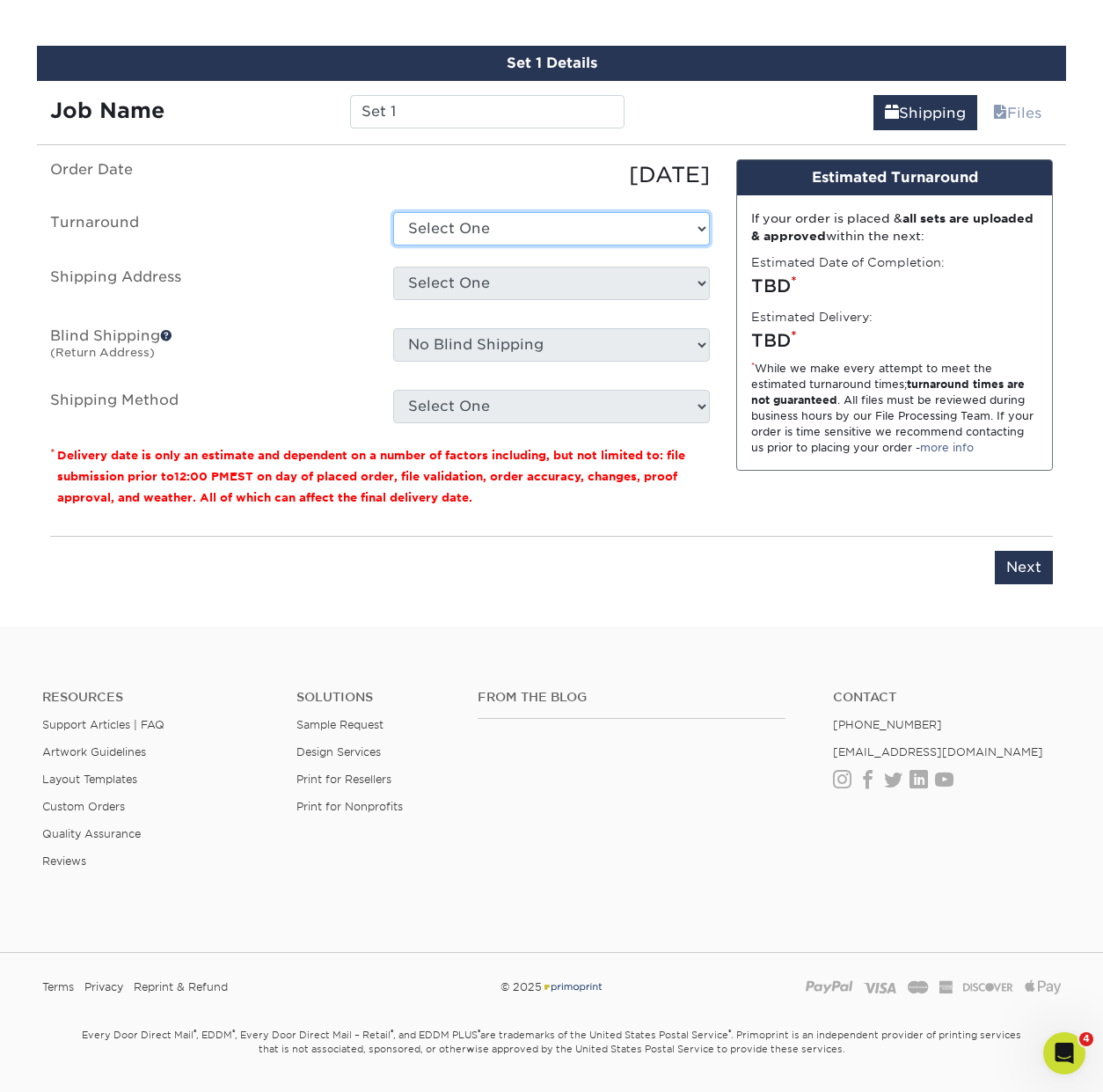
select select "0e14bfd8-beeb-4b33-ba13-53b21136766b"
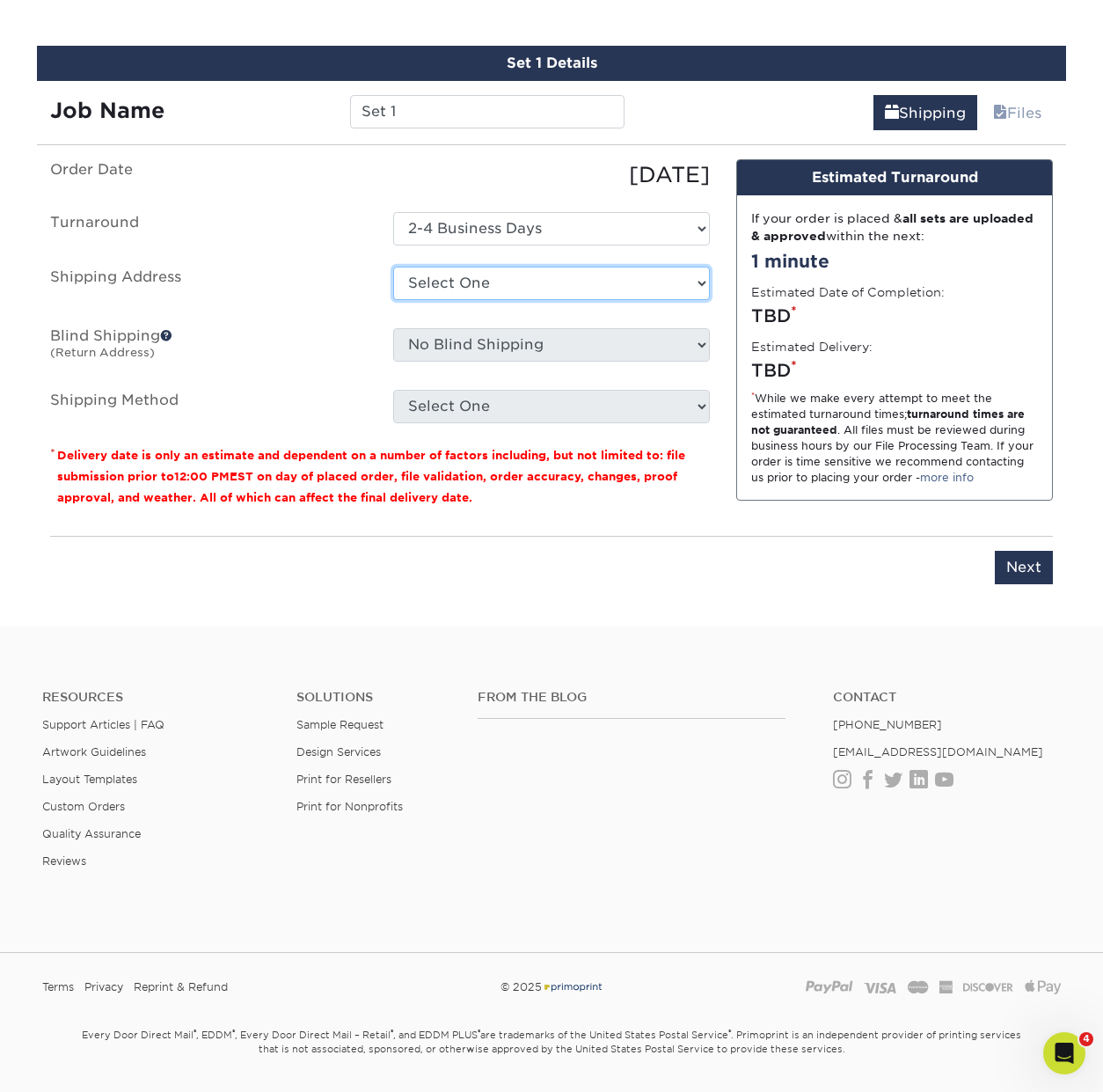
select select "276028"
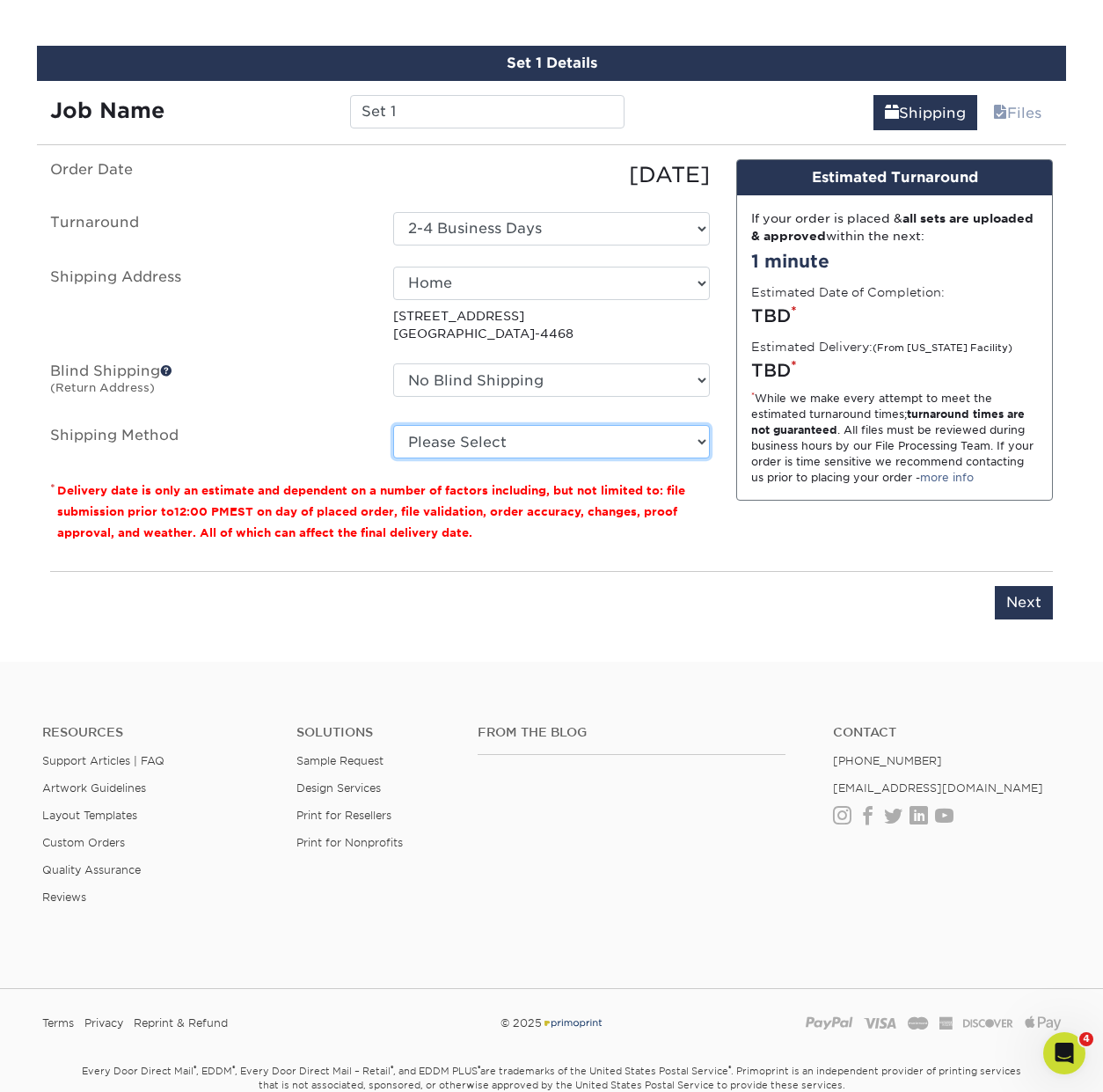
select select "03"
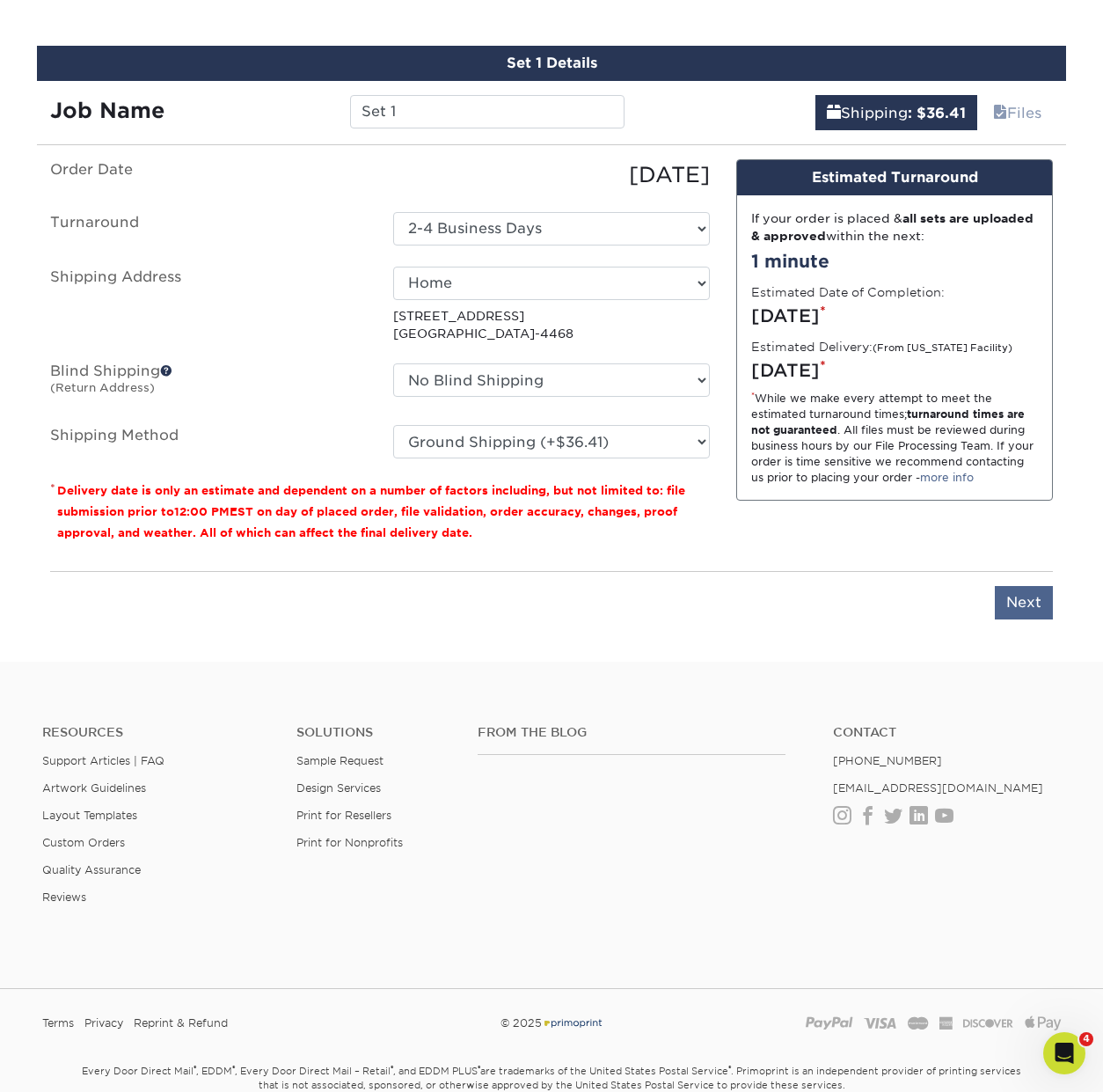
click at [1022, 605] on input "Next" at bounding box center [1025, 602] width 58 height 34
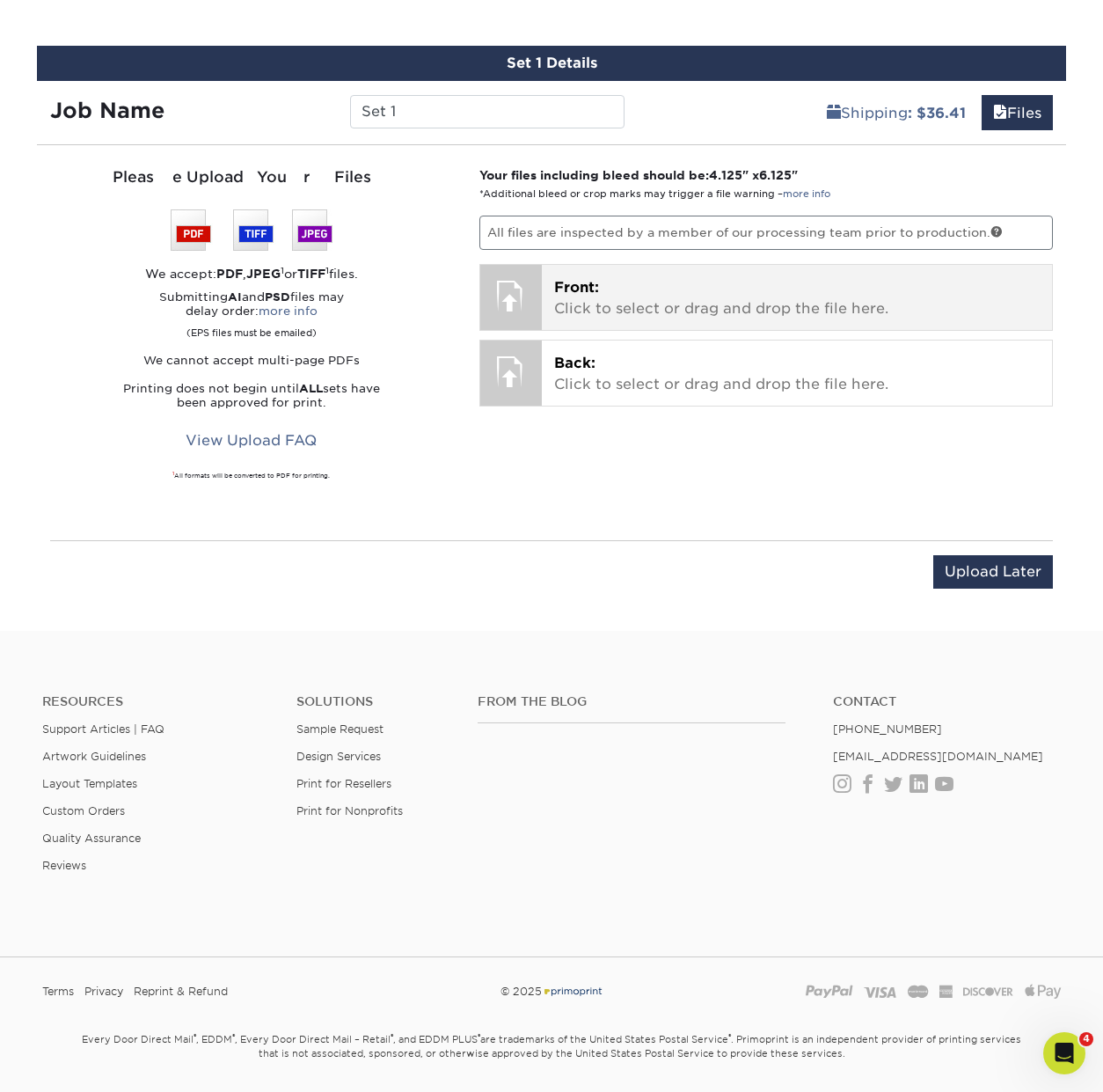
click at [632, 323] on div "Front: Click to select or drag and drop the file here. Choose file" at bounding box center [797, 297] width 511 height 65
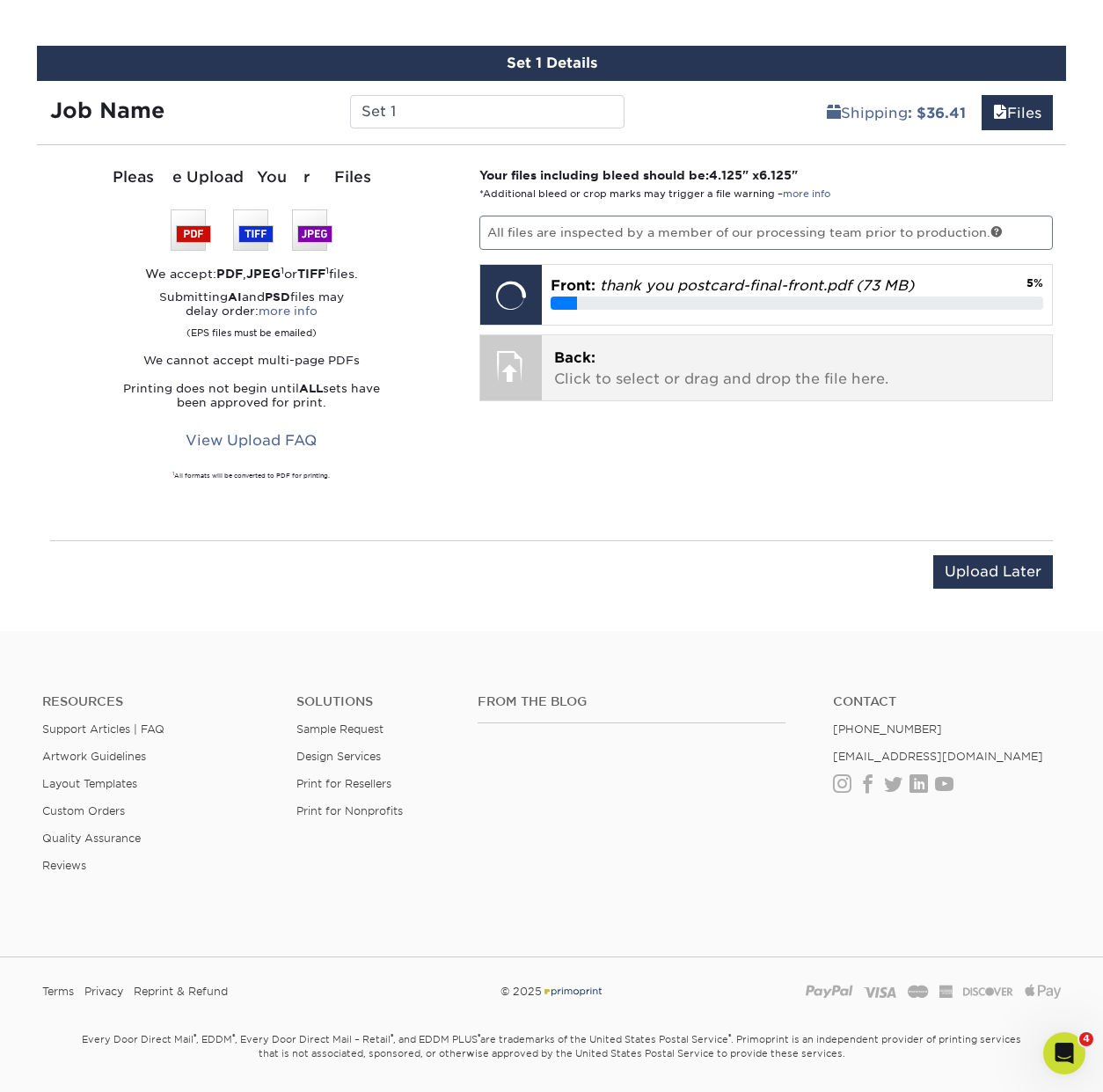
click at [523, 366] on div at bounding box center [511, 366] width 62 height 62
click at [526, 366] on div at bounding box center [511, 366] width 62 height 62
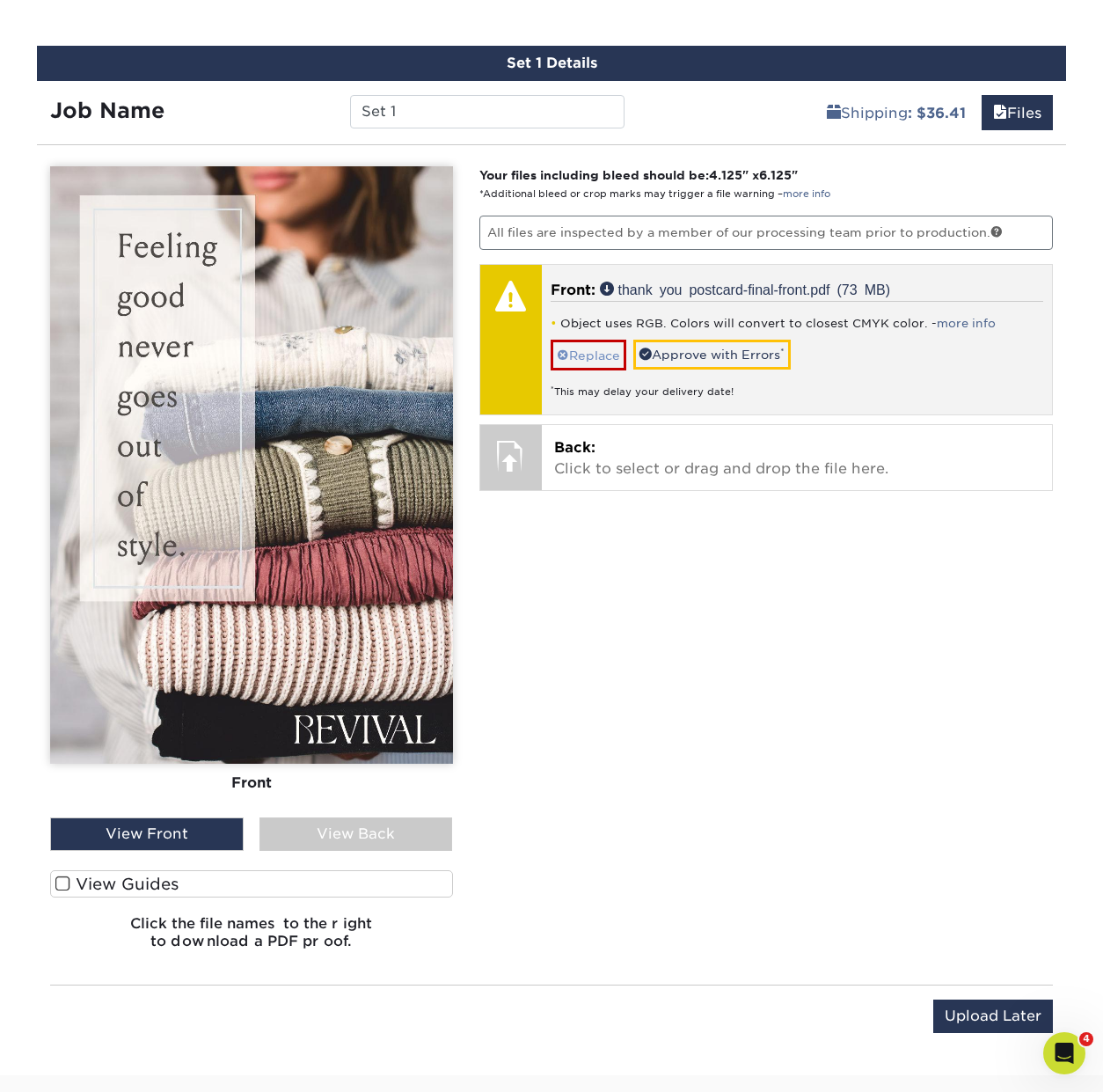
click at [582, 362] on link "Replace" at bounding box center [588, 355] width 76 height 31
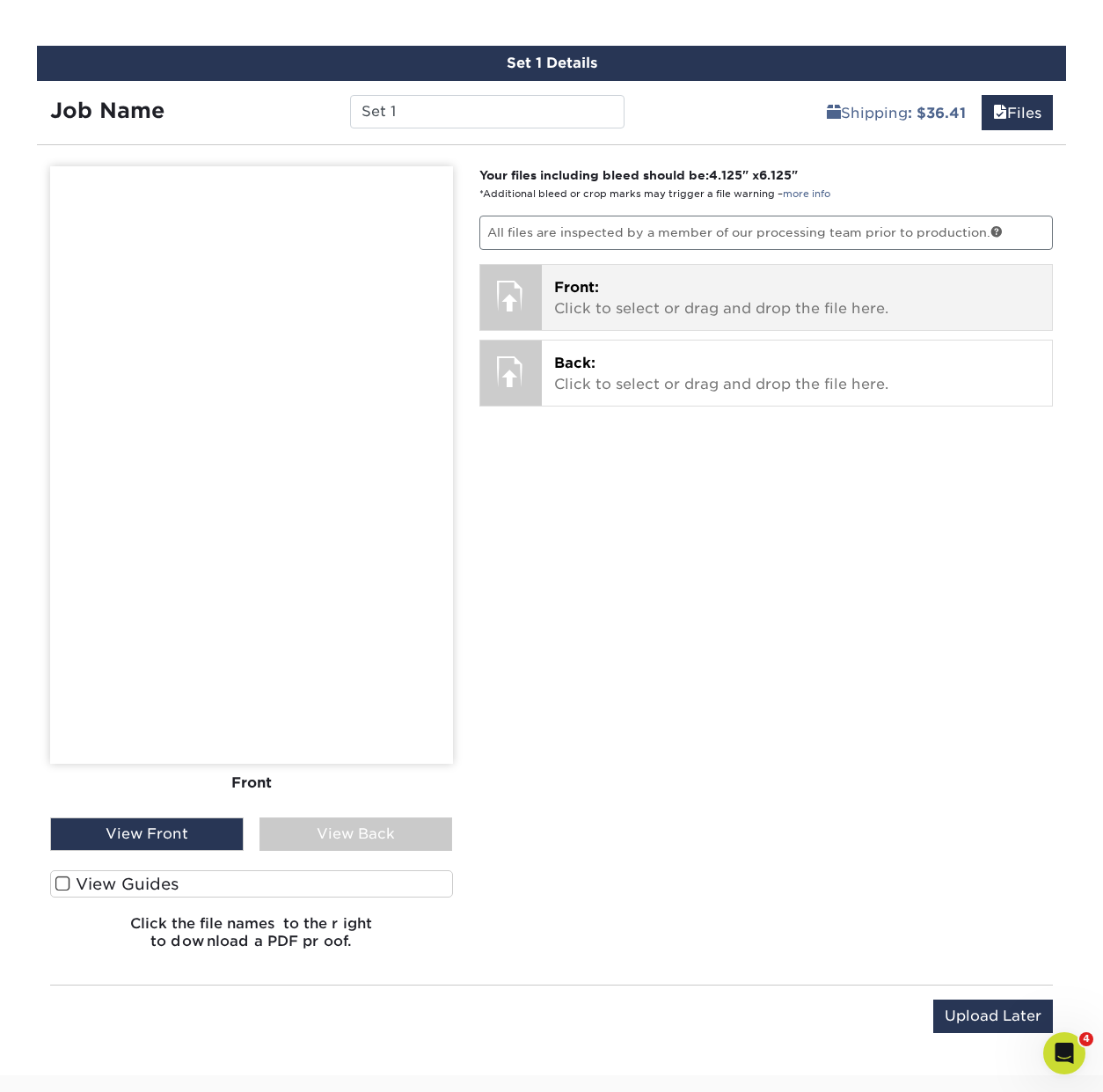
click at [660, 300] on p "Front: Click to select or drag and drop the file here." at bounding box center [798, 298] width 486 height 42
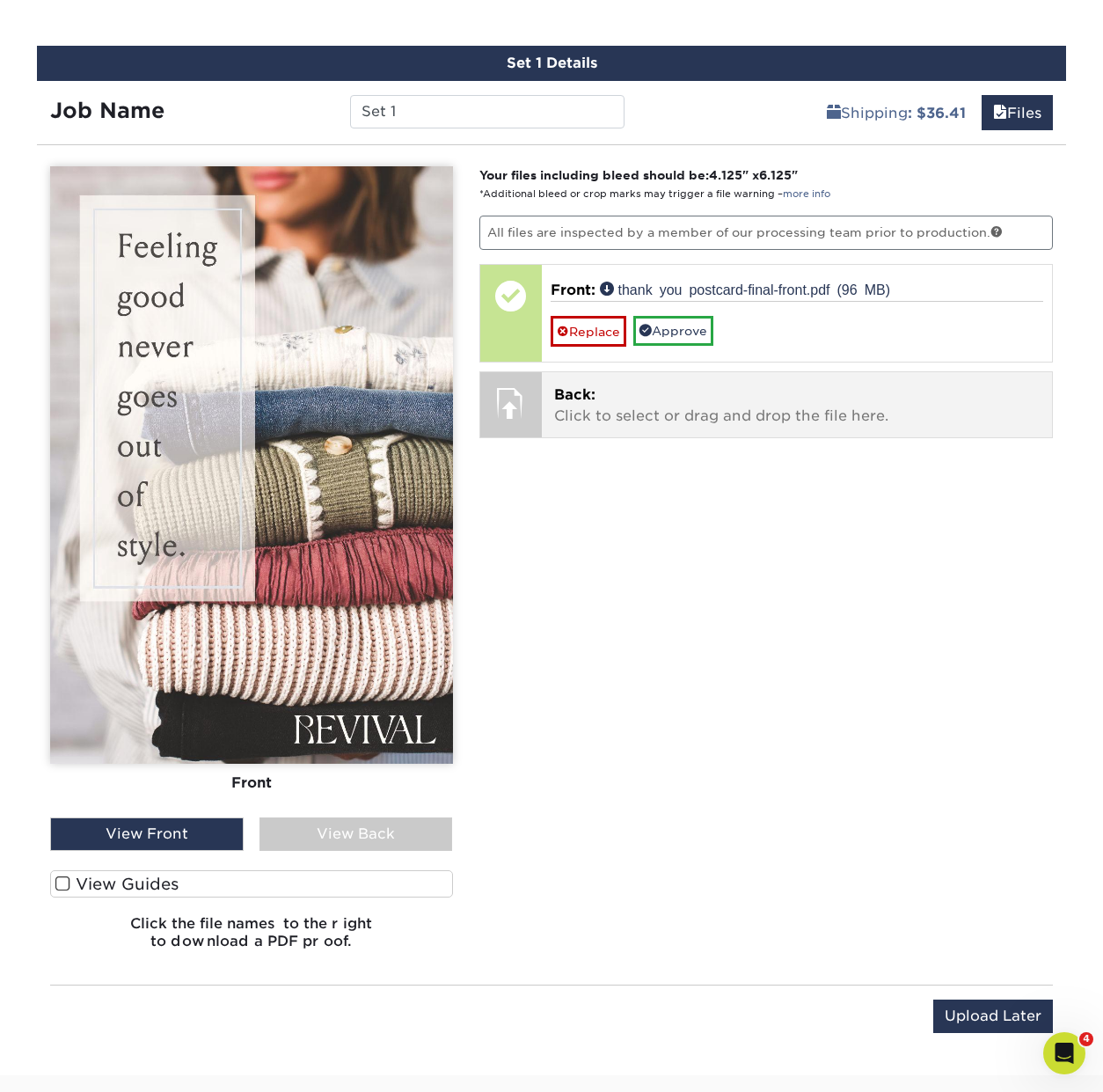
click at [597, 421] on p "Back: Click to select or drag and drop the file here." at bounding box center [798, 405] width 486 height 42
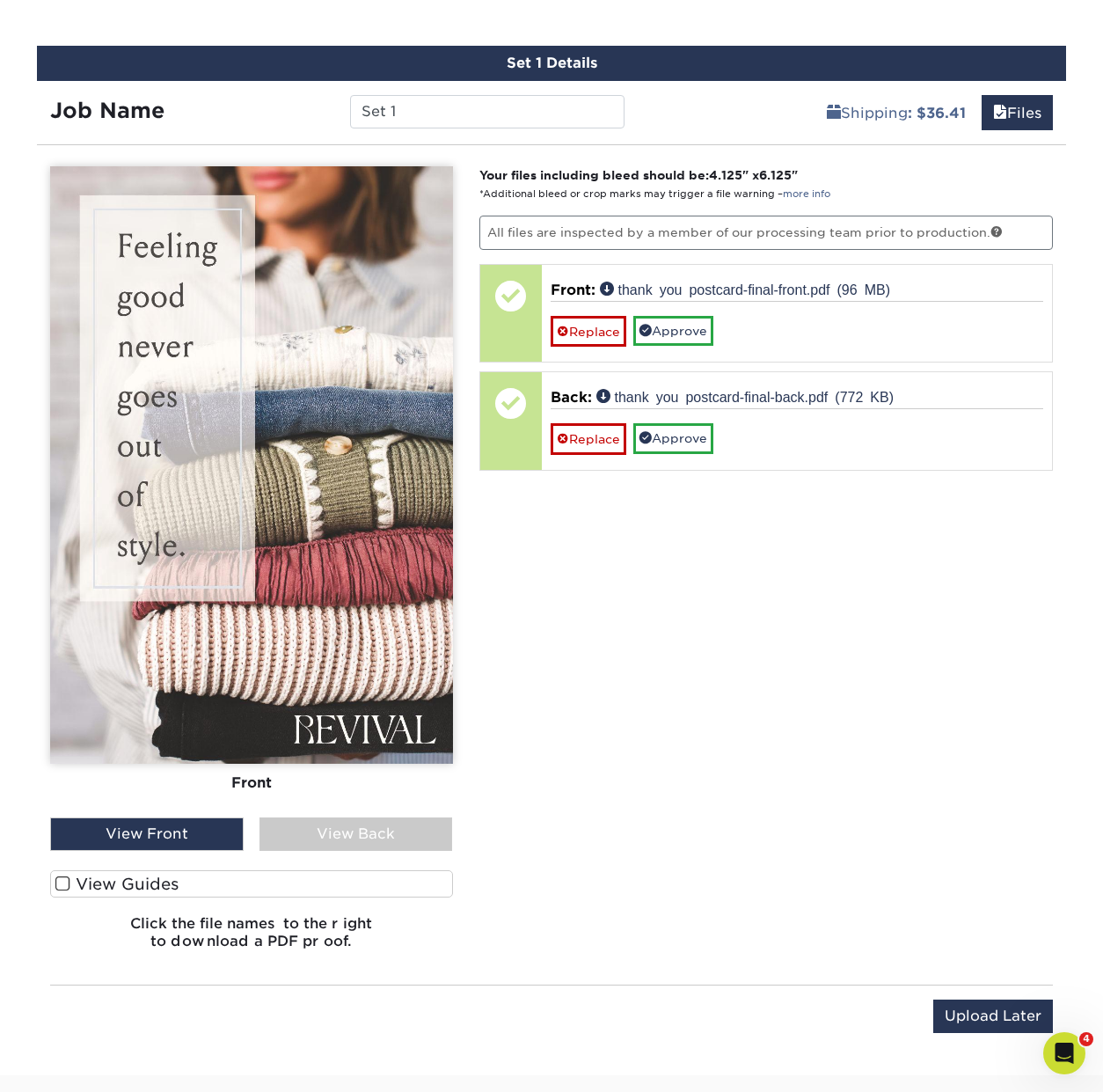
click at [343, 829] on div "View Back" at bounding box center [356, 833] width 194 height 34
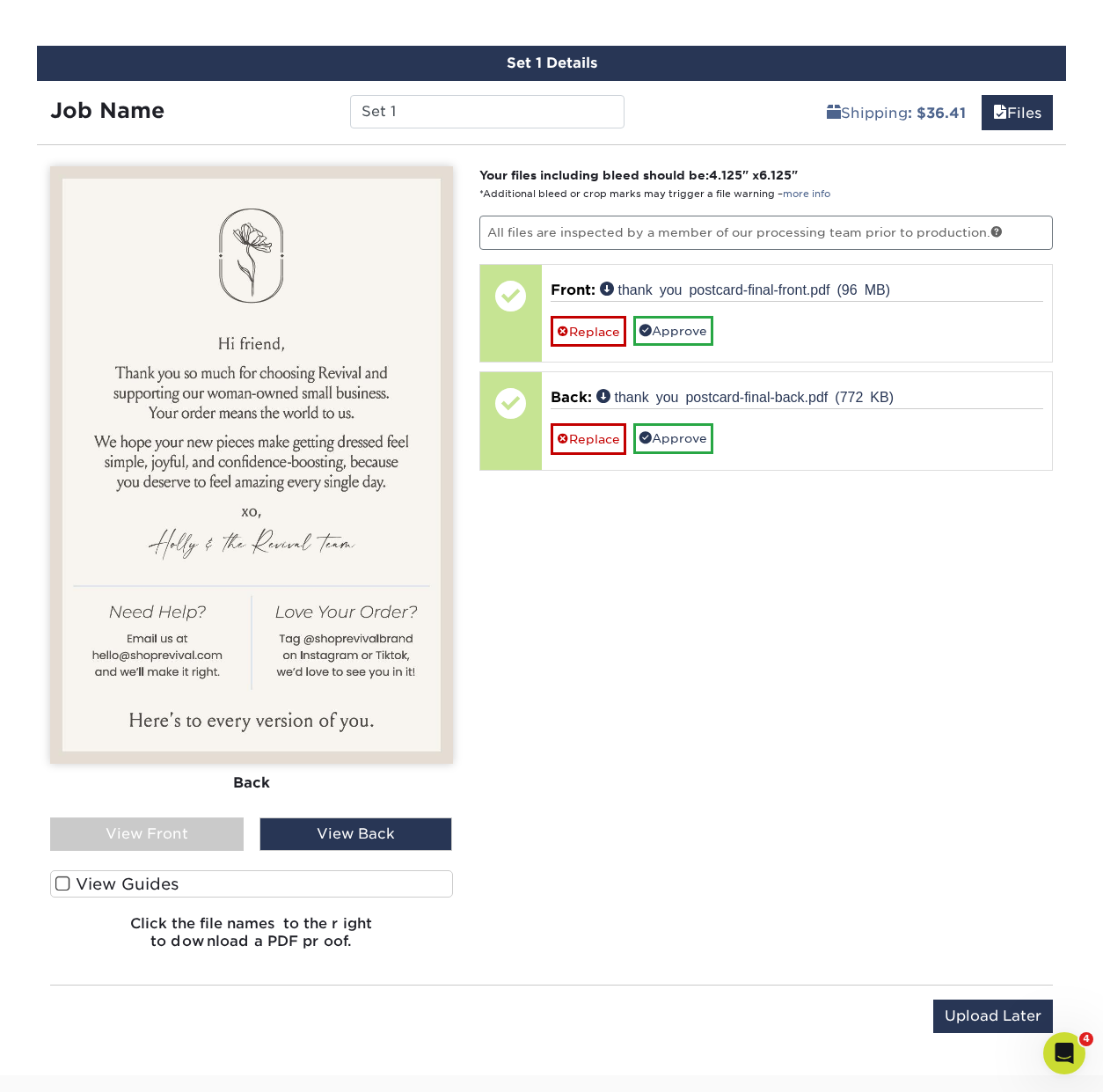
click at [667, 645] on div "Your files including bleed should be: 4.125 " x 6.125 " *Additional bleed or cr…" at bounding box center [767, 565] width 601 height 797
click at [153, 824] on div "View Front" at bounding box center [147, 833] width 194 height 34
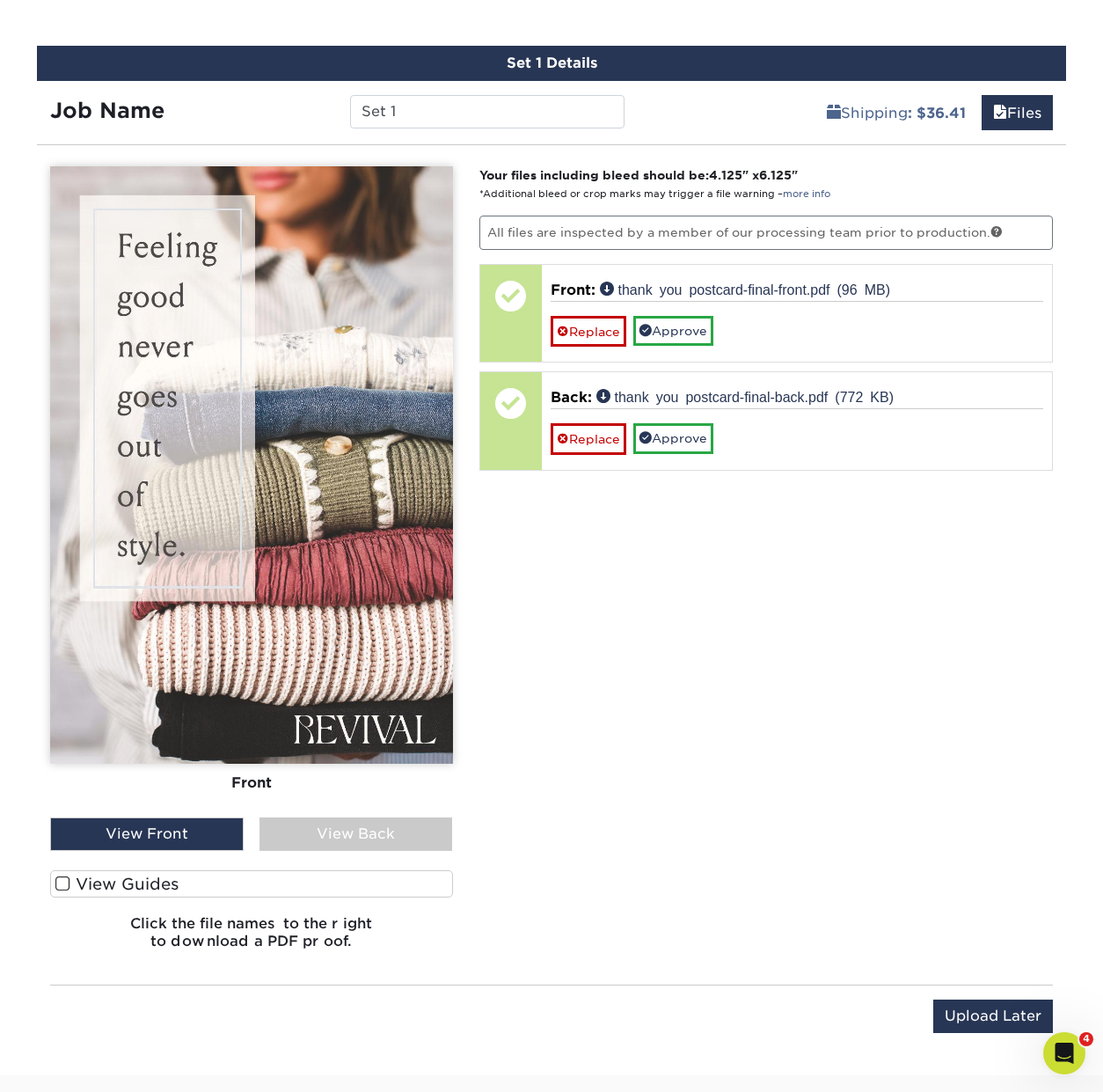
click at [64, 883] on span at bounding box center [63, 883] width 15 height 16
click at [0, 0] on input "View Guides" at bounding box center [0, 0] width 0 height 0
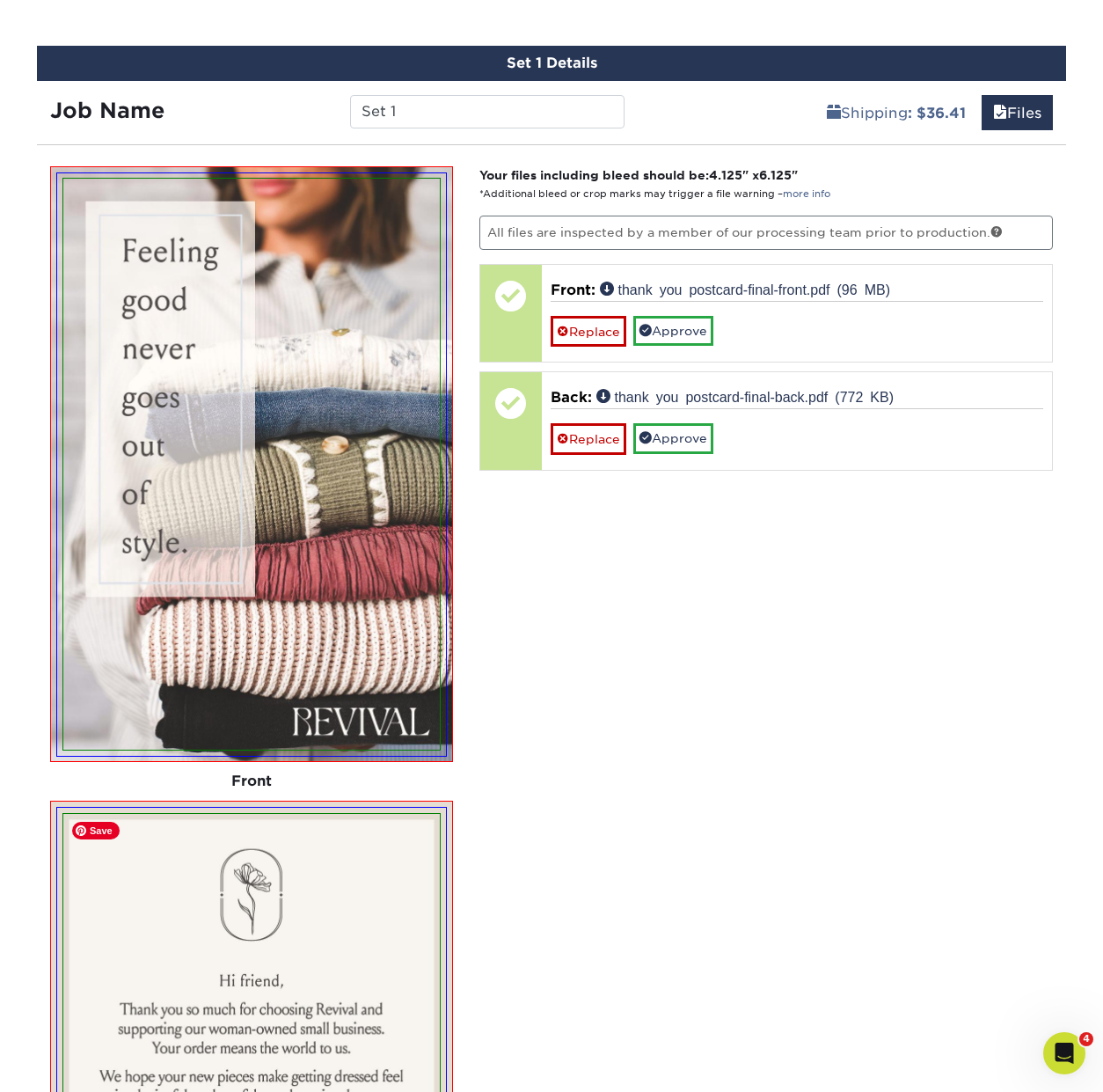
click at [65, 883] on img at bounding box center [251, 1099] width 376 height 571
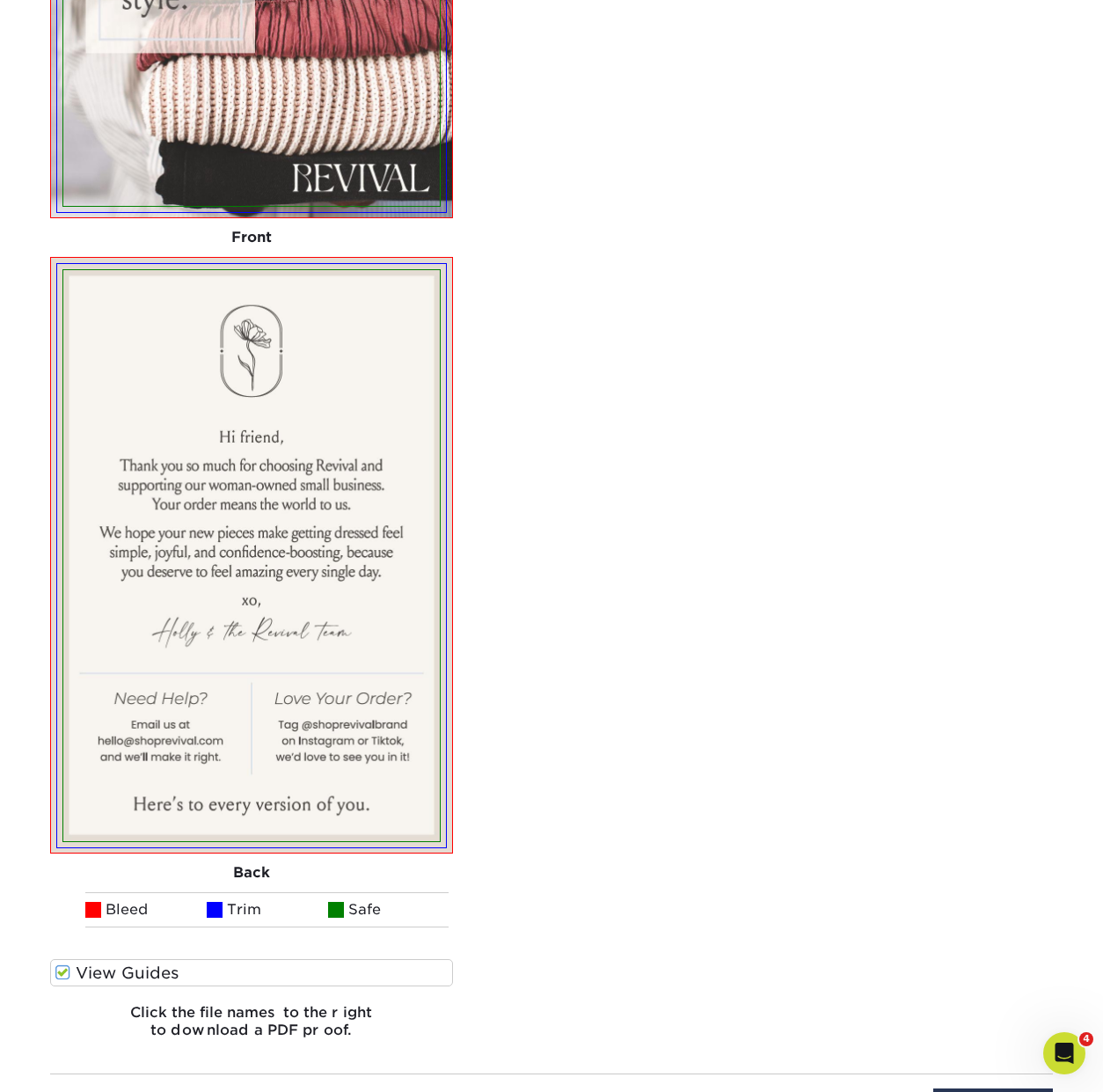
scroll to position [1575, 0]
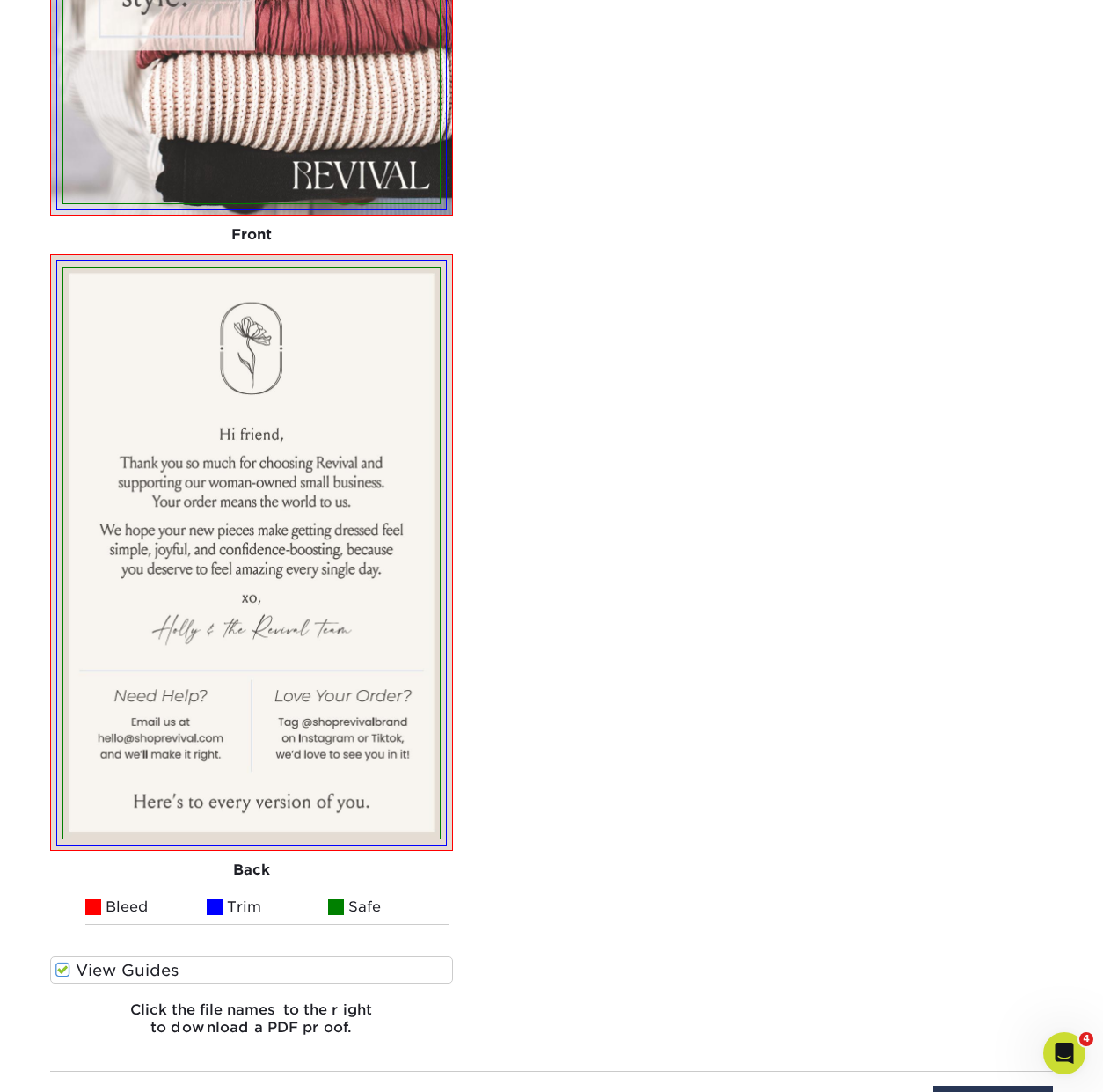
click at [63, 970] on span at bounding box center [63, 970] width 15 height 16
click at [0, 0] on input "View Guides" at bounding box center [0, 0] width 0 height 0
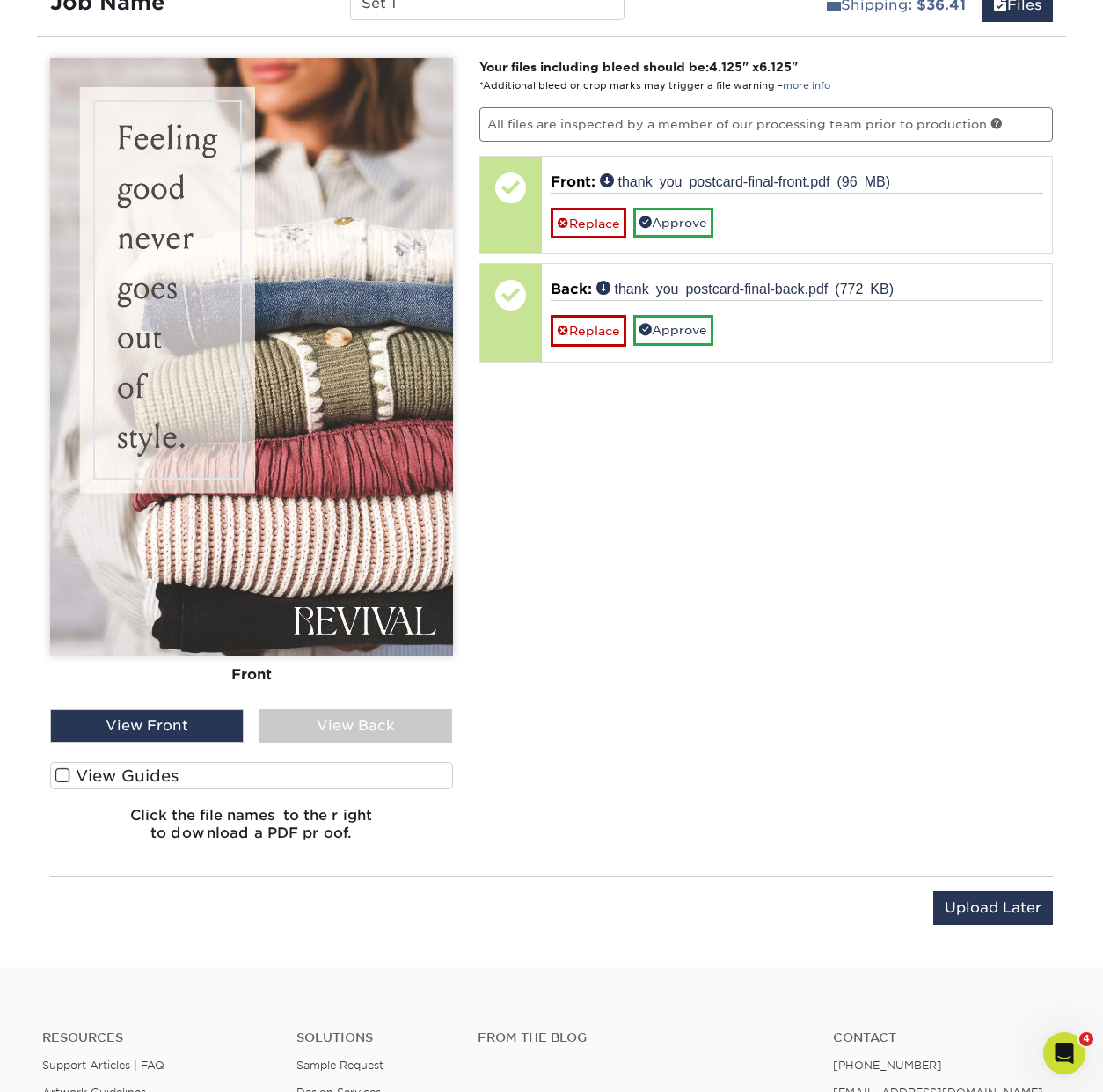
scroll to position [910, 0]
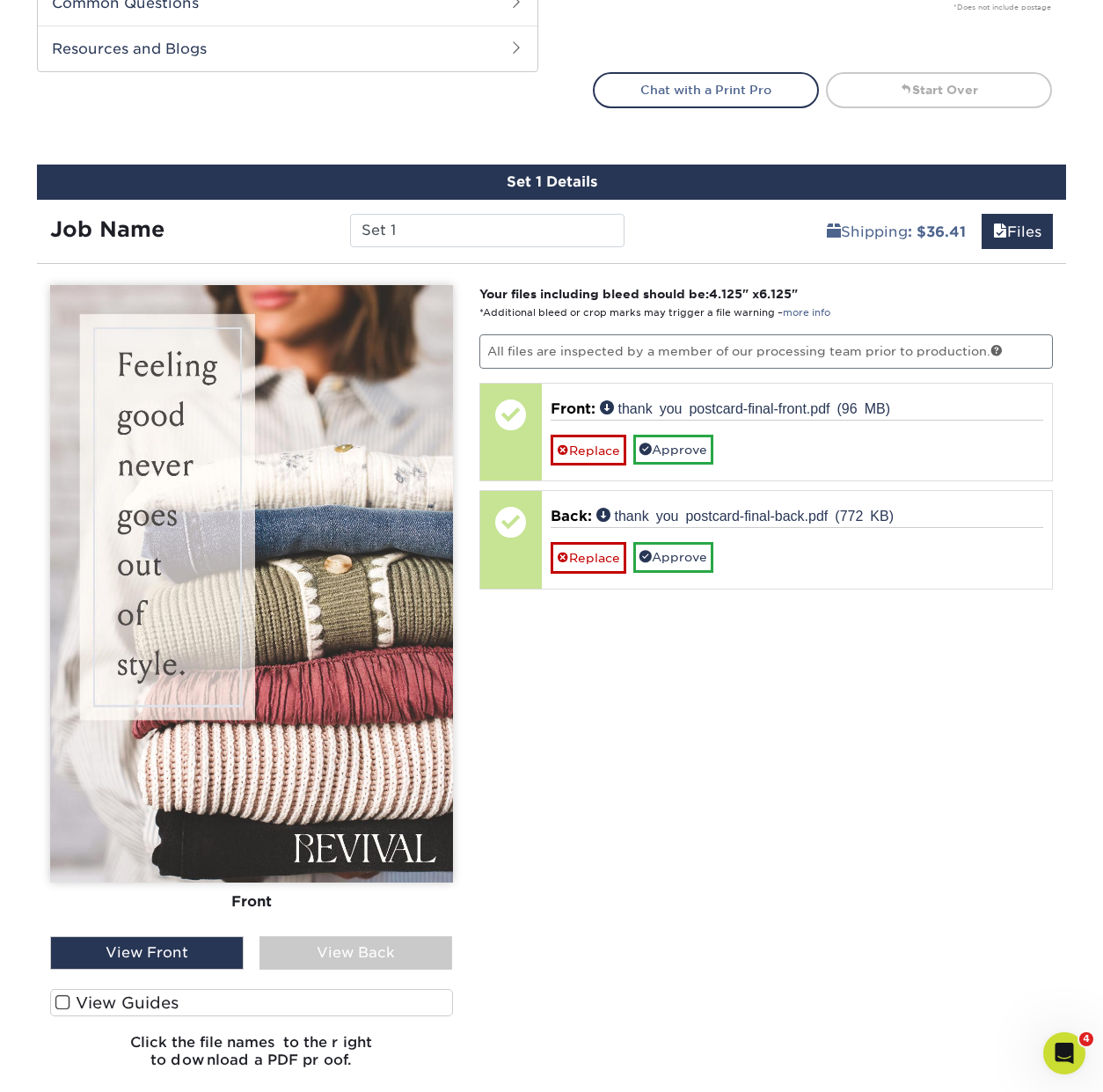
click at [321, 951] on div "View Back" at bounding box center [356, 953] width 194 height 34
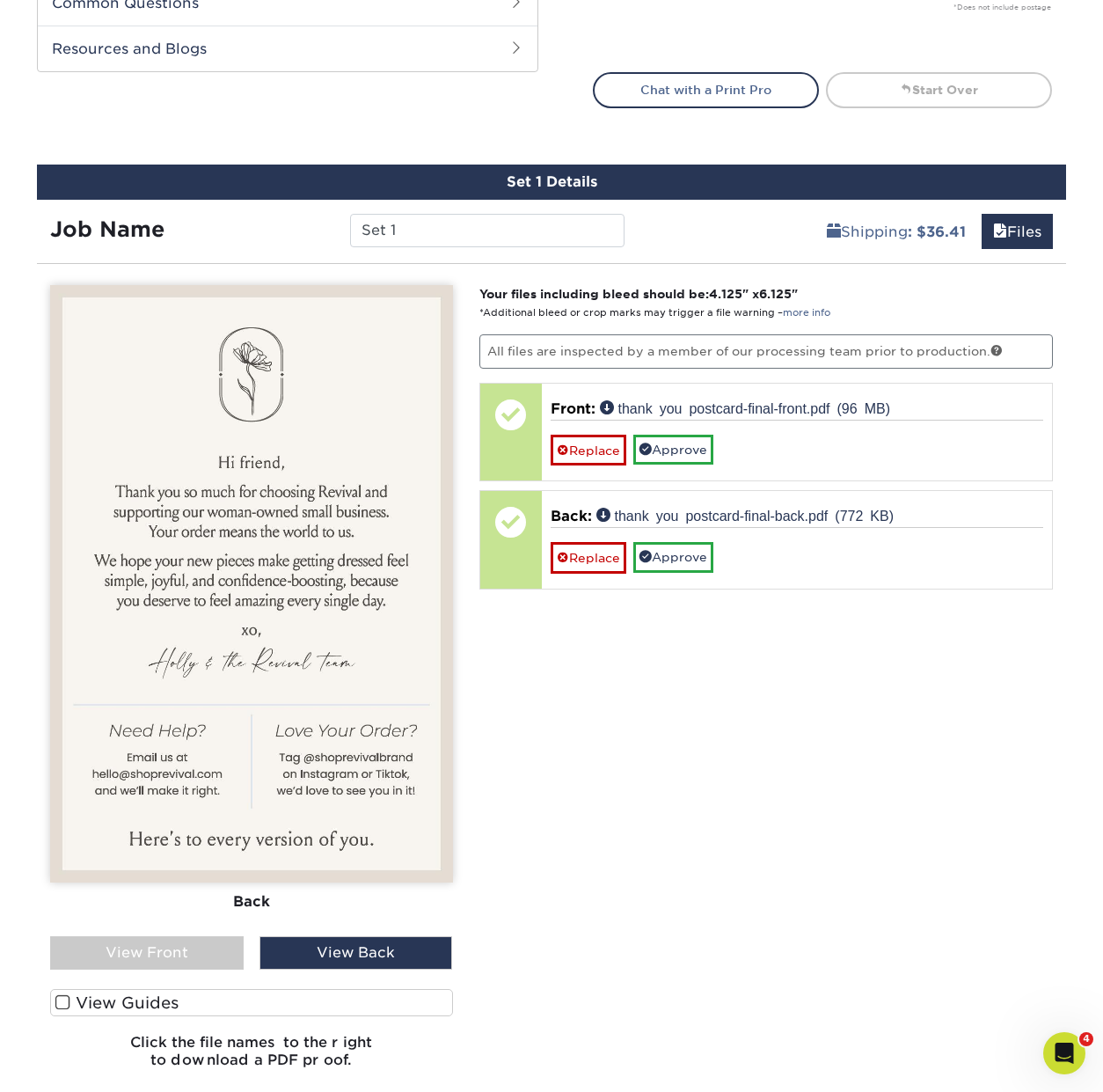
drag, startPoint x: 229, startPoint y: 949, endPoint x: 402, endPoint y: 947, distance: 173.0
click at [229, 949] on div "View Front" at bounding box center [147, 953] width 194 height 34
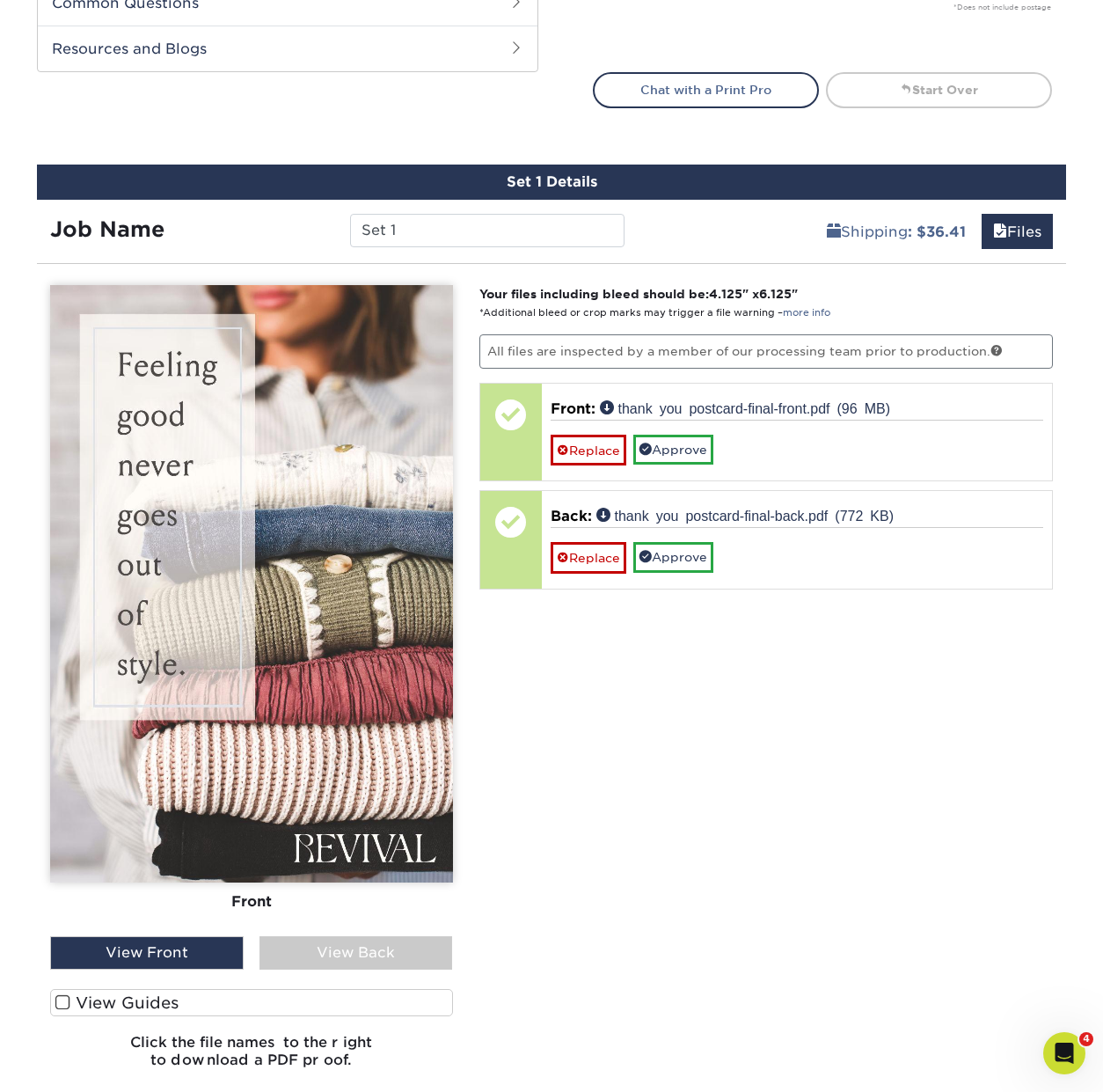
click at [402, 947] on div "View Back" at bounding box center [356, 953] width 194 height 34
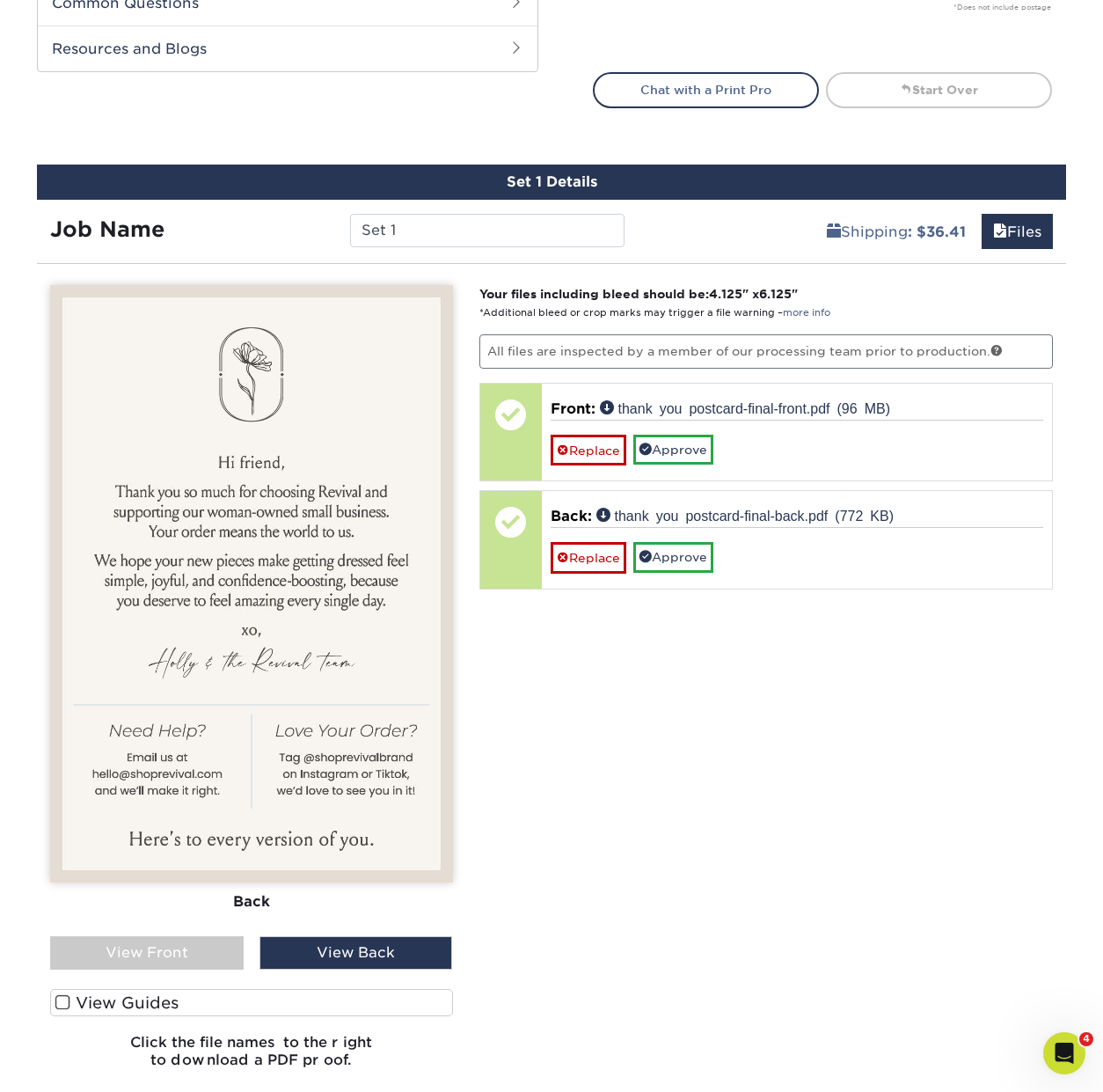
click at [190, 947] on div "View Front" at bounding box center [147, 953] width 194 height 34
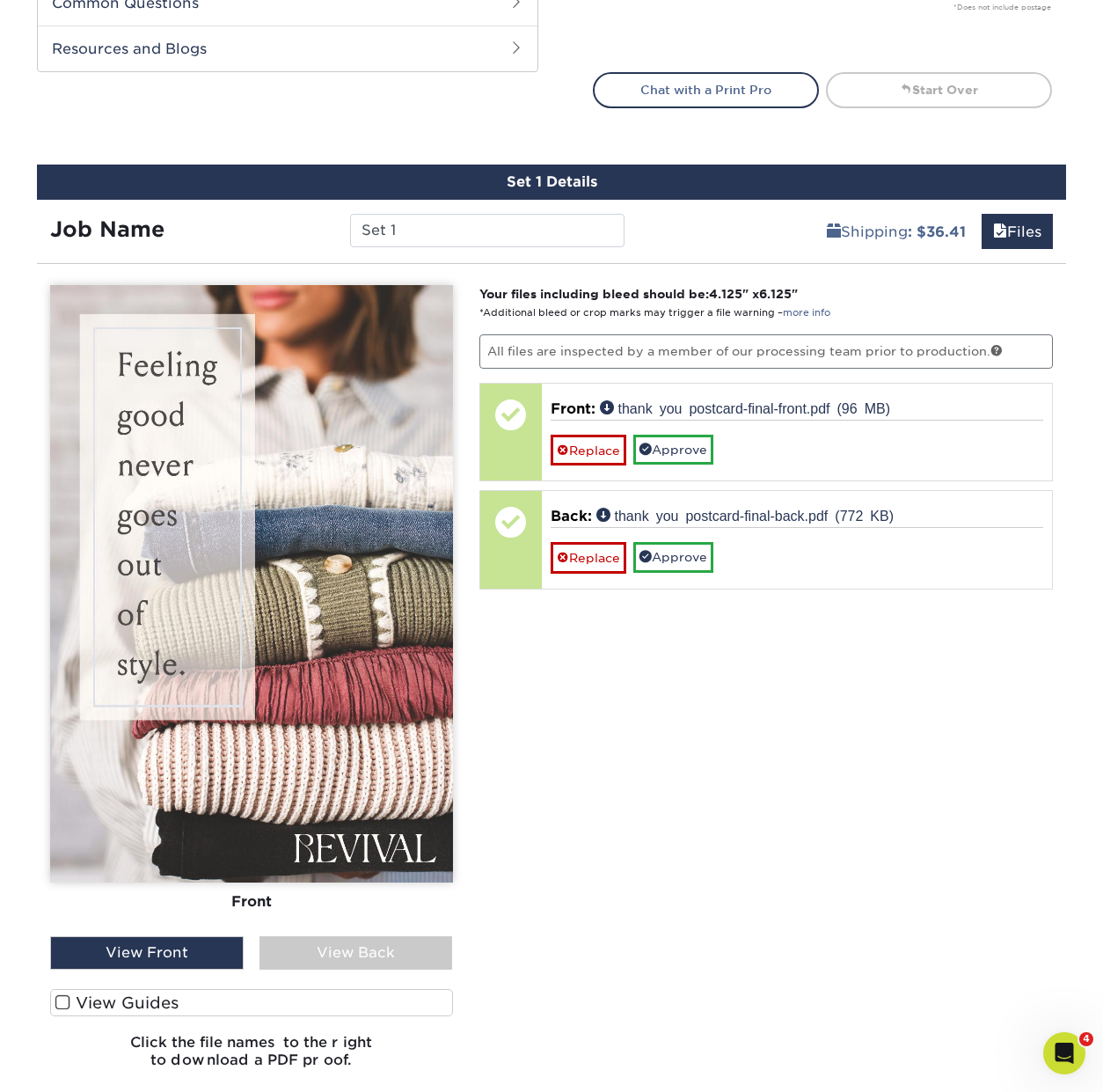
click at [415, 951] on div "View Back" at bounding box center [356, 953] width 194 height 34
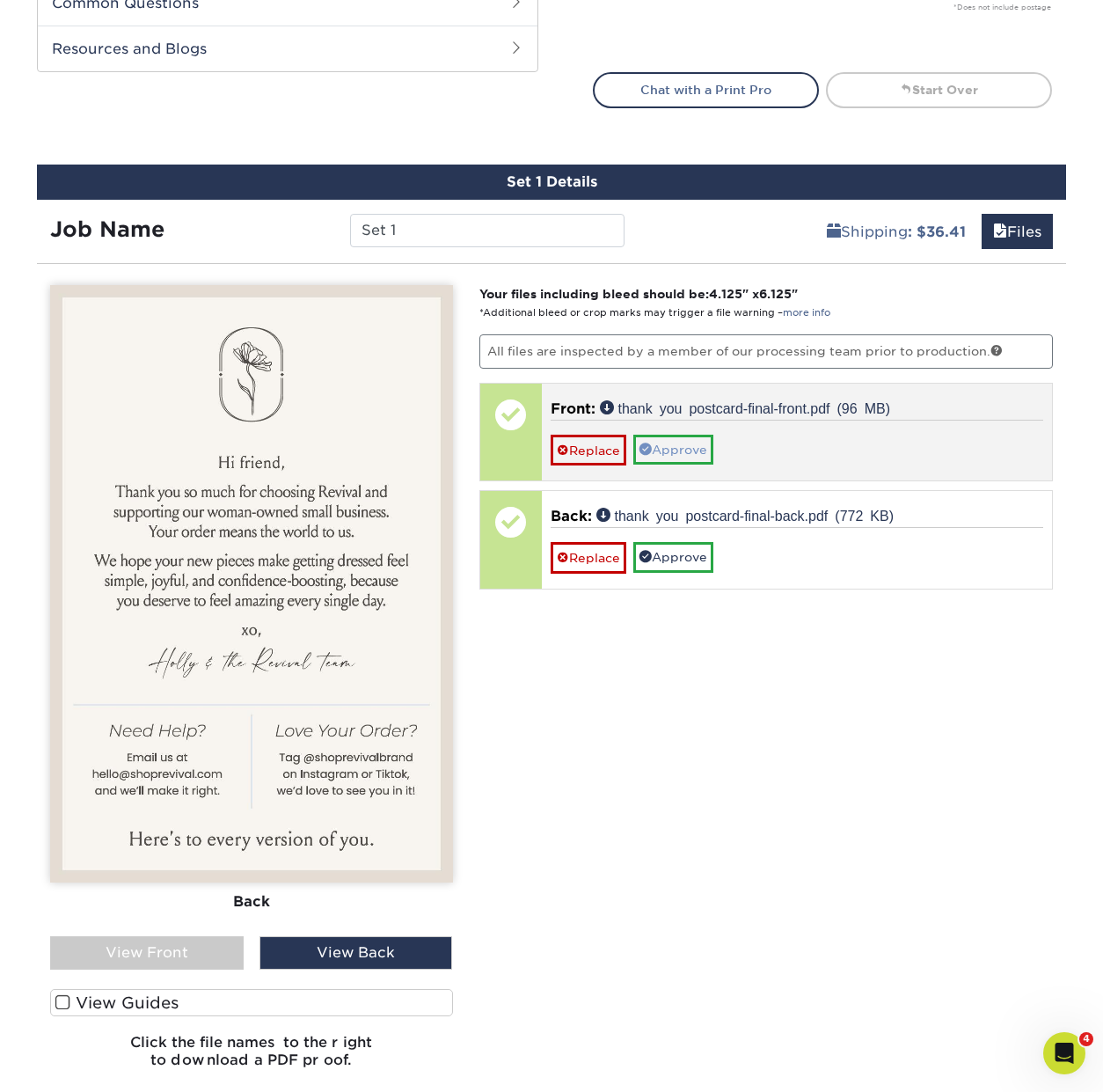
click at [695, 443] on link "Approve" at bounding box center [674, 449] width 80 height 30
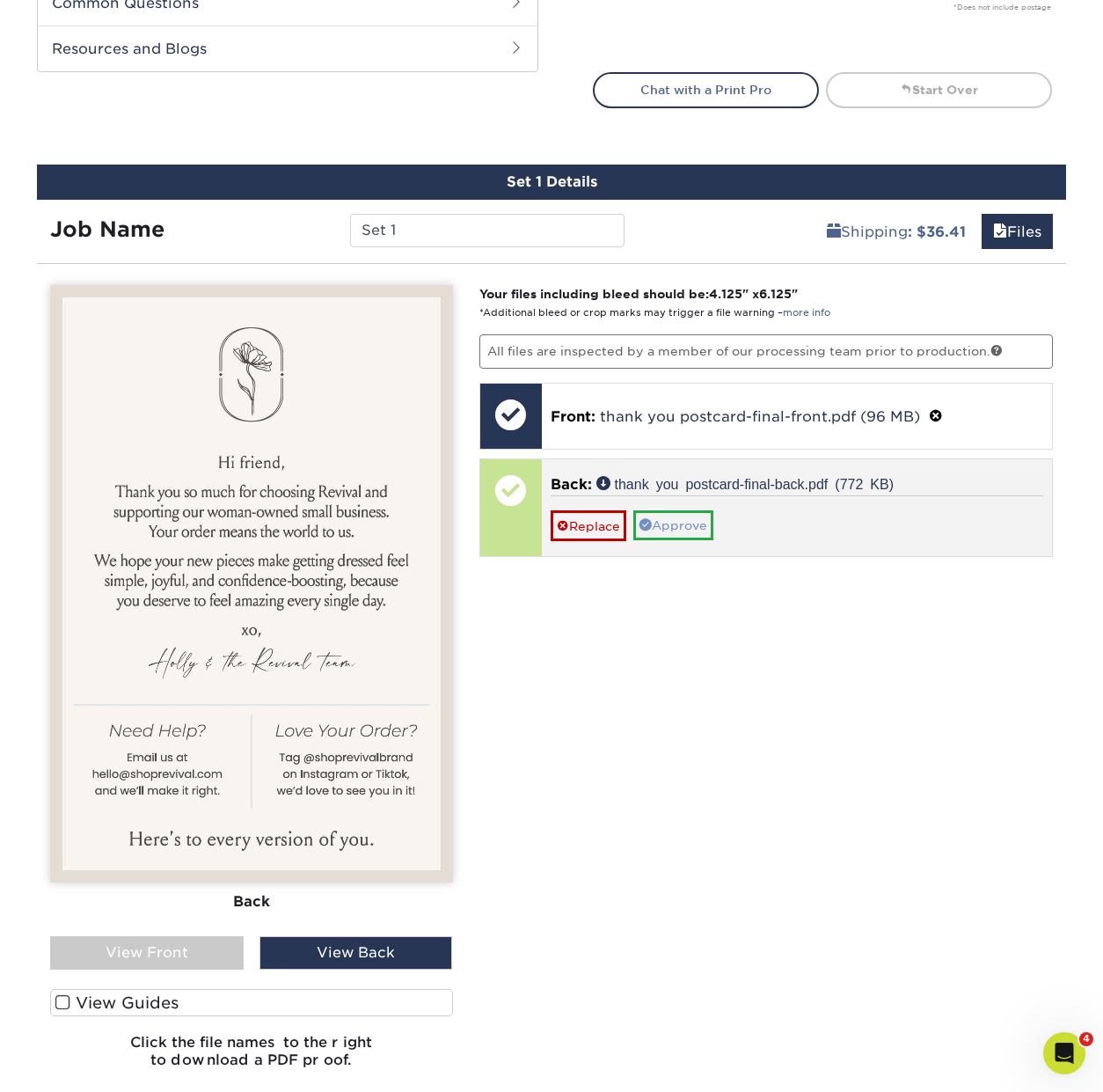
click at [691, 525] on link "Approve" at bounding box center [674, 525] width 80 height 30
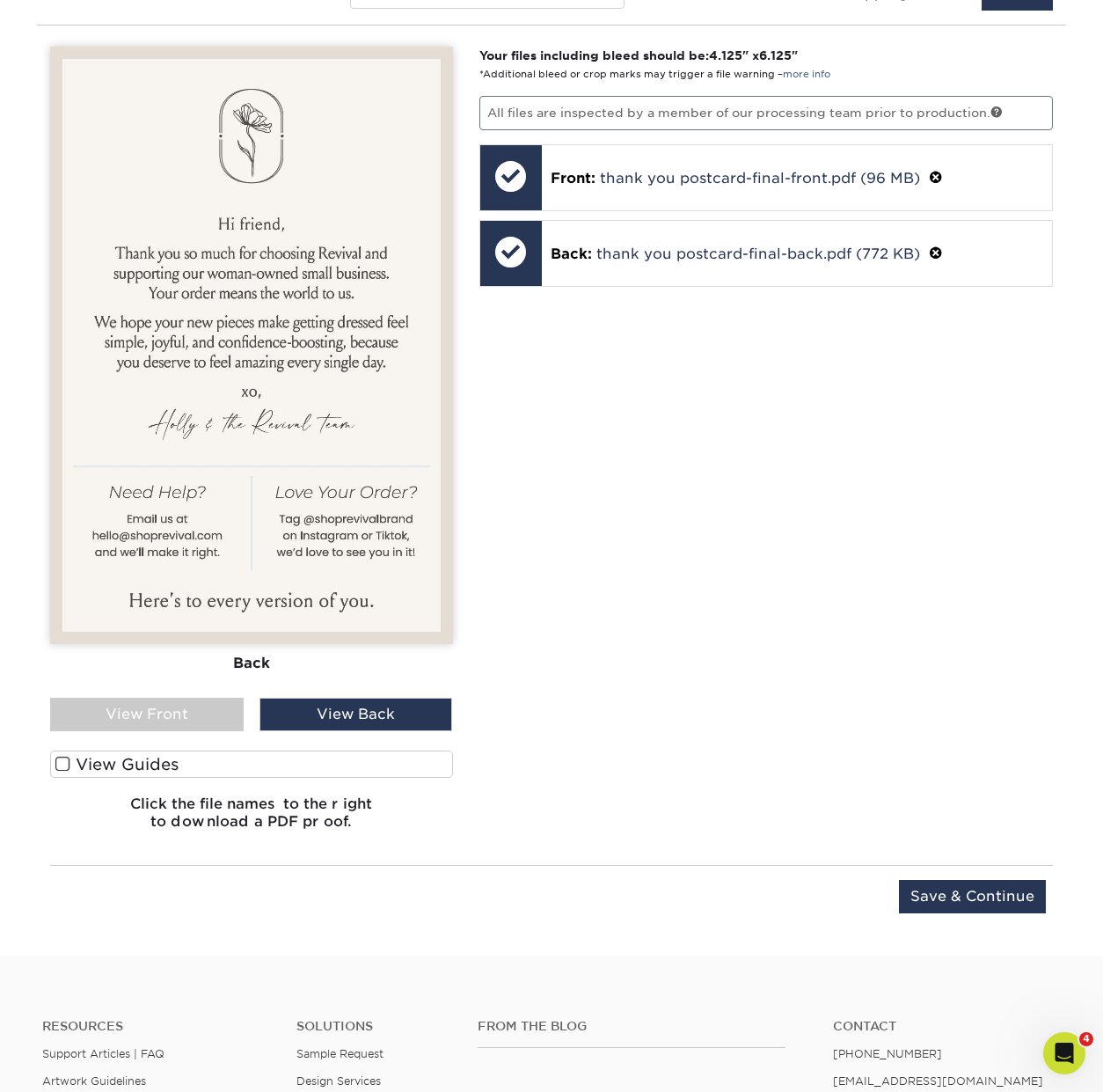
scroll to position [1151, 0]
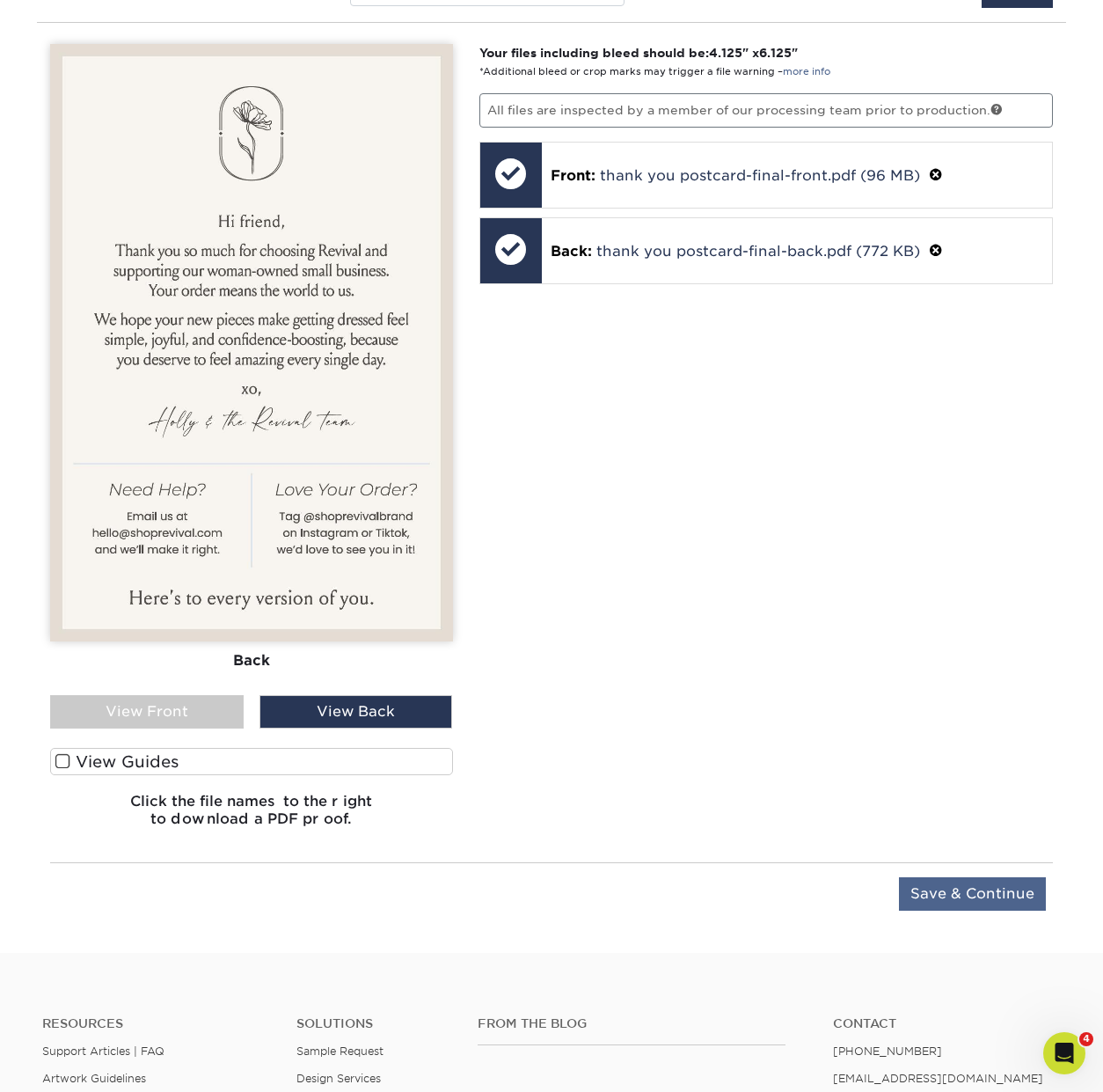
click at [974, 892] on input "Save & Continue" at bounding box center [972, 893] width 147 height 34
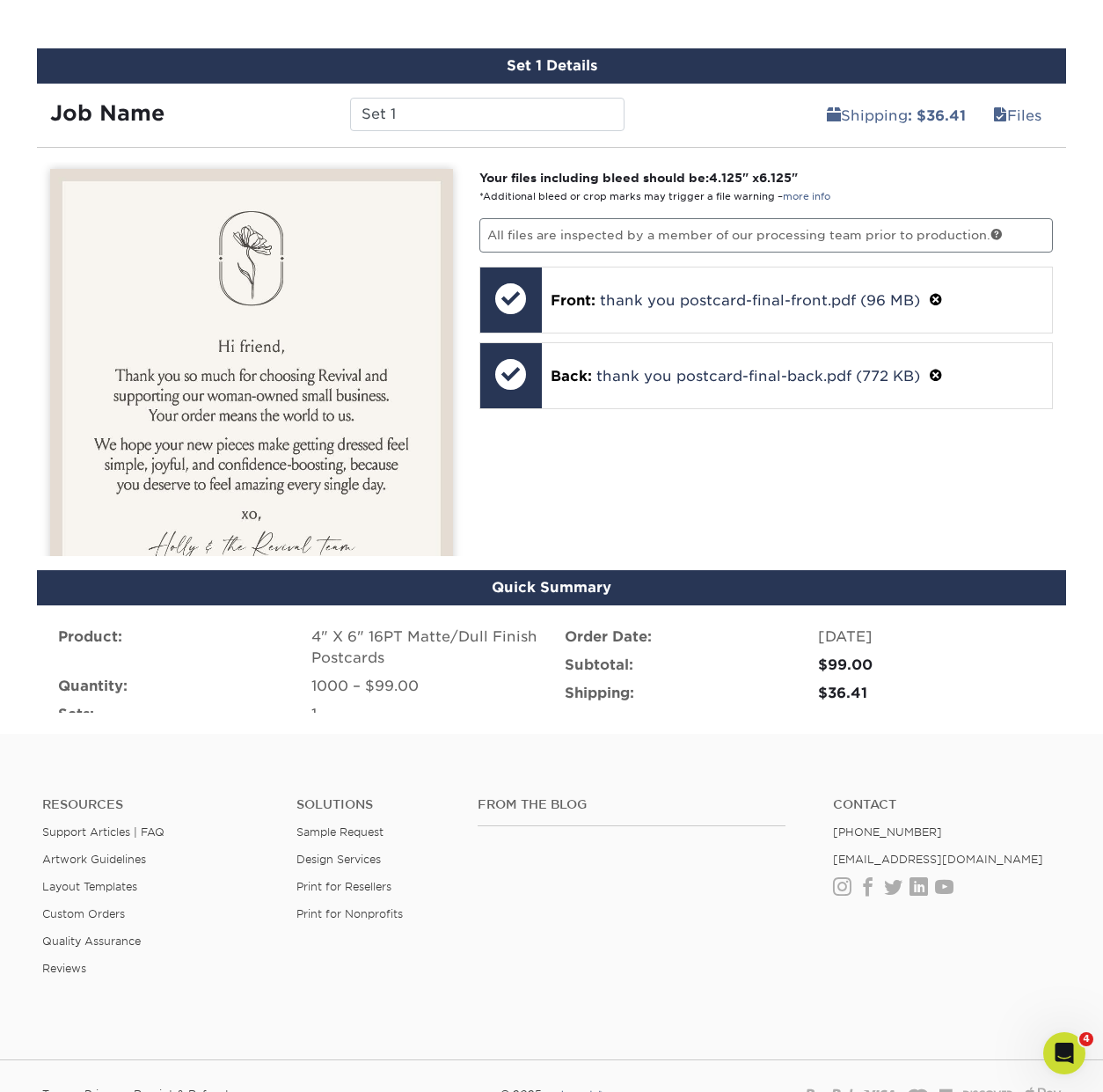
scroll to position [916, 0]
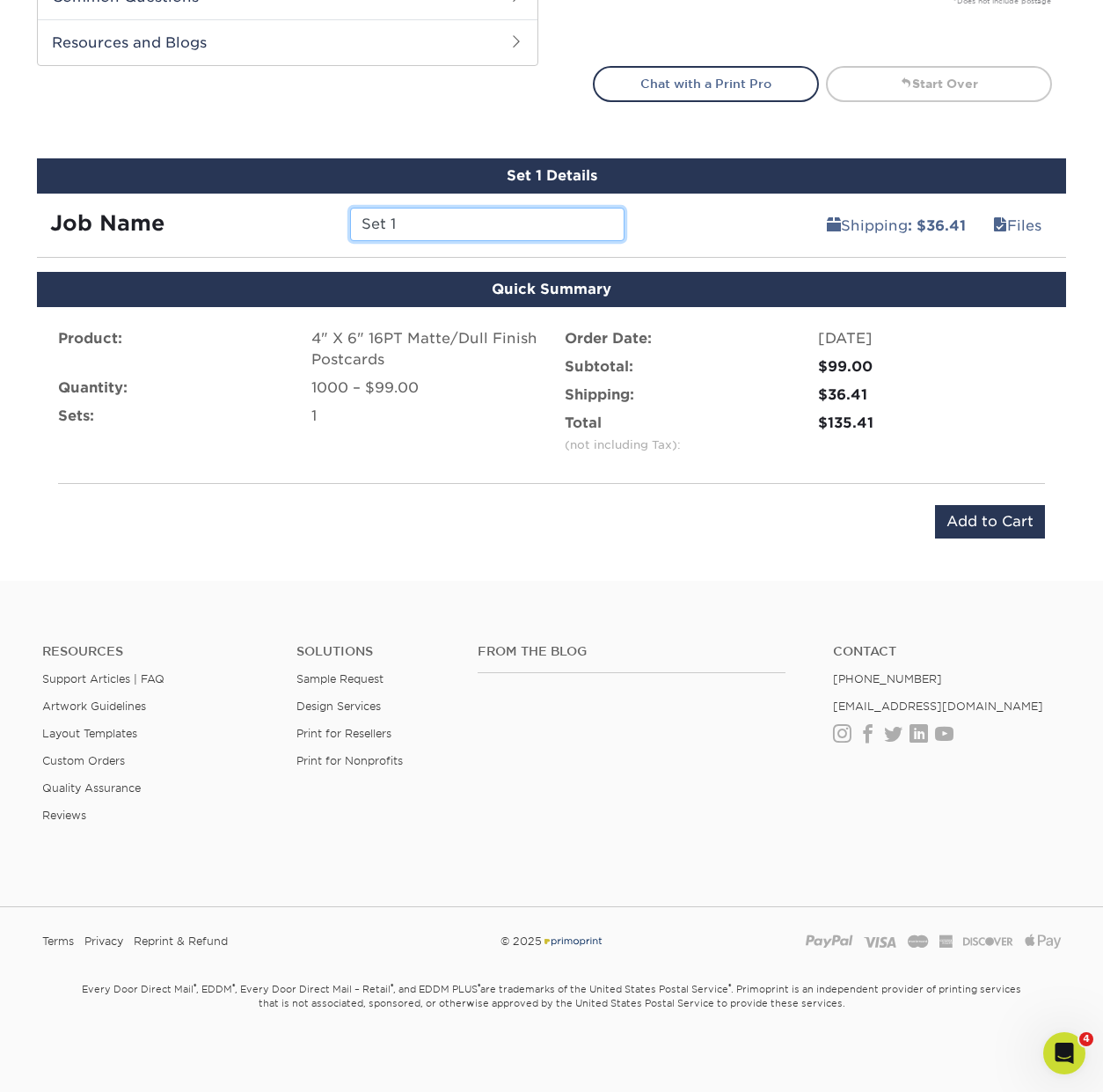
click at [414, 212] on input "Set 1" at bounding box center [486, 224] width 273 height 34
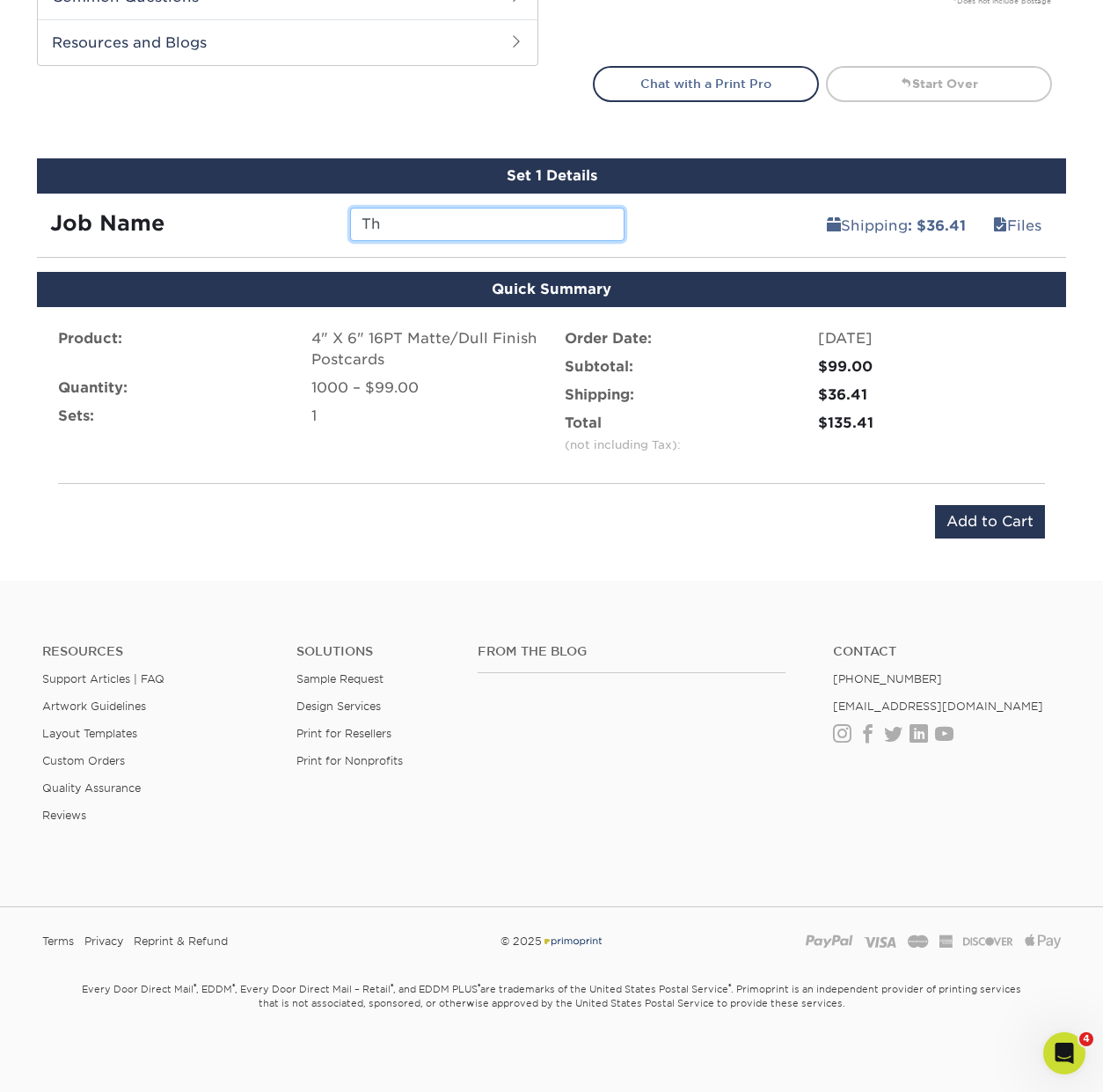
type input "T"
type input "Revival Thank You Cards"
click at [1001, 526] on input "Add to Cart" at bounding box center [990, 521] width 110 height 34
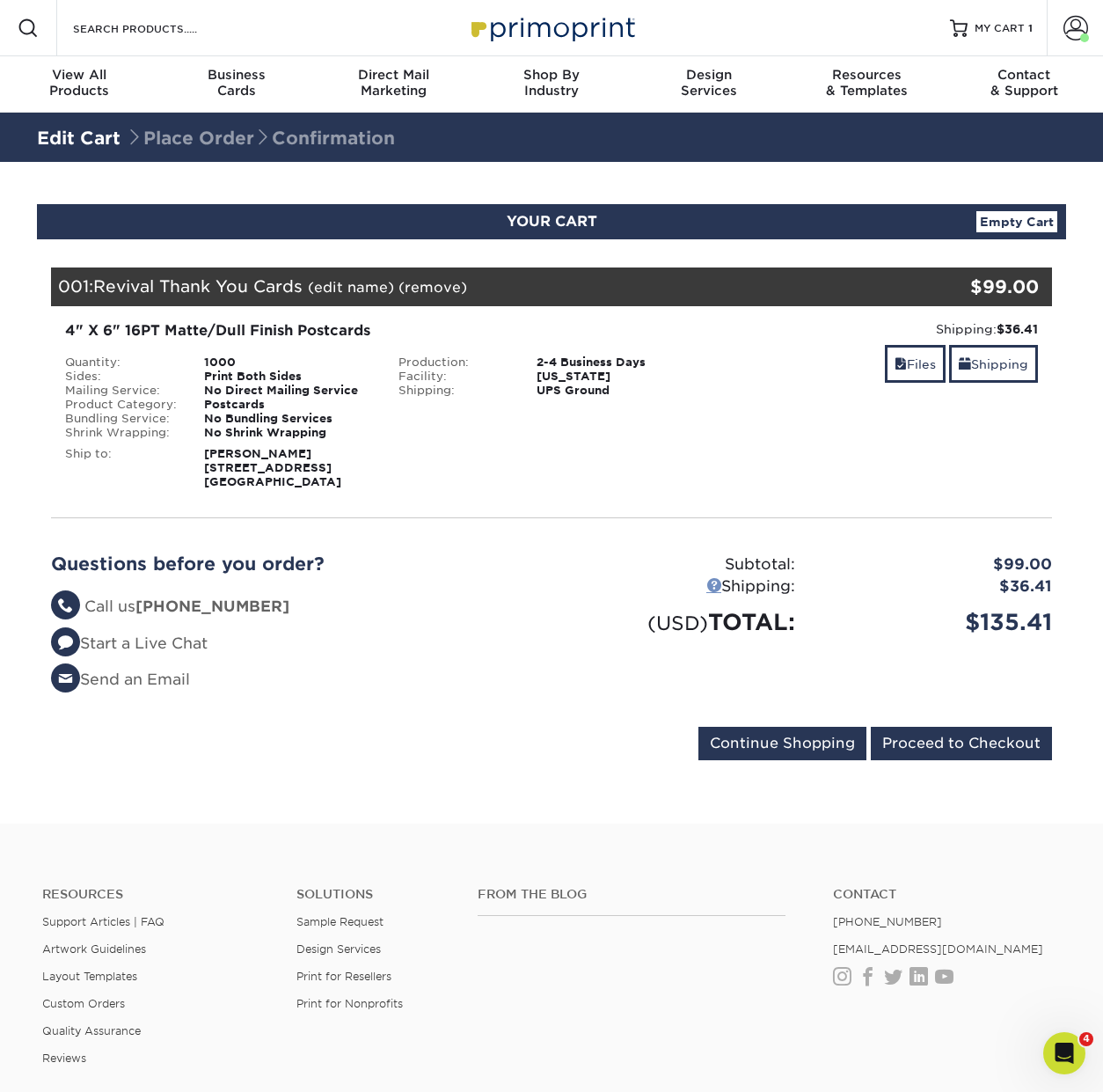
click at [708, 582] on link at bounding box center [714, 585] width 15 height 15
click at [904, 367] on link "Files" at bounding box center [915, 364] width 61 height 38
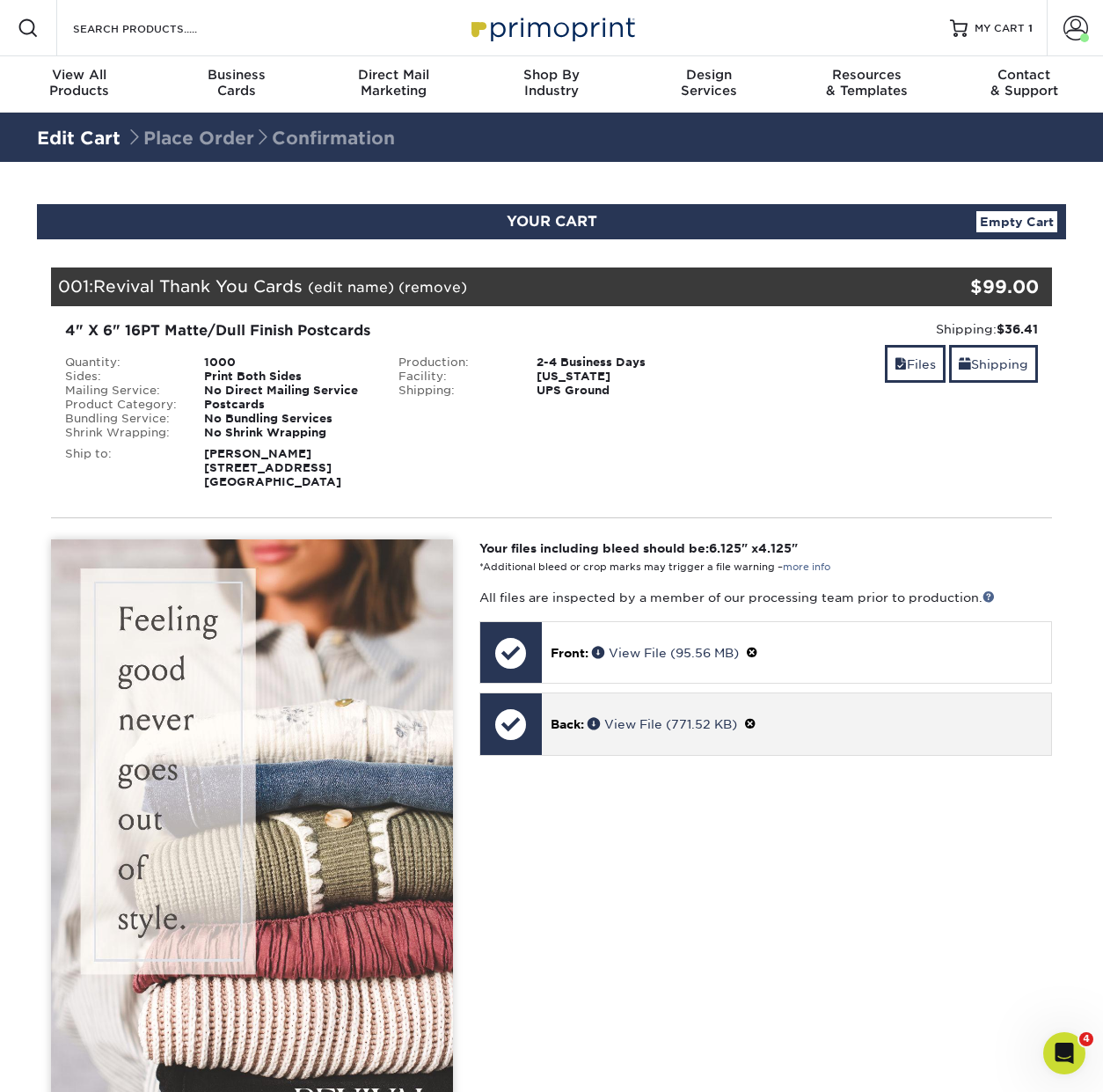
click at [757, 722] on span at bounding box center [751, 723] width 13 height 14
click at [577, 744] on link "Ok" at bounding box center [570, 745] width 38 height 27
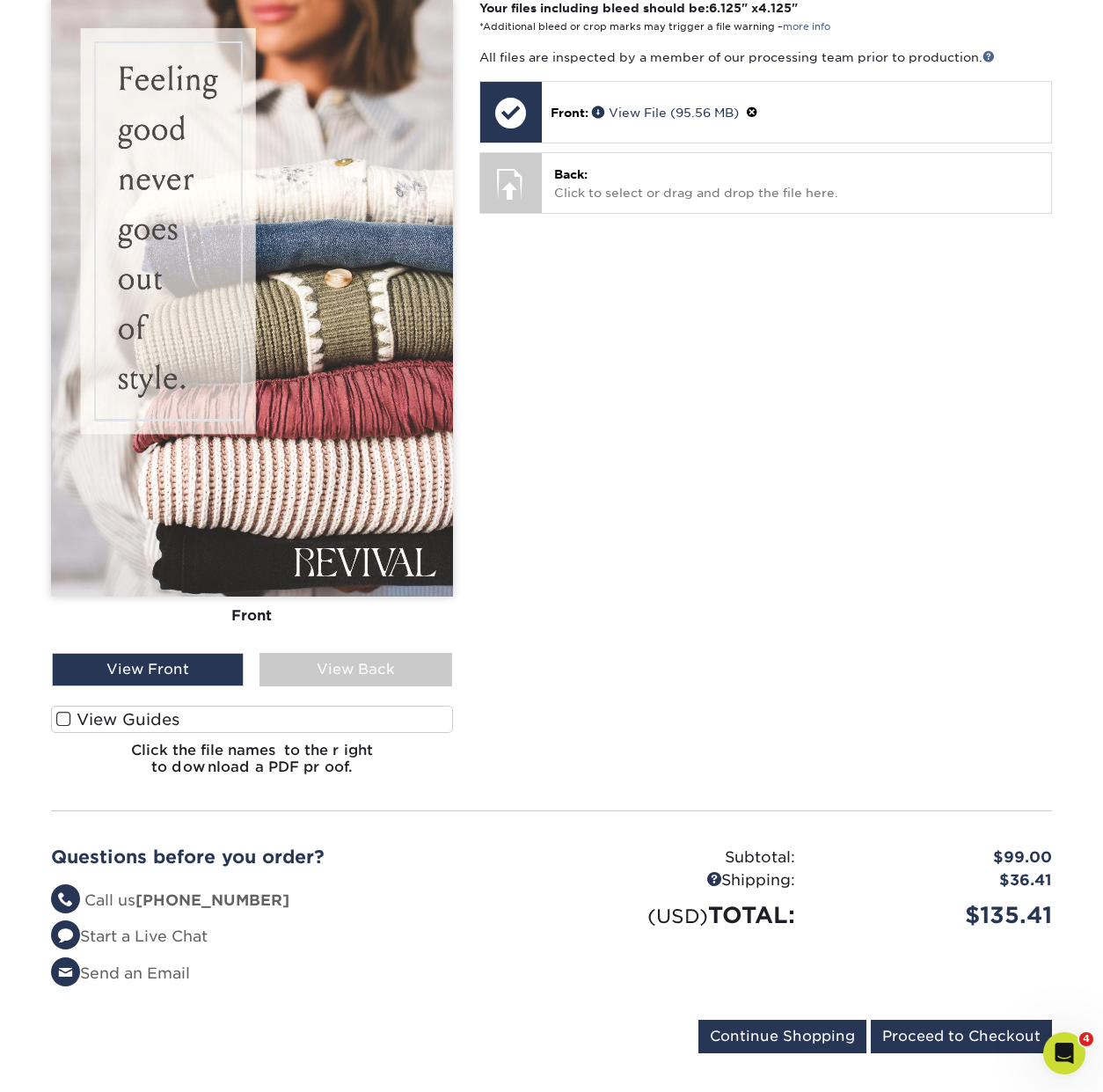
scroll to position [531, 0]
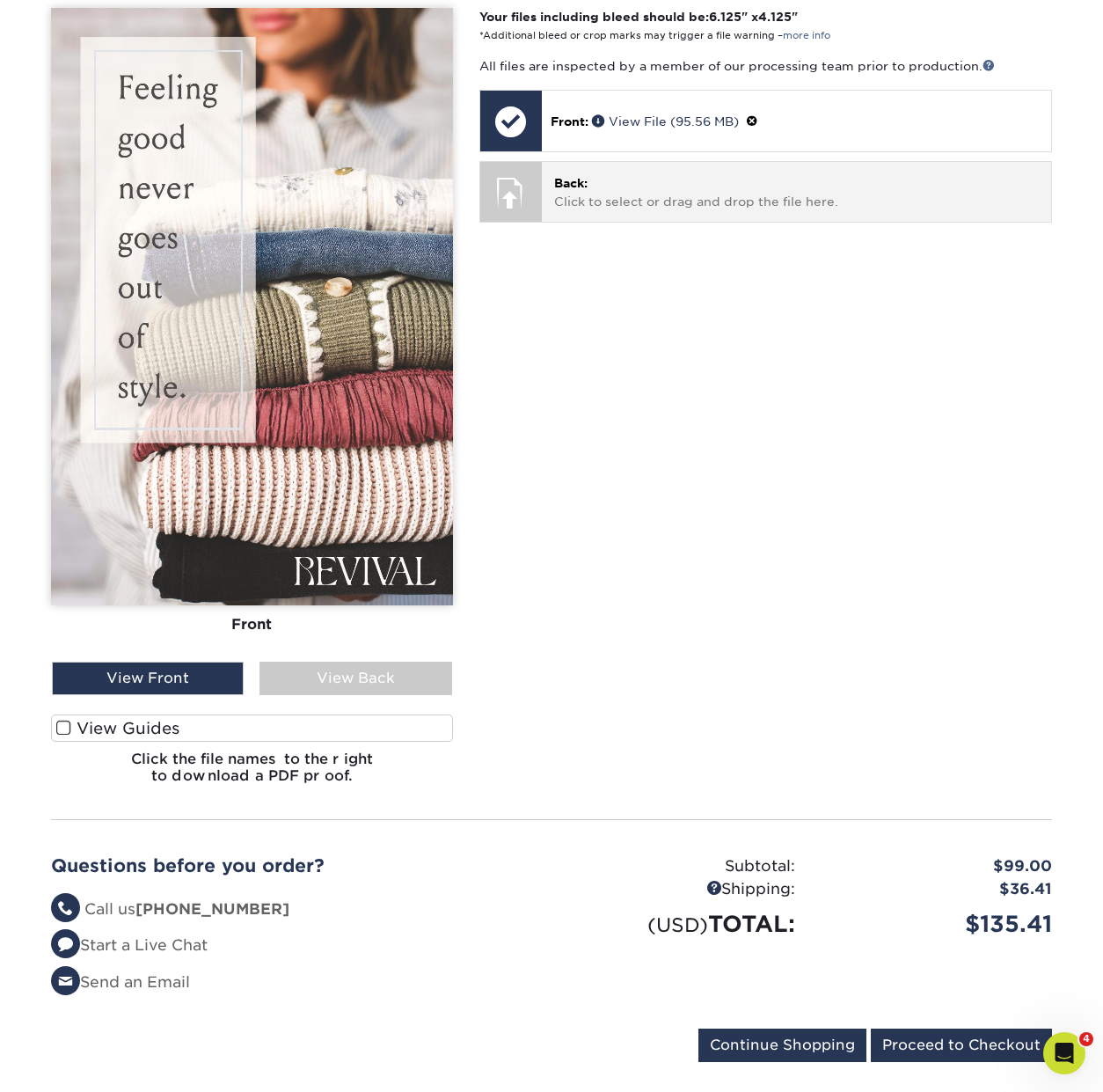
click at [615, 190] on p "Back: Click to select or drag and drop the file here." at bounding box center [797, 192] width 485 height 36
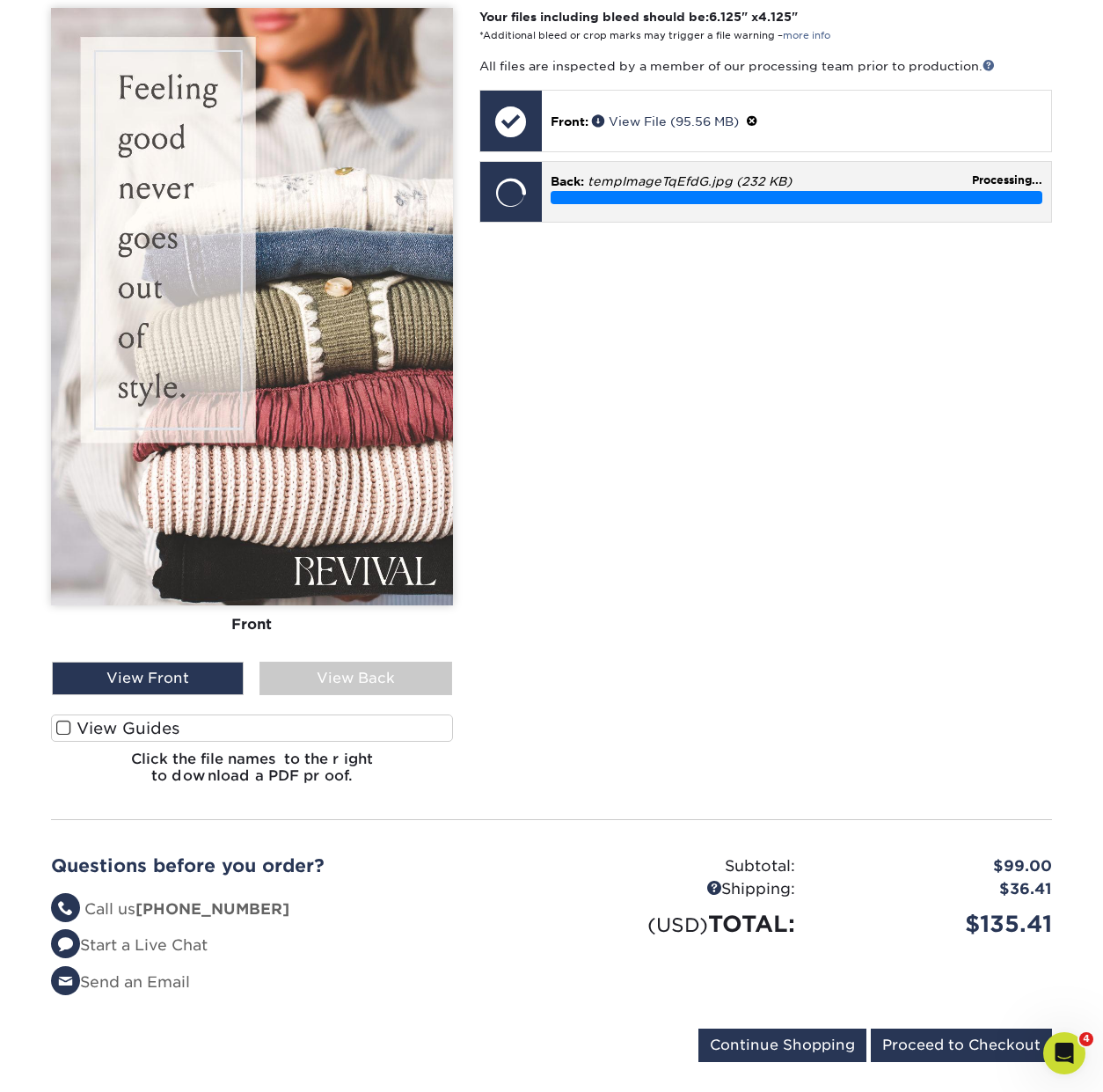
click at [632, 204] on div "Back: tempImageTqEfdG.jpg (232 KB) Processing..." at bounding box center [796, 188] width 509 height 52
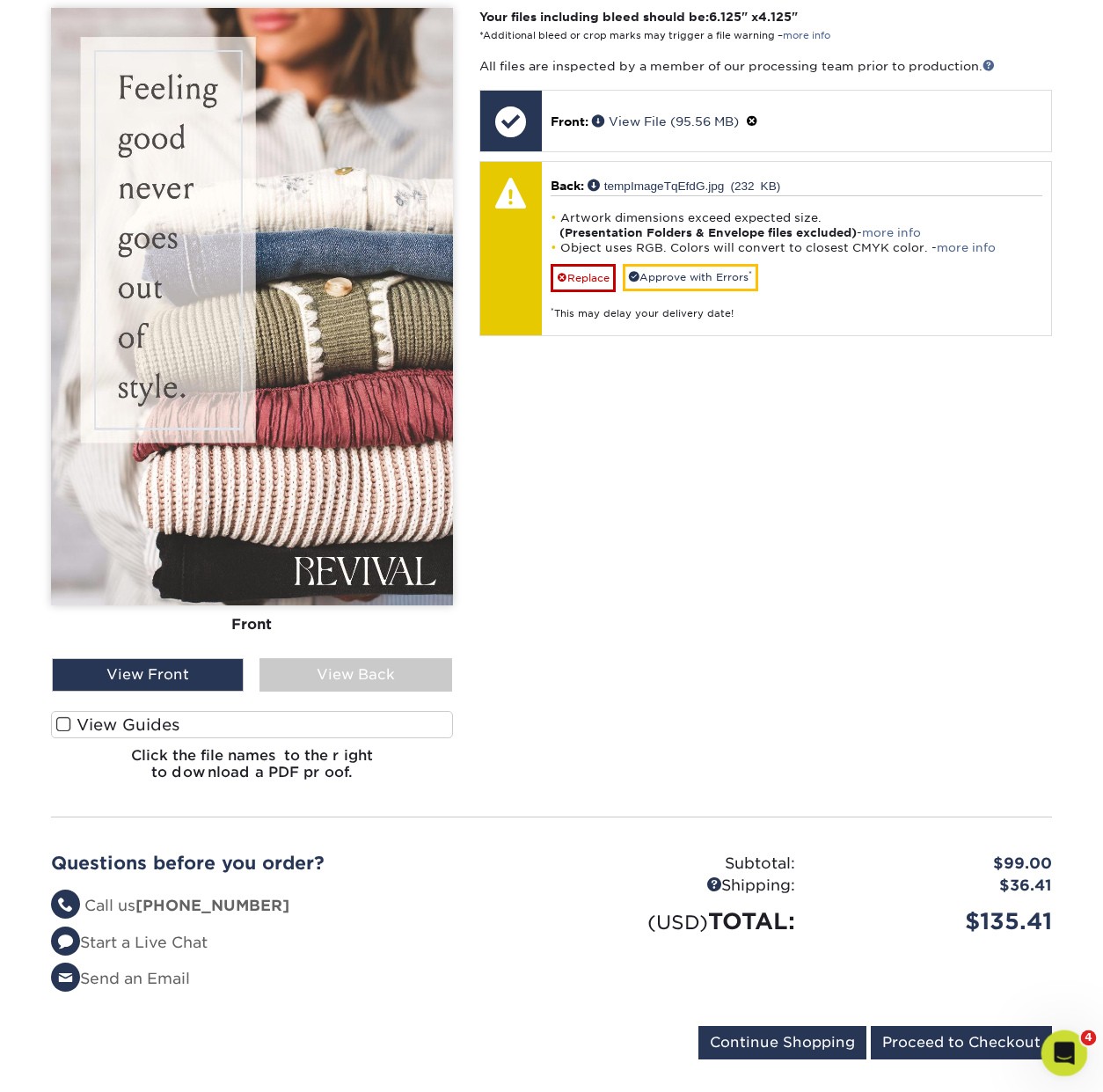
click at [1068, 1056] on icon "Open Intercom Messenger" at bounding box center [1063, 1051] width 29 height 29
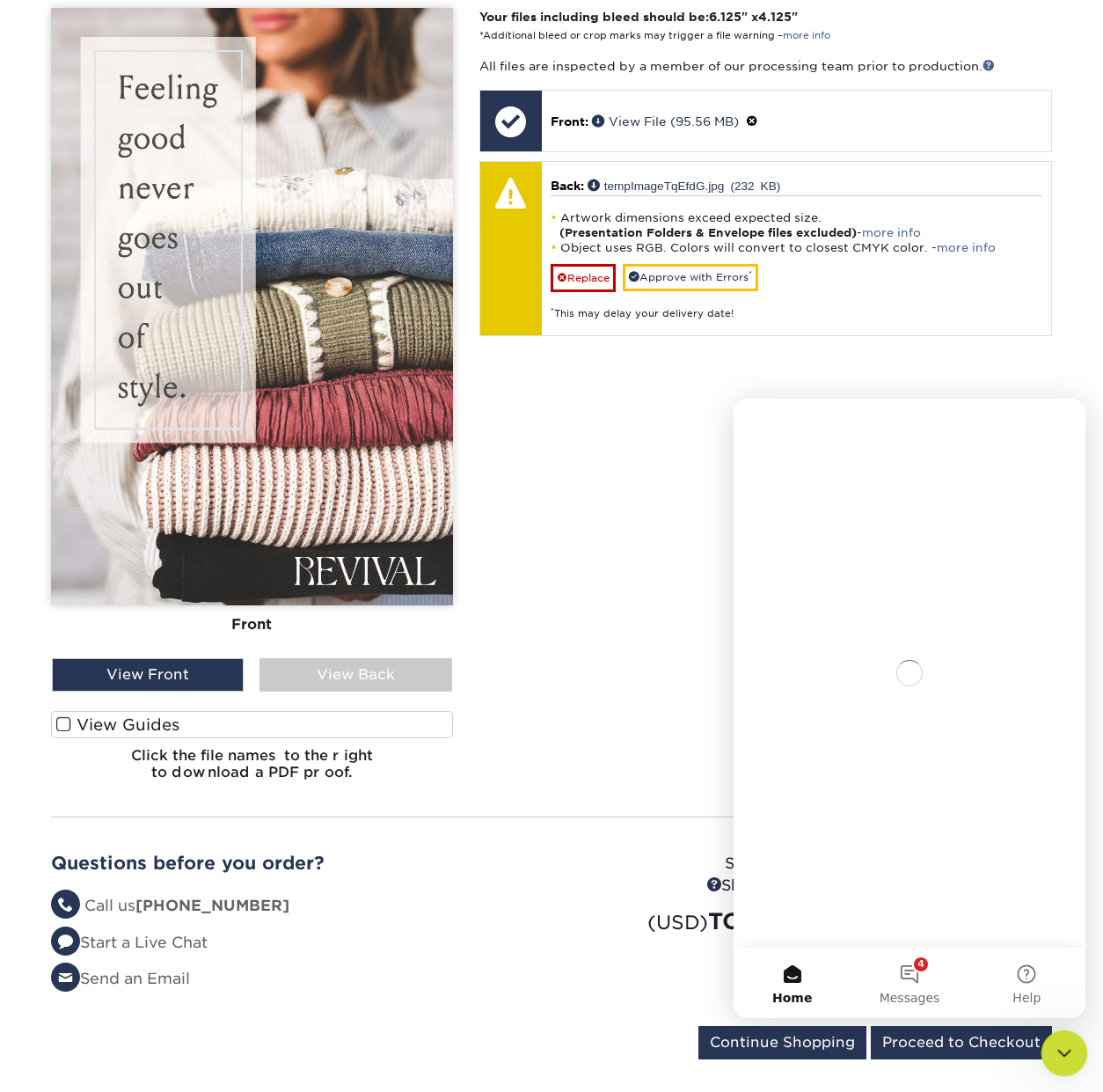
scroll to position [0, 0]
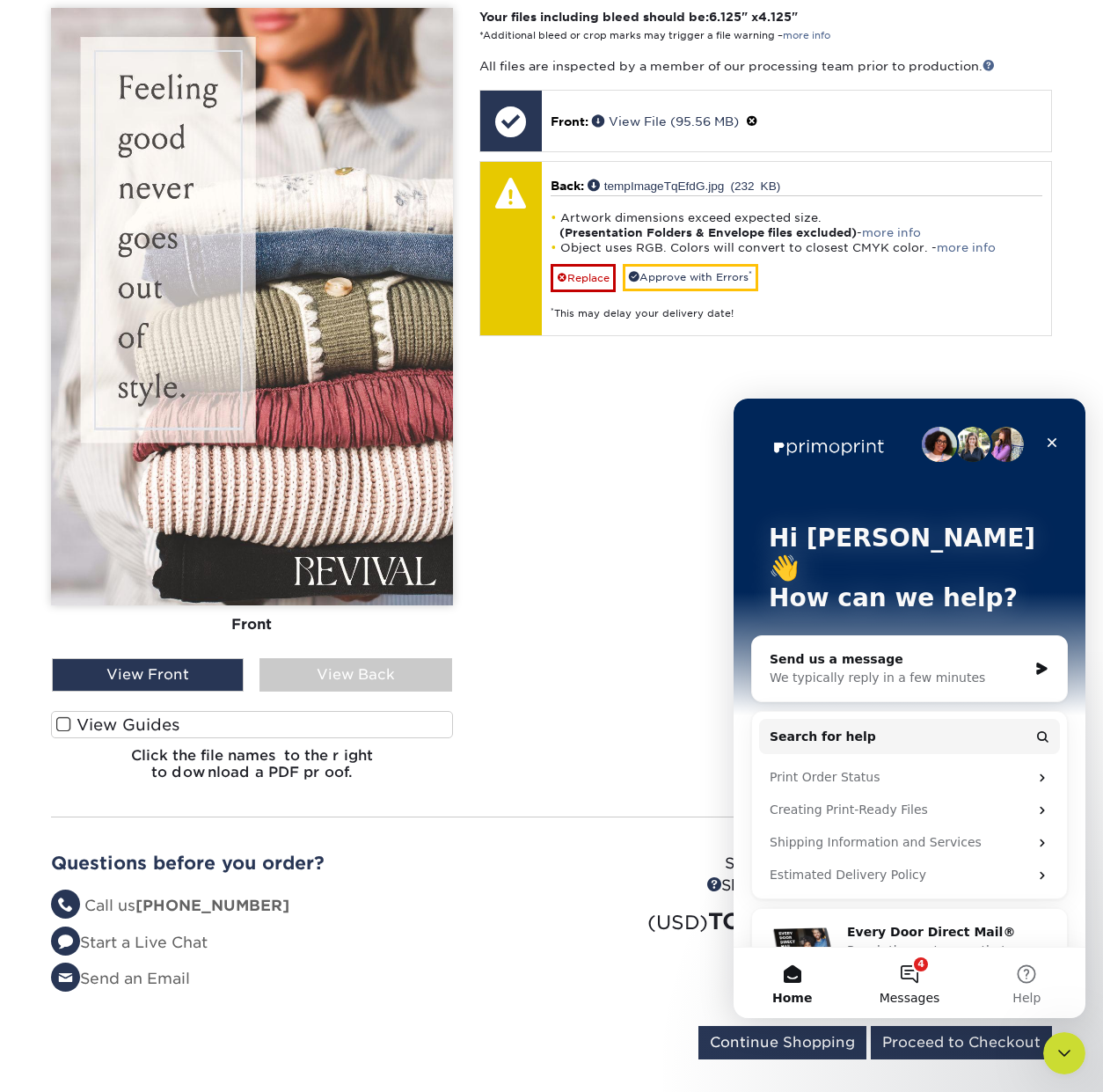
click at [922, 977] on button "4 Messages" at bounding box center [909, 982] width 117 height 70
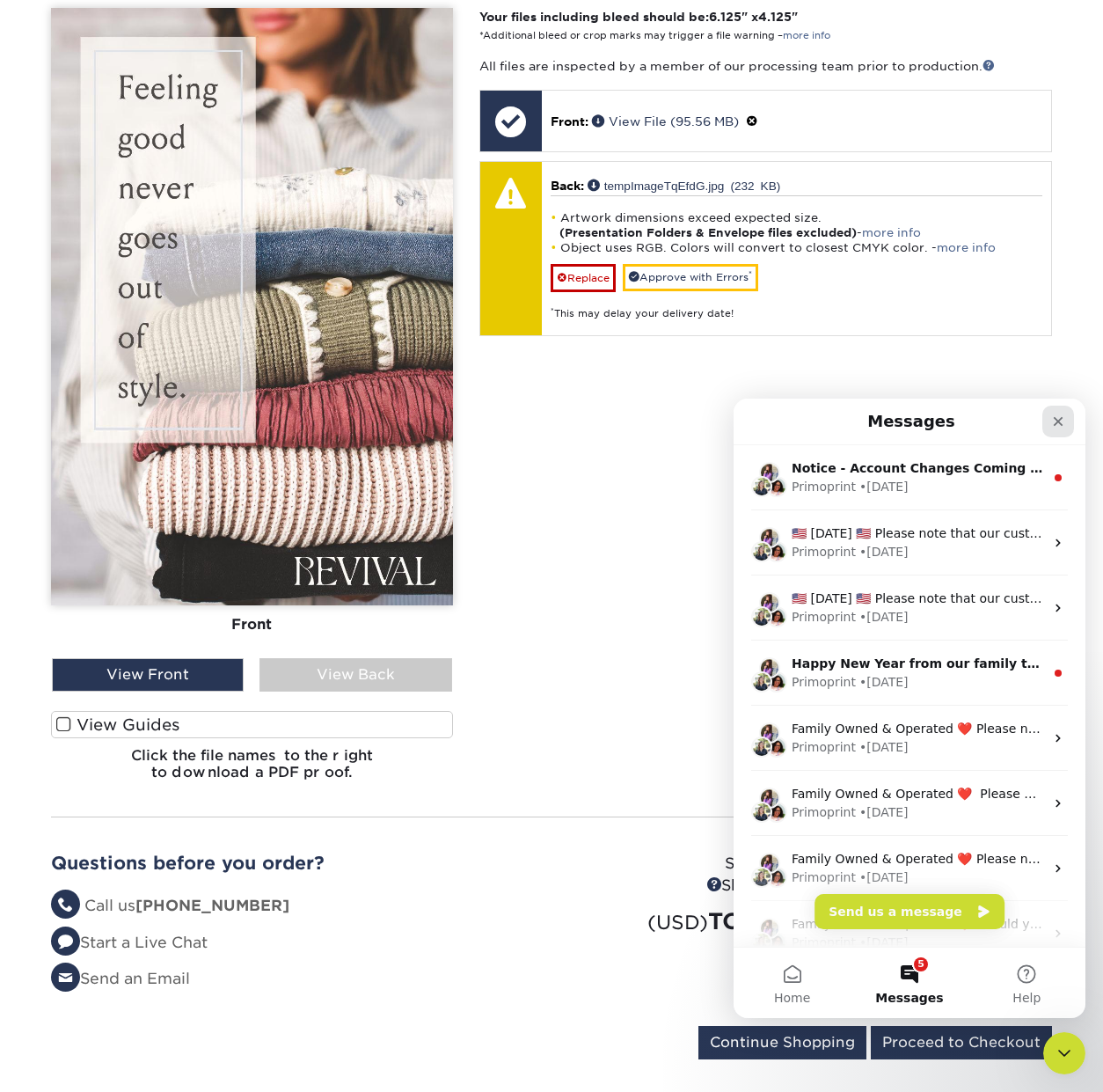
click at [1057, 418] on icon "Close" at bounding box center [1057, 421] width 14 height 14
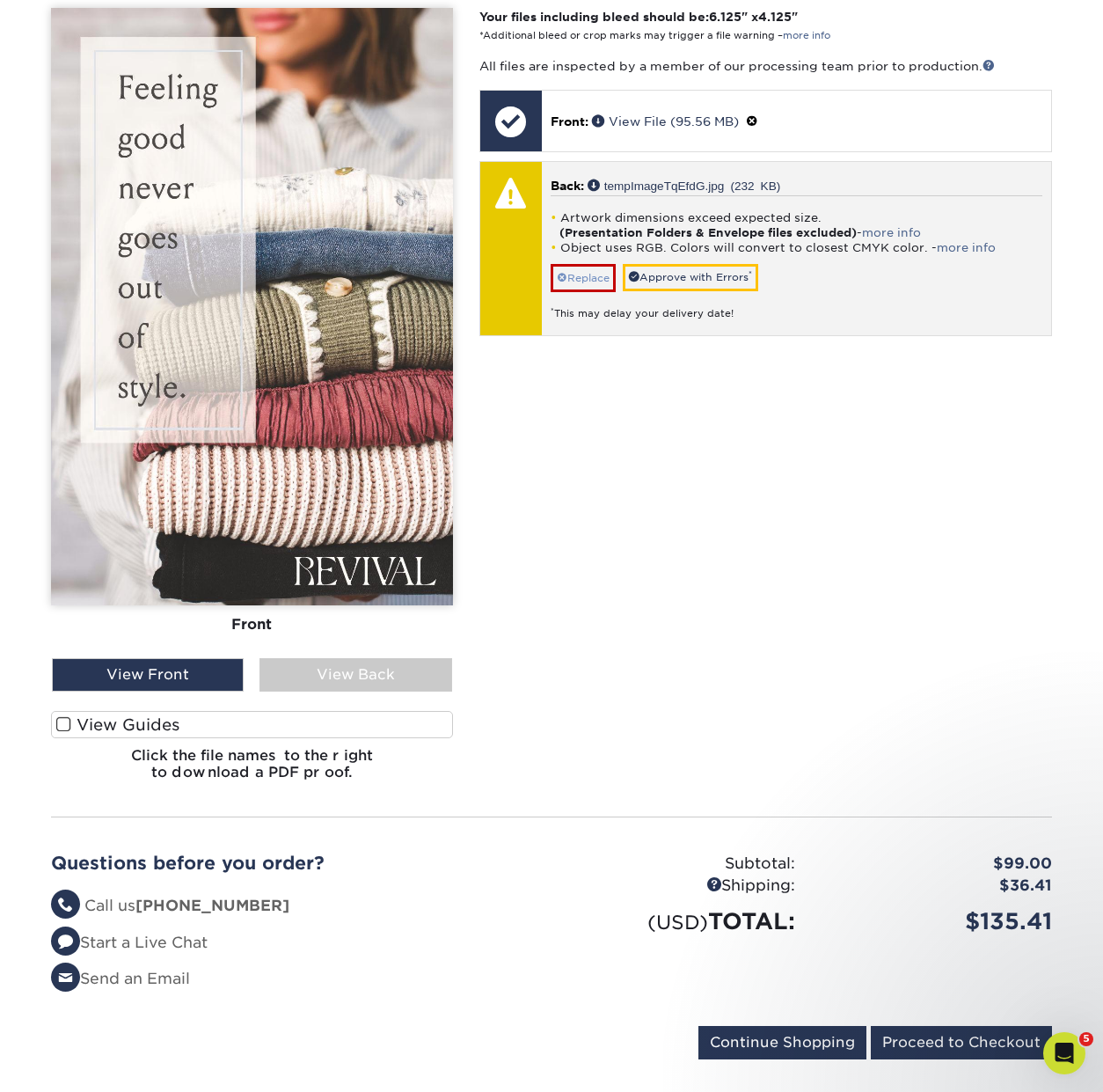
click at [582, 277] on link "Replace" at bounding box center [583, 278] width 65 height 28
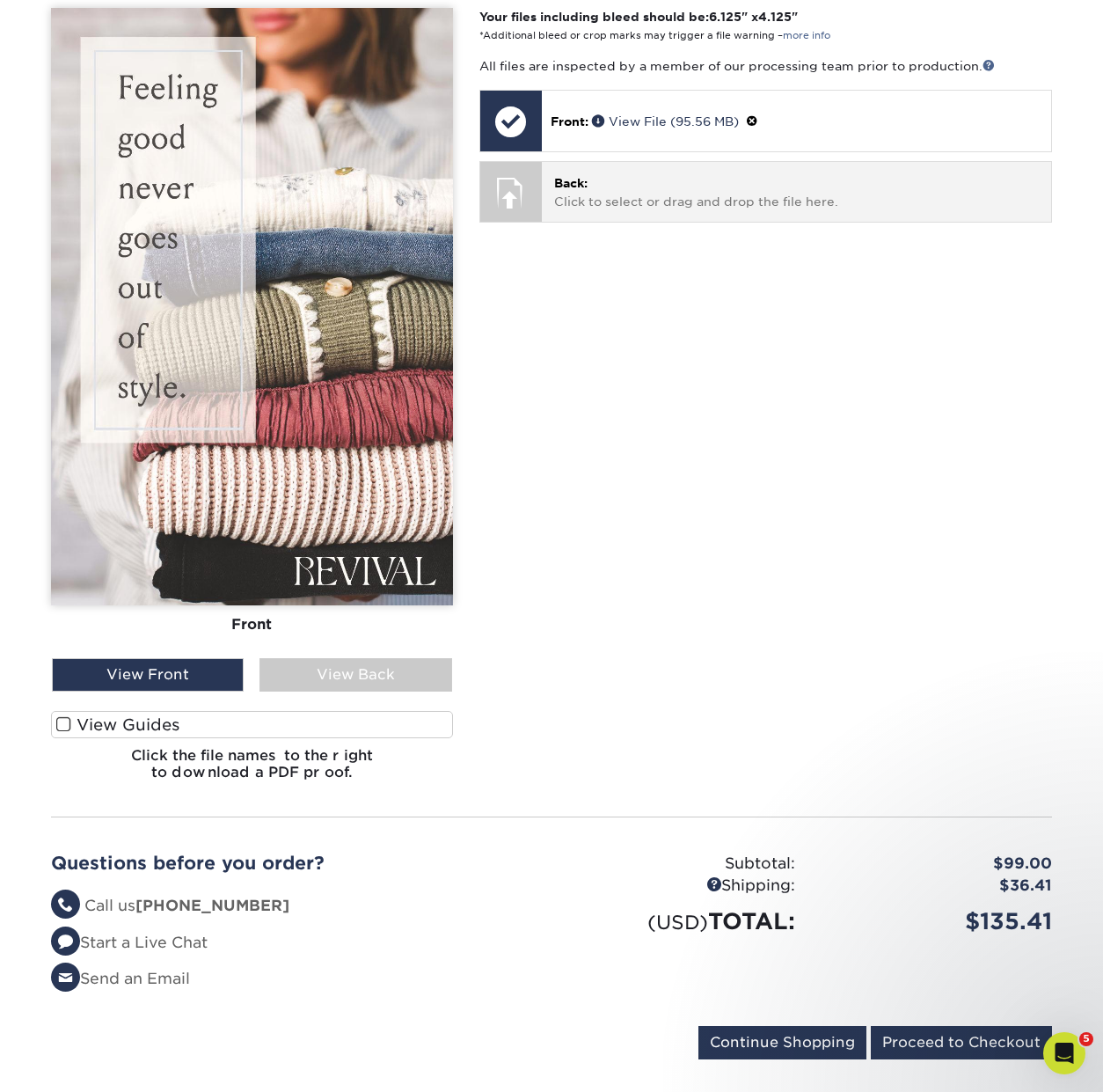
click at [634, 189] on p "Back: Click to select or drag and drop the file here." at bounding box center [797, 192] width 485 height 36
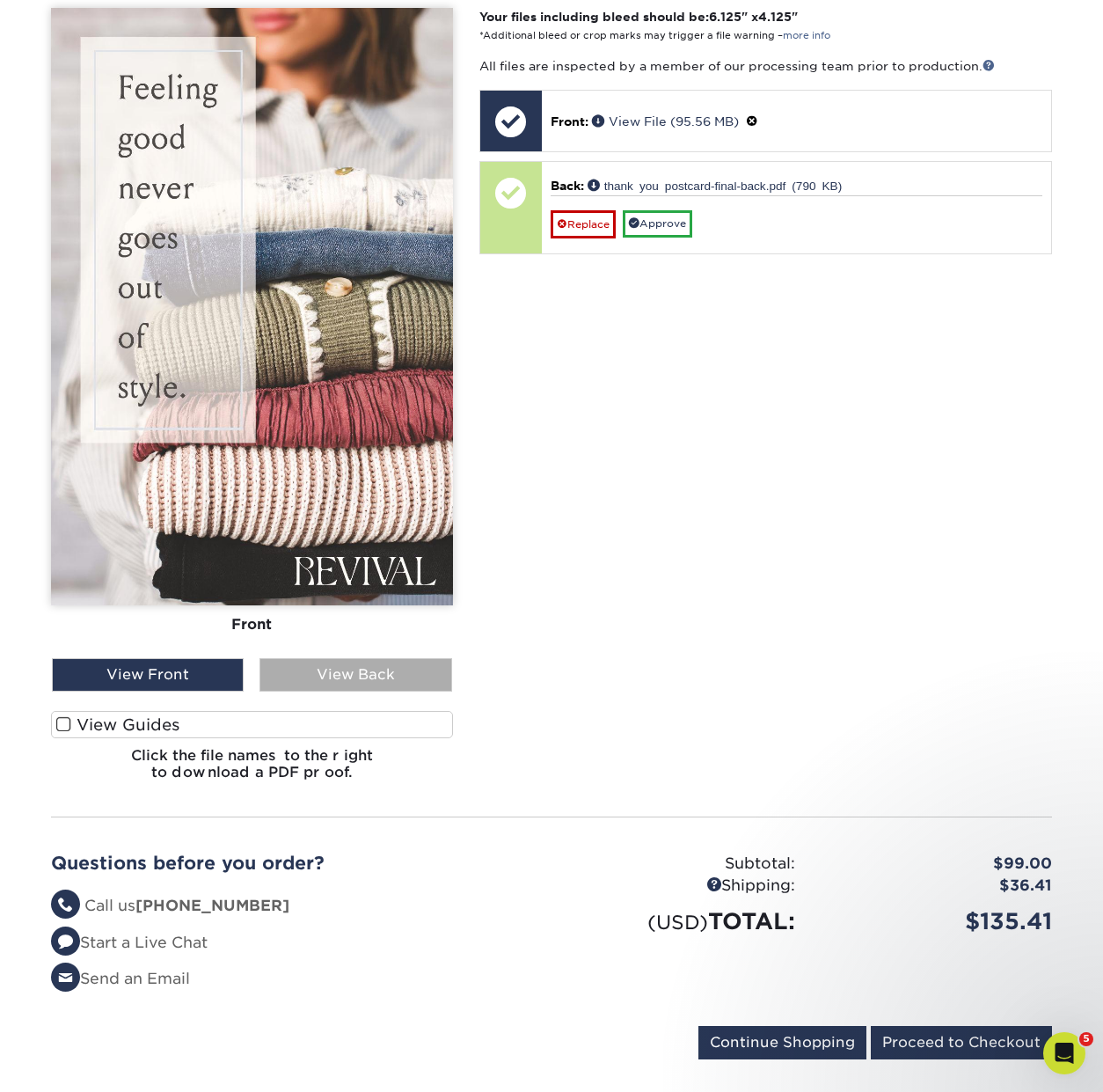
click at [356, 678] on div "View Back" at bounding box center [355, 675] width 192 height 34
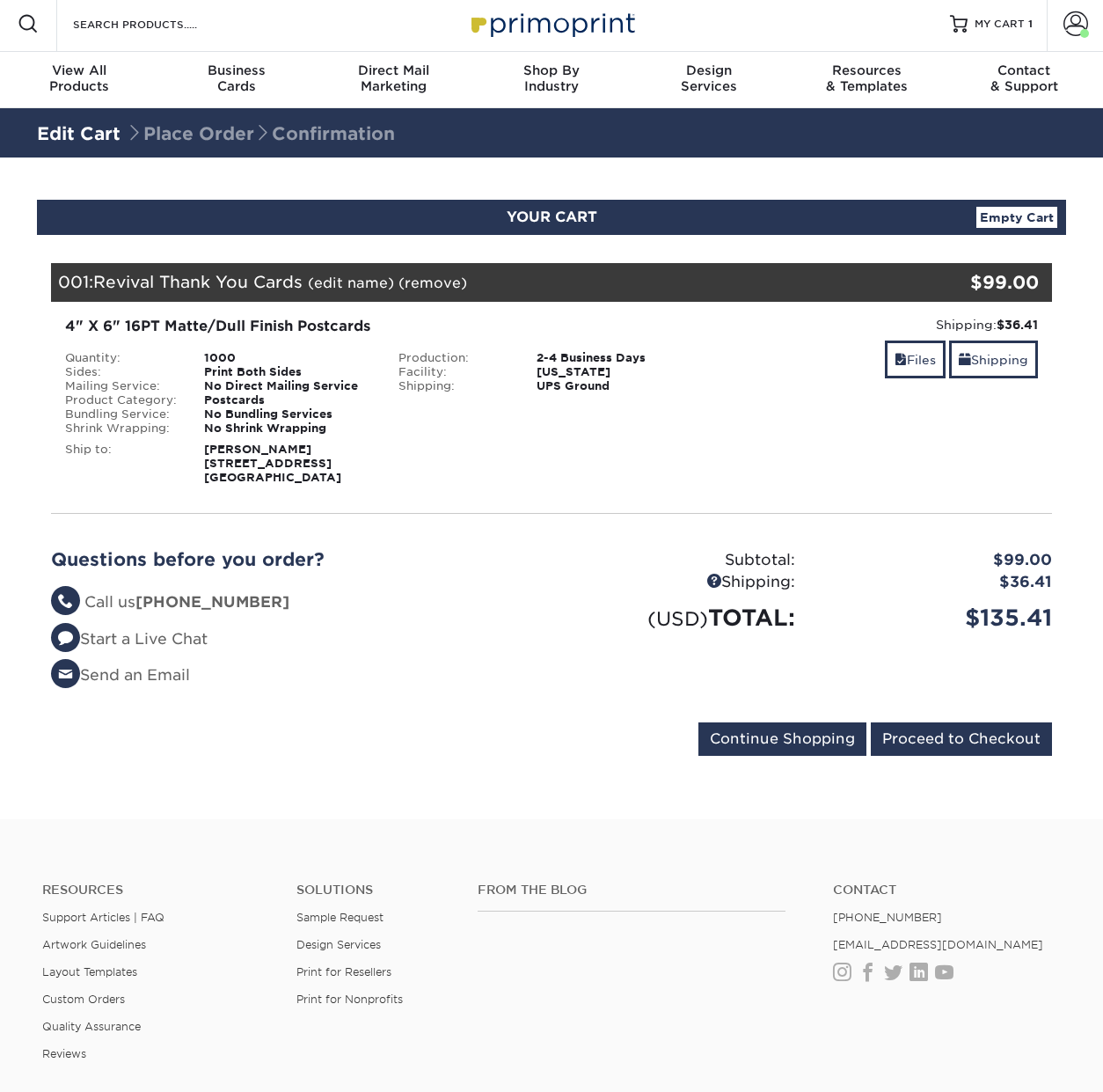
click at [240, 673] on li "Send an Email" at bounding box center [294, 675] width 487 height 23
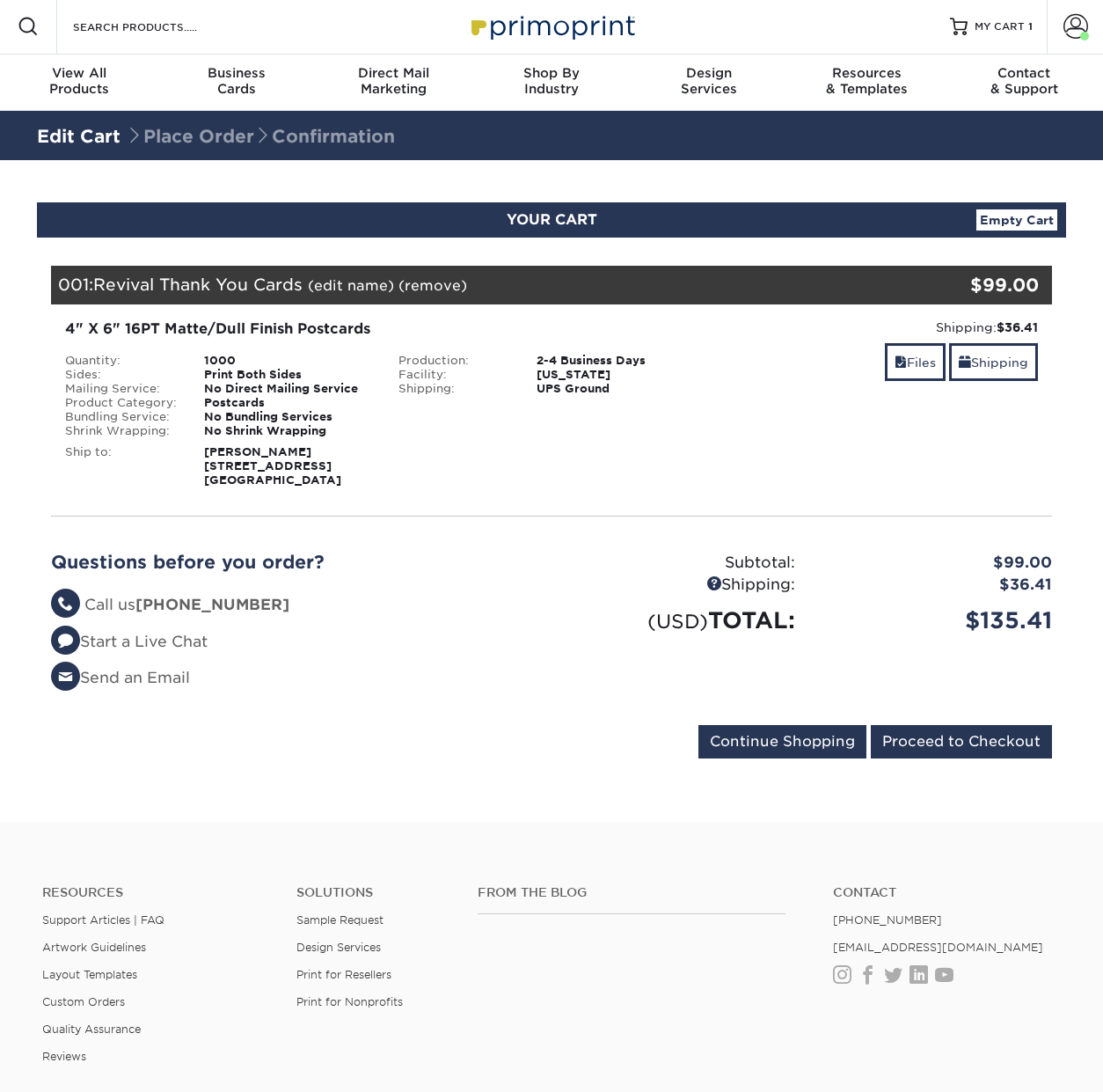
scroll to position [13, 0]
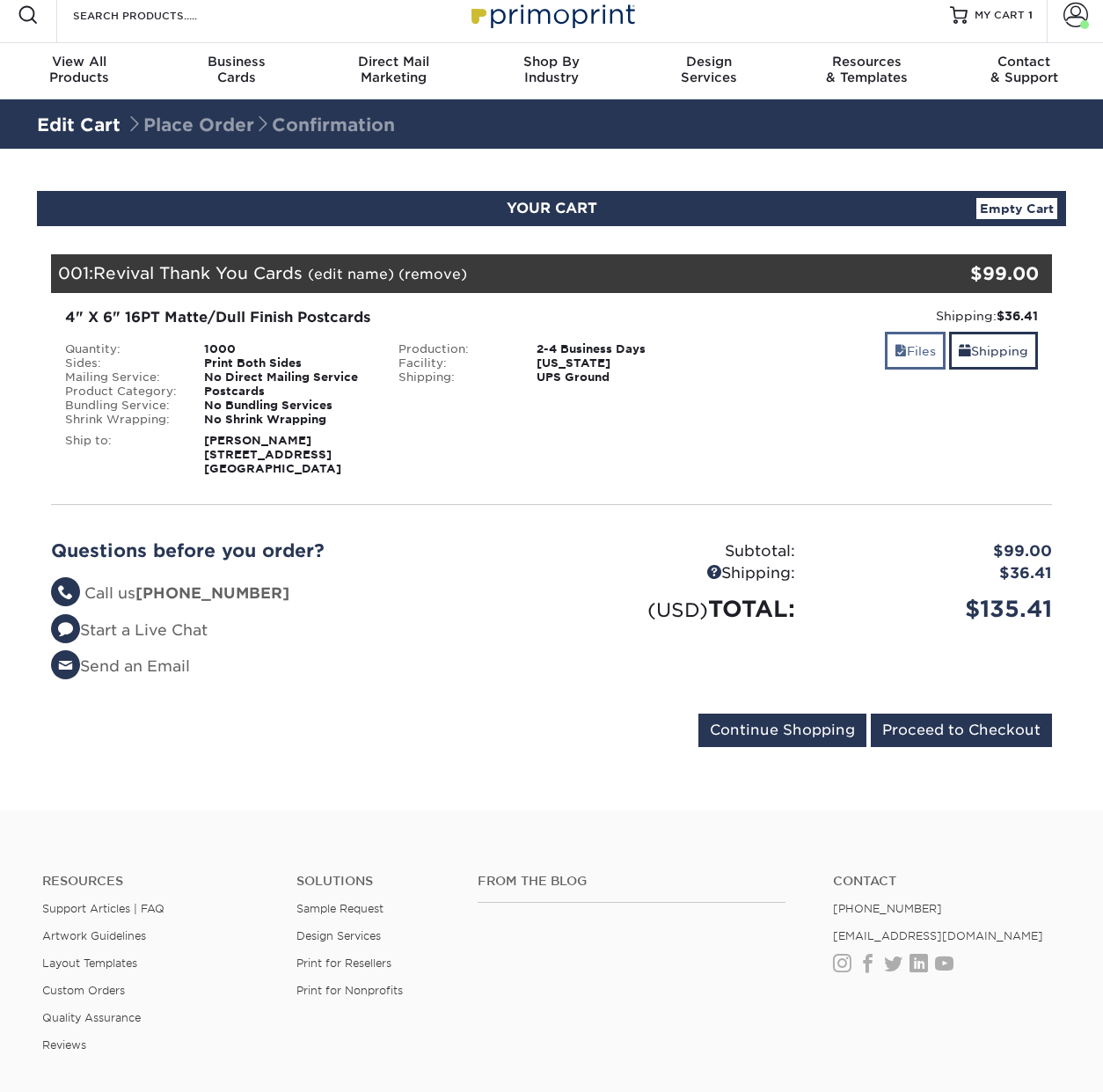
click at [906, 349] on link "Files" at bounding box center [915, 351] width 61 height 38
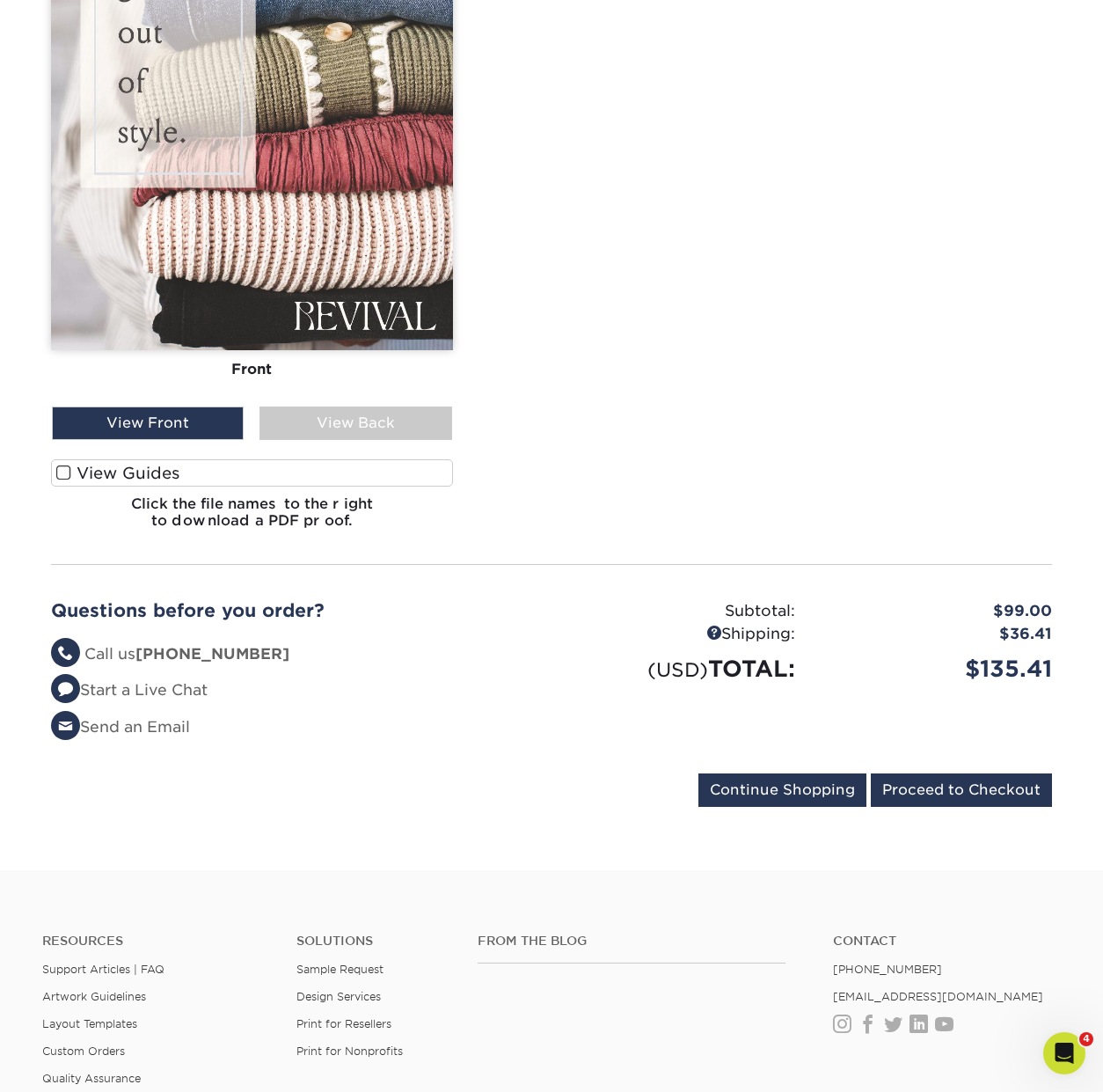
scroll to position [779, 0]
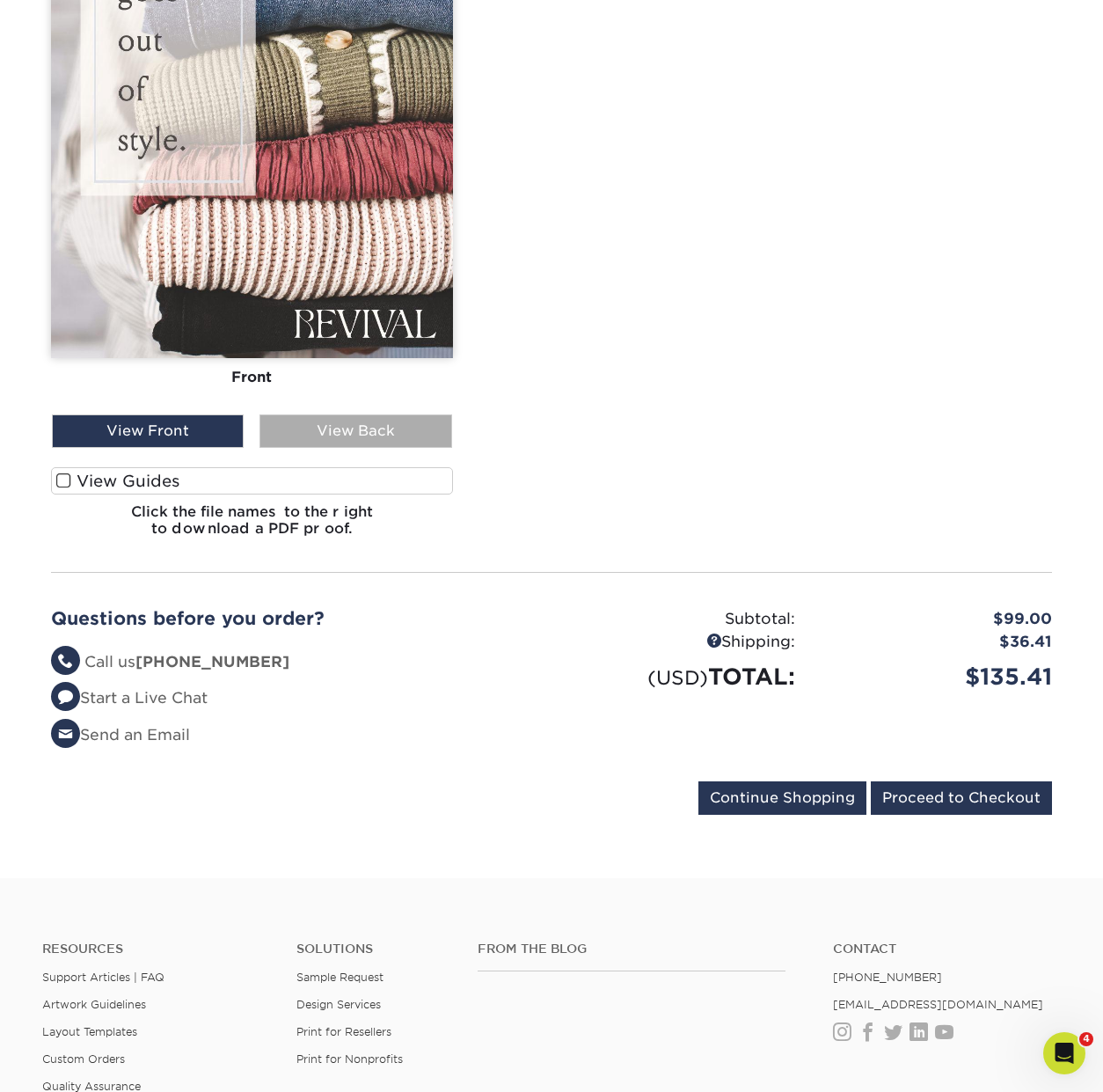
click at [346, 445] on div "View Back" at bounding box center [355, 431] width 192 height 34
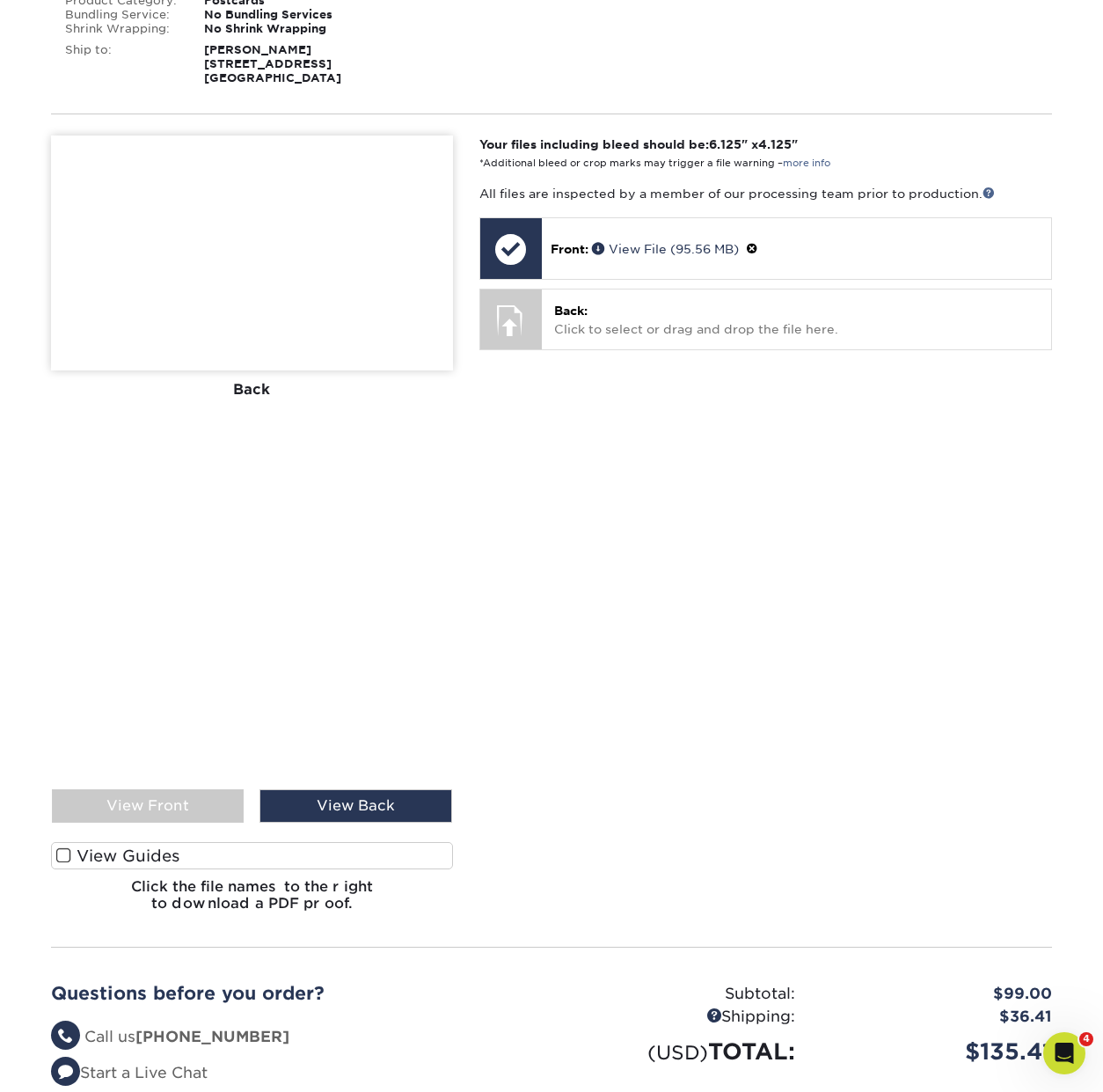
scroll to position [404, 0]
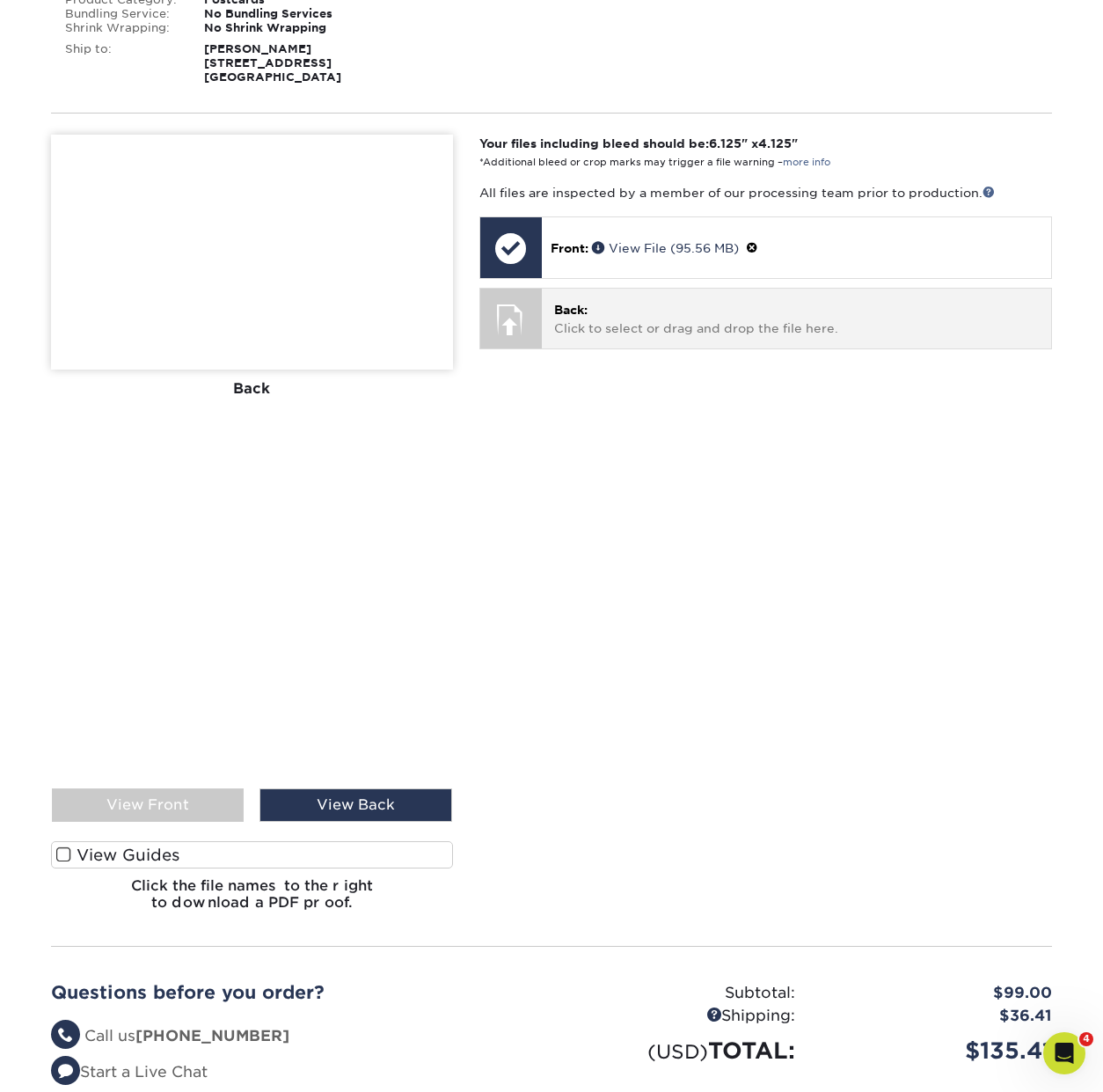
click at [551, 323] on div "Back: Click to select or drag and drop the file here. Choose file" at bounding box center [796, 318] width 509 height 59
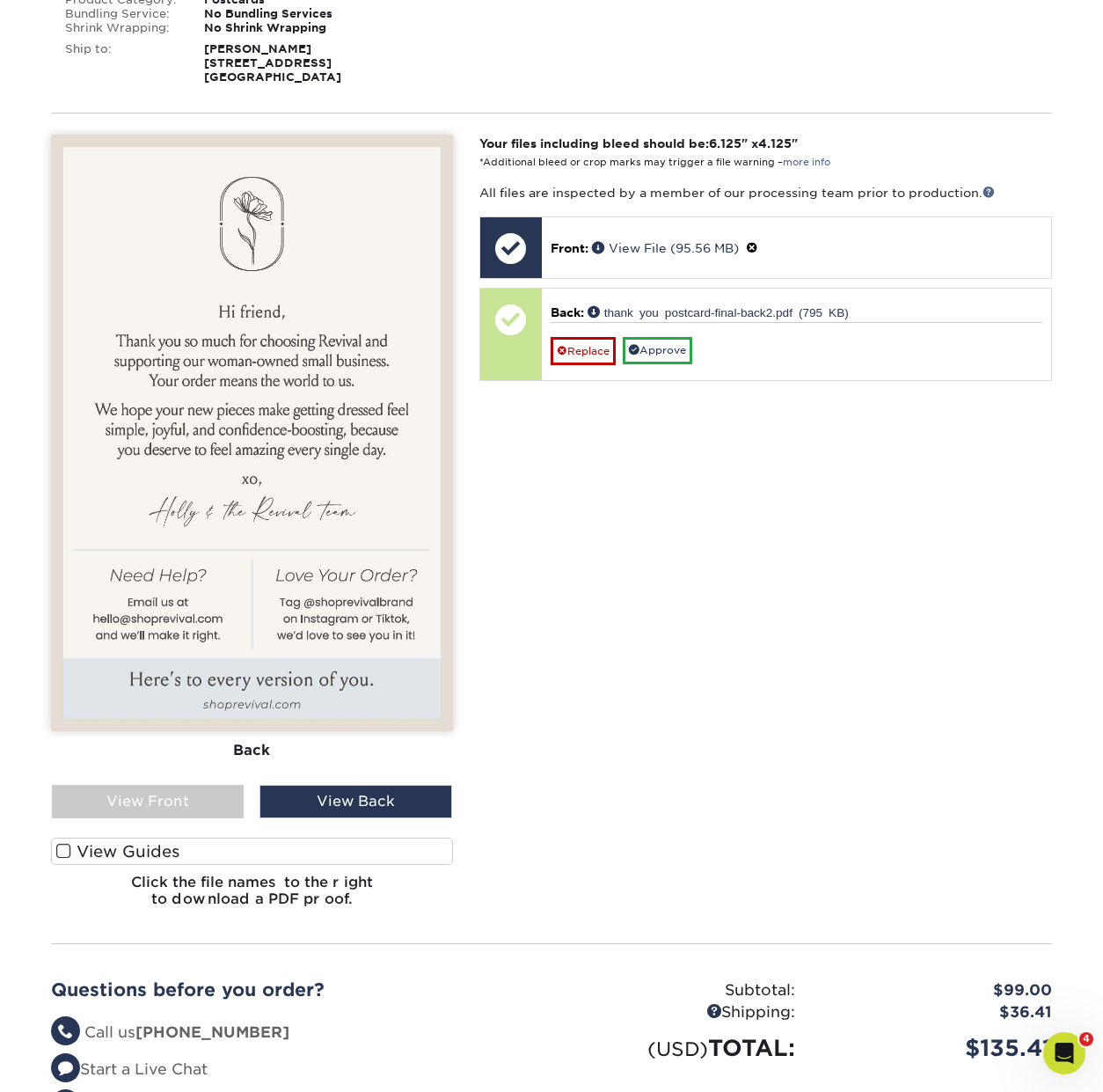
click at [613, 807] on div "Your files including bleed should be: 6.125 " x 4.125 " *Additional bleed or cr…" at bounding box center [766, 528] width 599 height 788
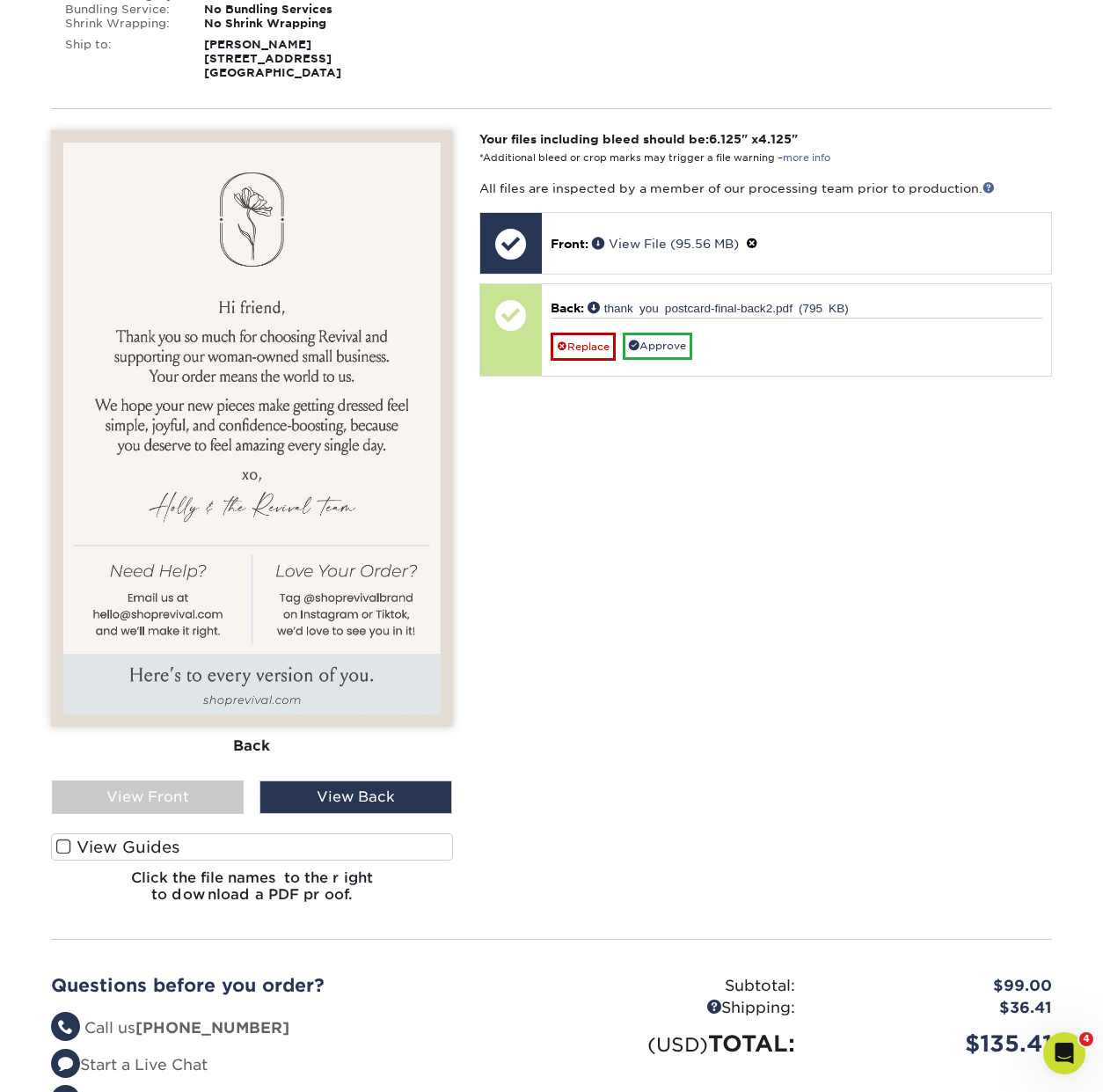
click at [289, 684] on img at bounding box center [251, 428] width 402 height 597
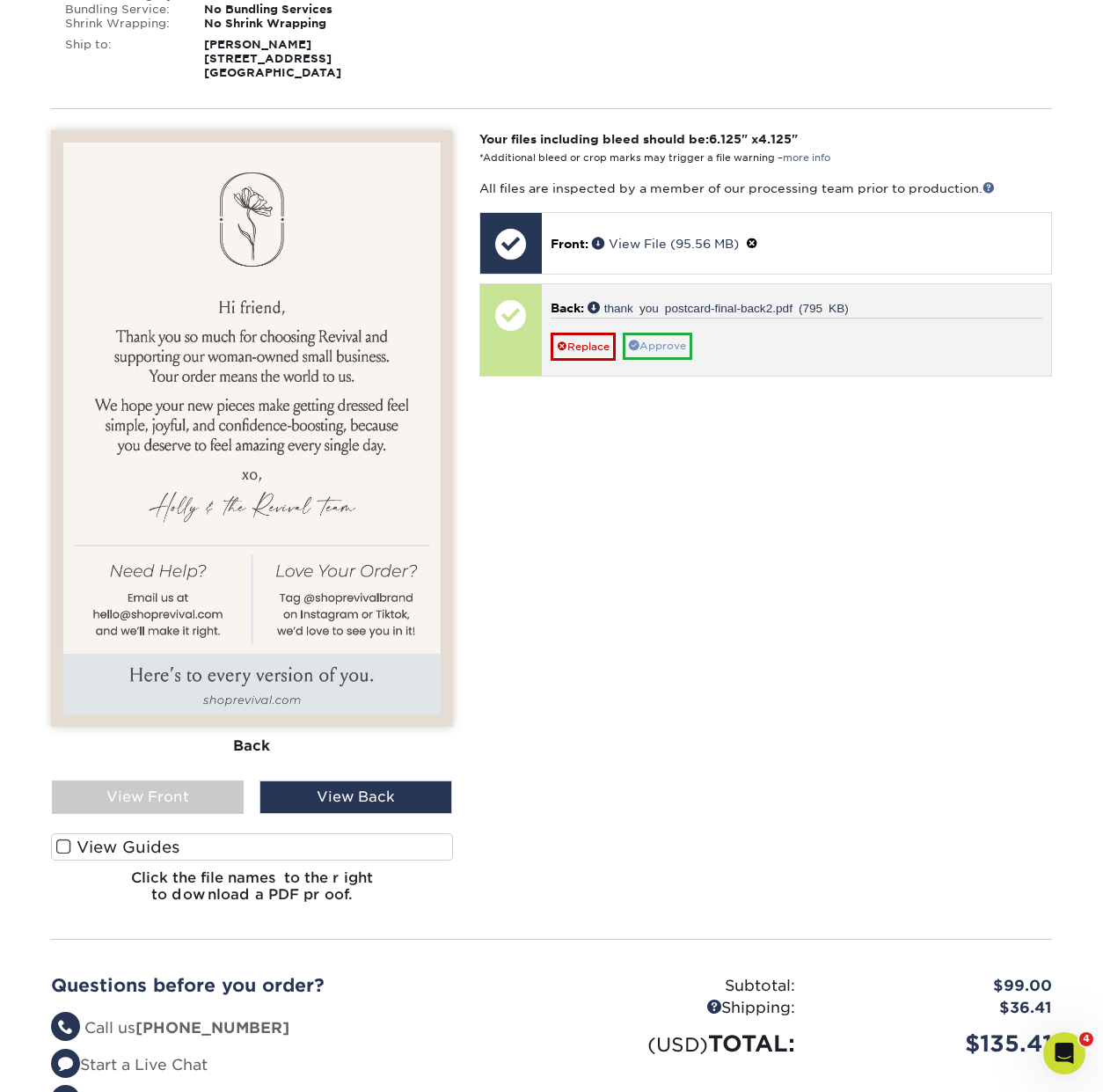
click at [686, 342] on link "Approve" at bounding box center [658, 346] width 69 height 27
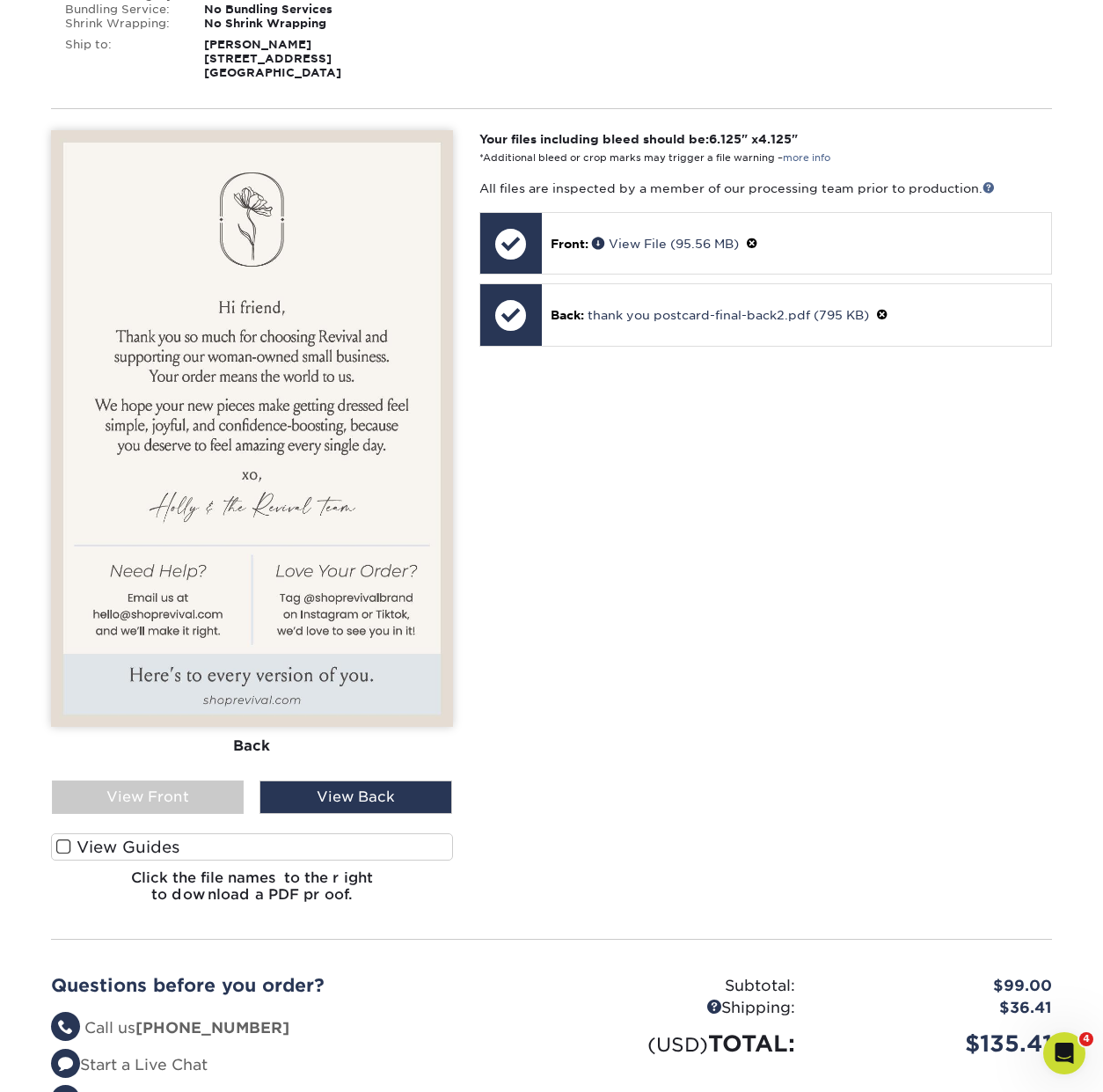
click at [866, 423] on div "Your files including bleed should be: 6.125 " x 4.125 " *Additional bleed or cr…" at bounding box center [766, 524] width 599 height 788
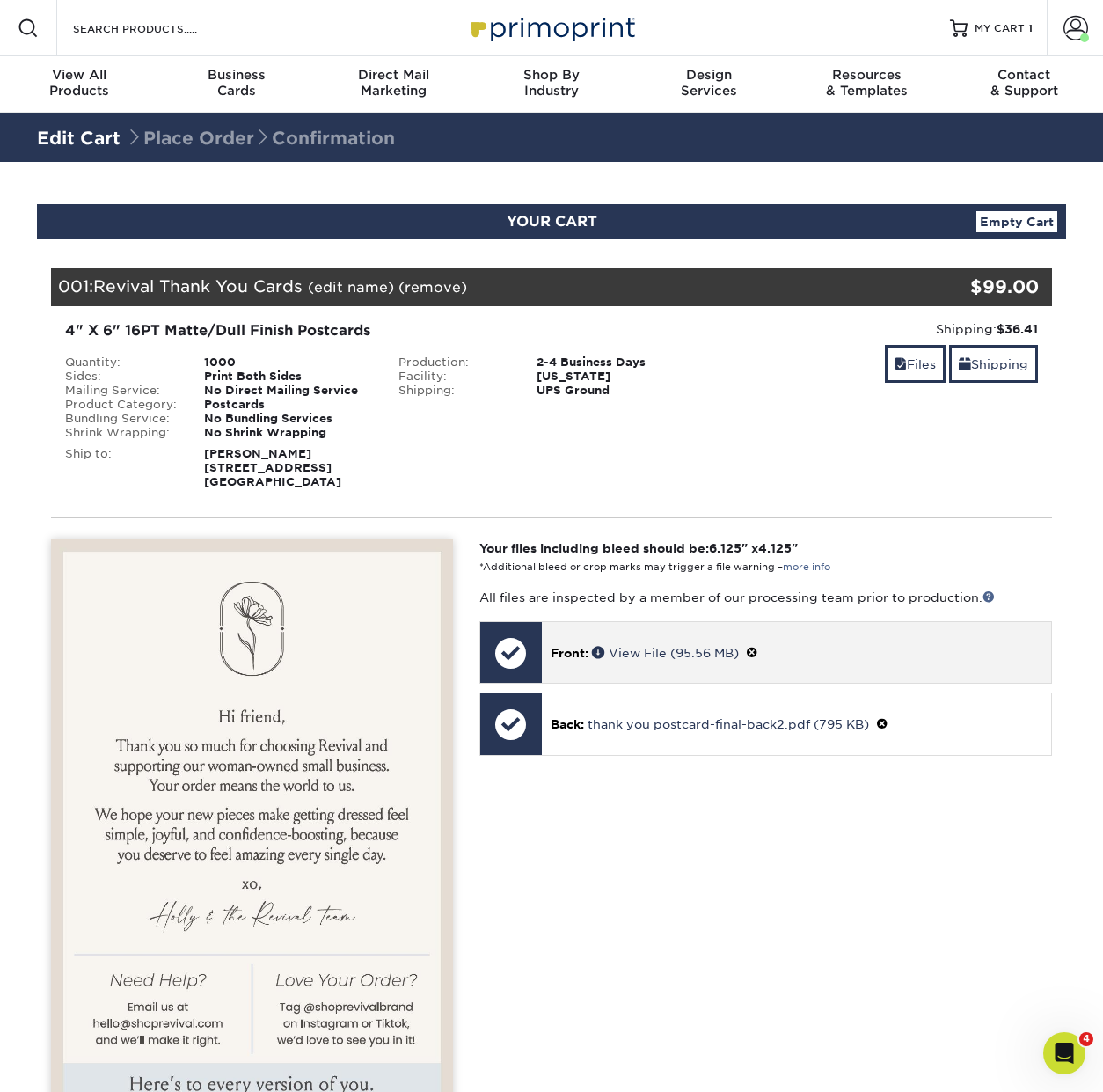
scroll to position [0, 0]
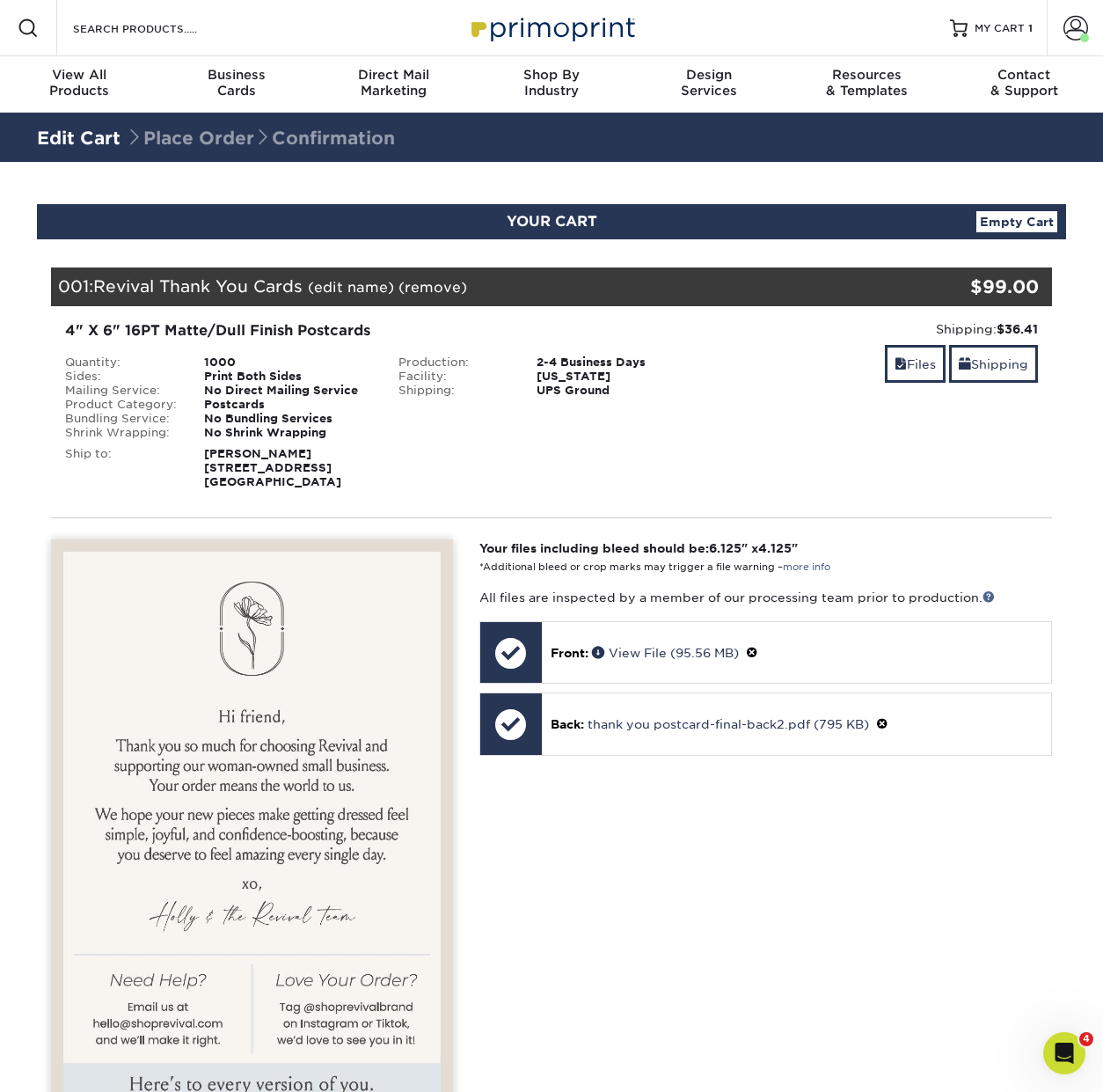
click at [316, 419] on div "No Bundling Services" at bounding box center [288, 418] width 194 height 14
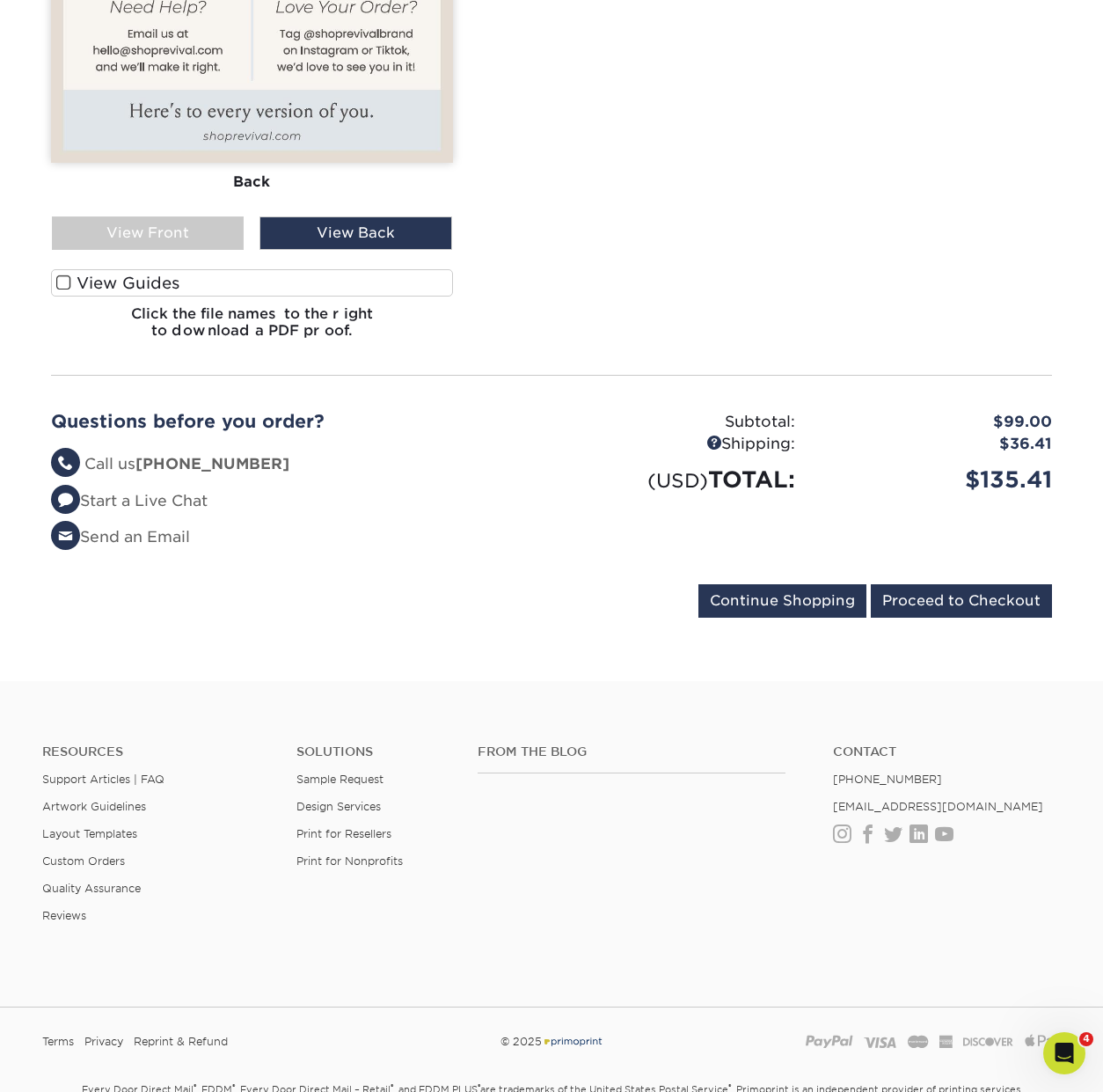
scroll to position [974, 0]
click at [809, 588] on input "Continue Shopping" at bounding box center [782, 599] width 169 height 34
